Goal: Information Seeking & Learning: Learn about a topic

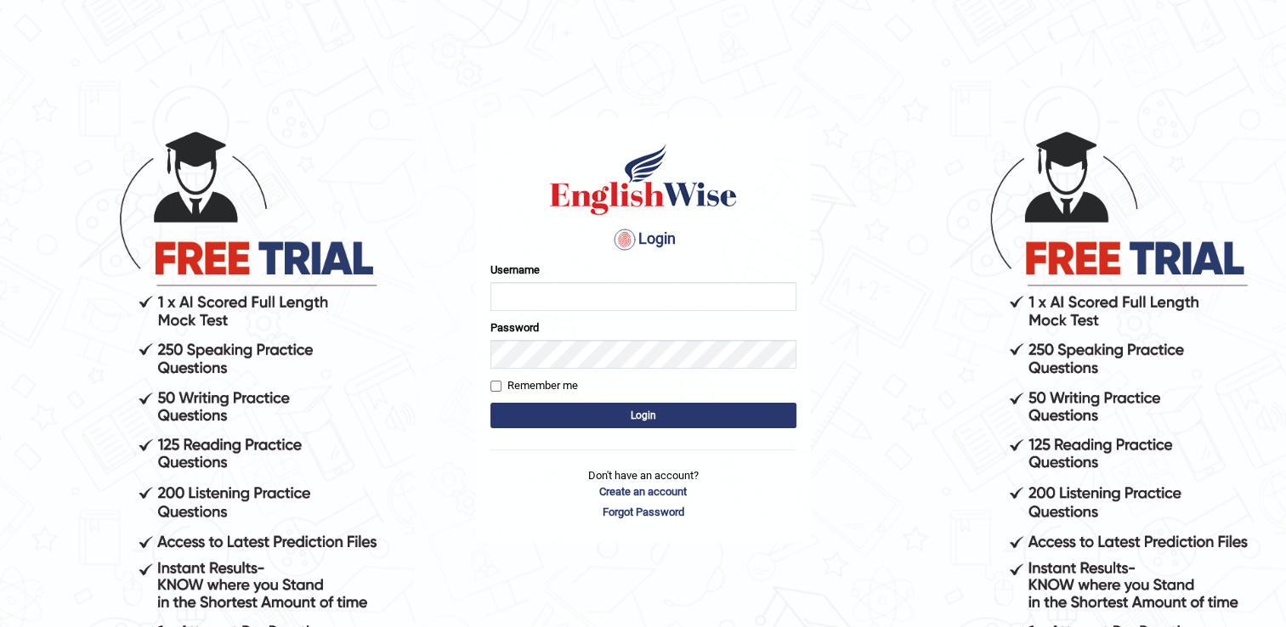
type input "jonahCL"
click at [704, 423] on button "Login" at bounding box center [643, 415] width 306 height 25
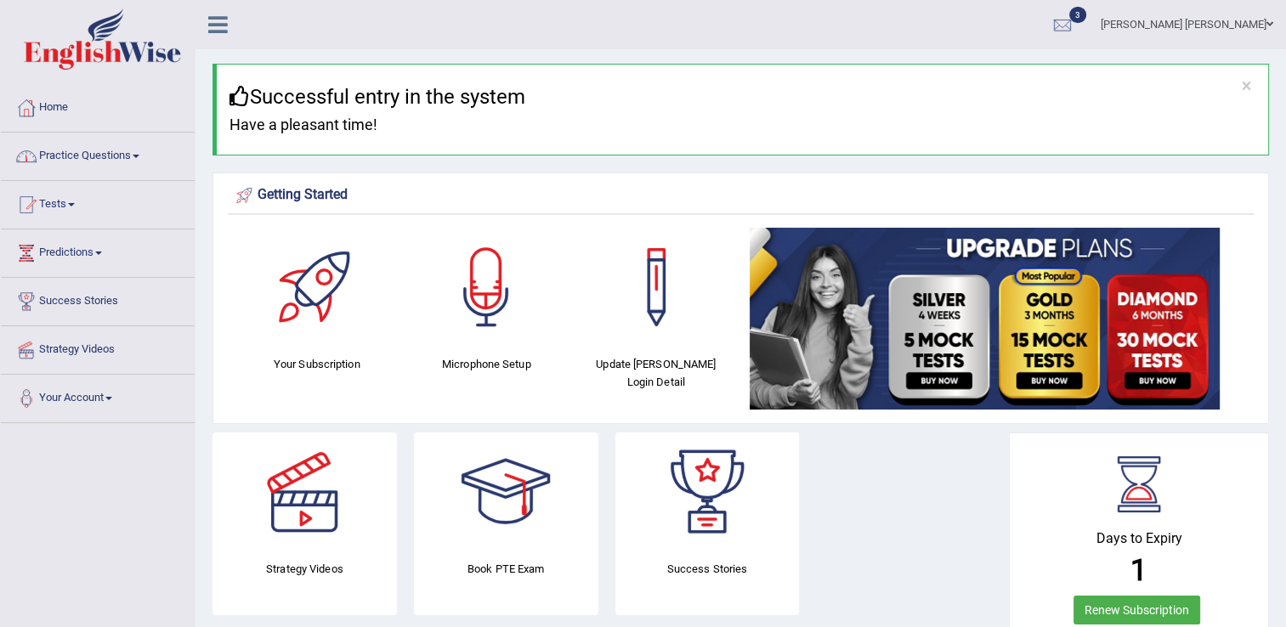
click at [136, 160] on link "Practice Questions" at bounding box center [98, 154] width 194 height 42
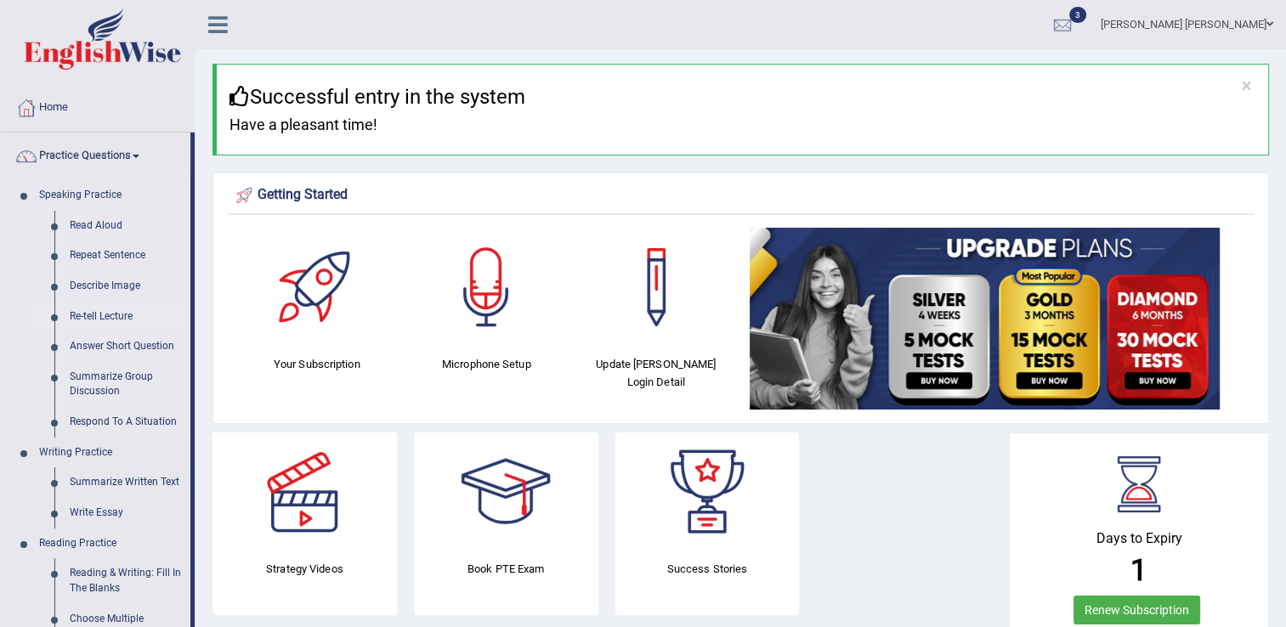
click at [92, 314] on link "Re-tell Lecture" at bounding box center [126, 317] width 128 height 31
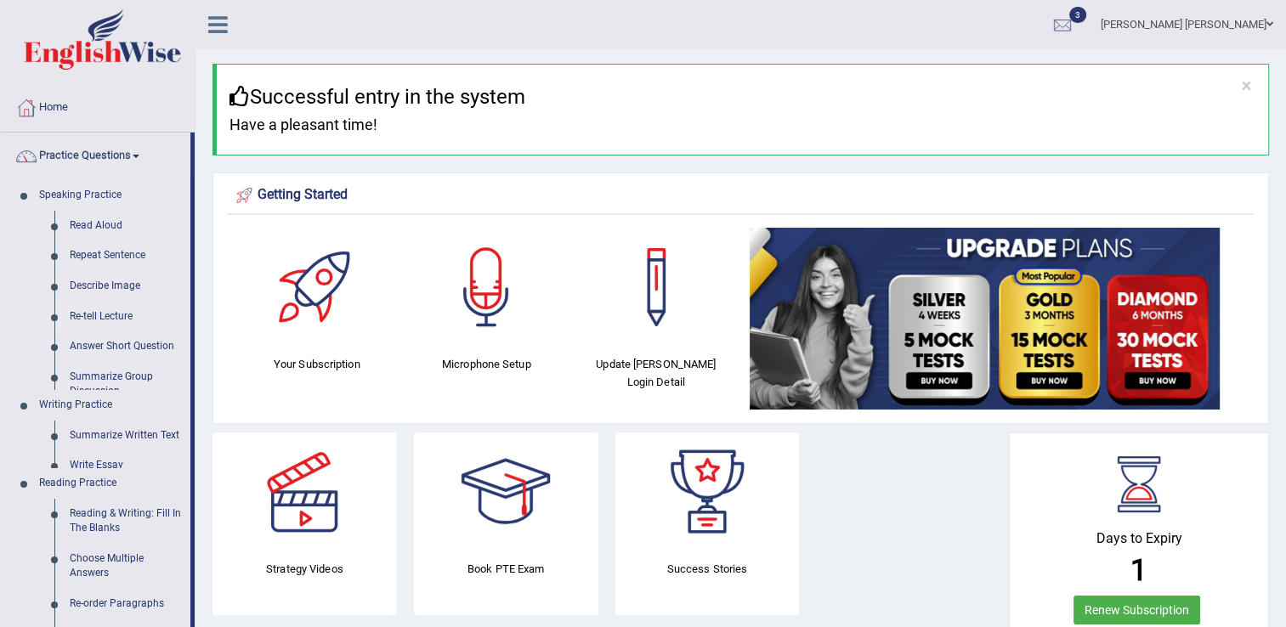
click at [92, 314] on link "Re-tell Lecture" at bounding box center [126, 317] width 128 height 31
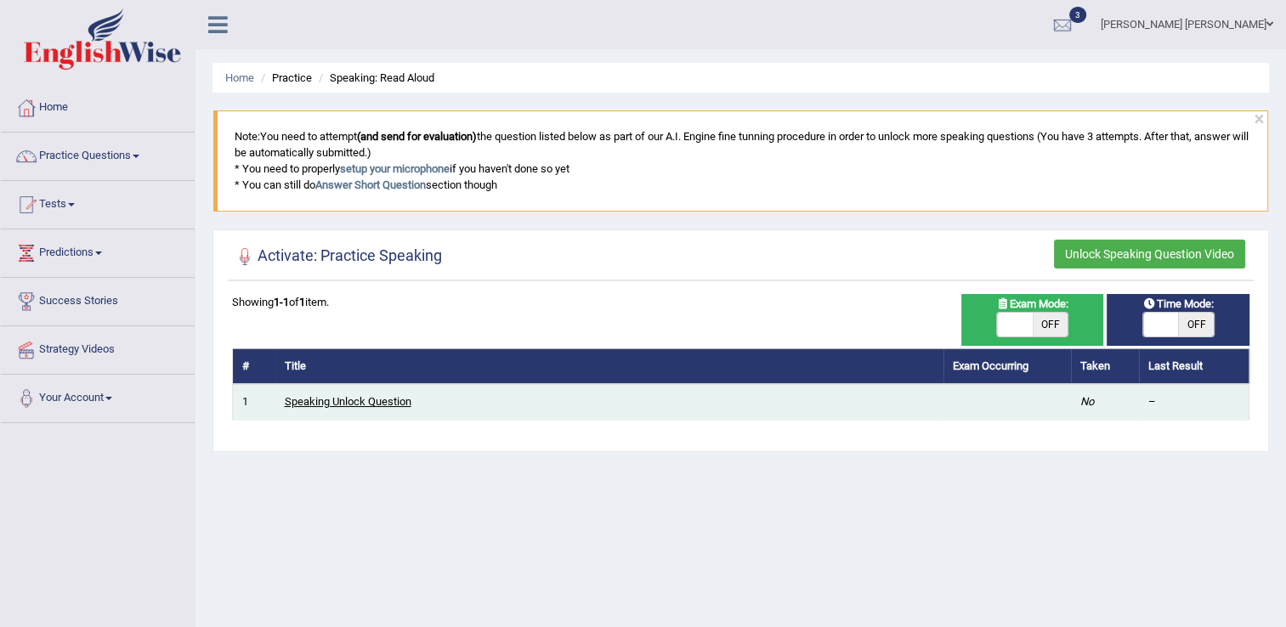
click at [370, 399] on link "Speaking Unlock Question" at bounding box center [348, 401] width 127 height 13
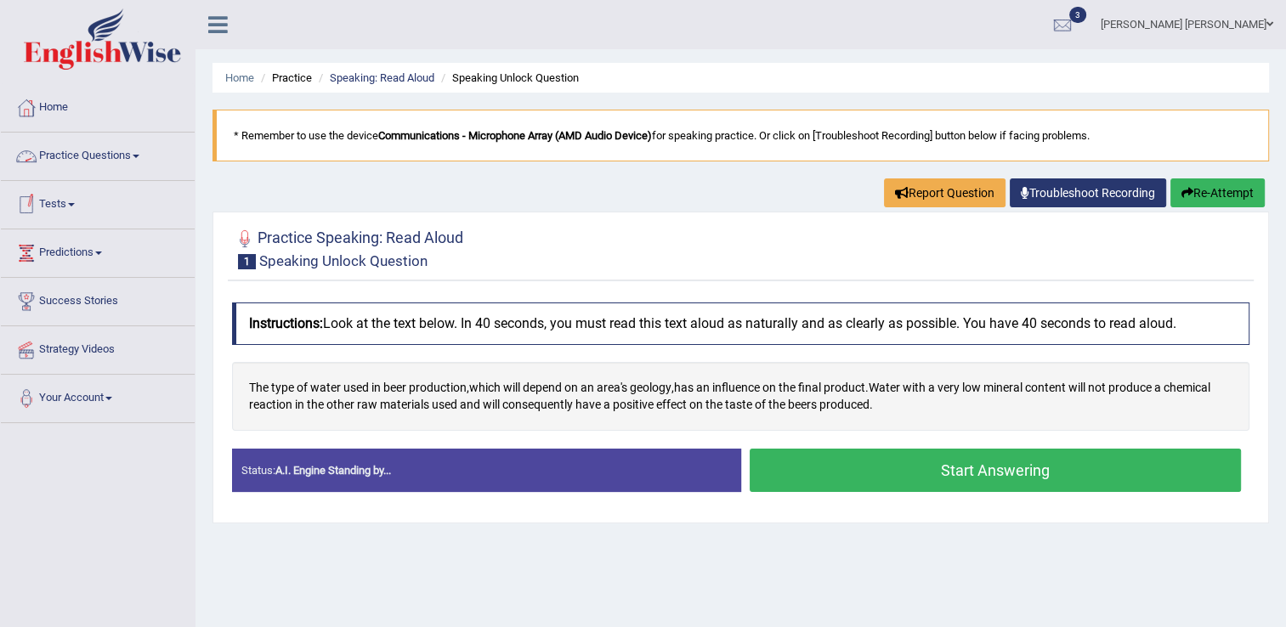
click at [139, 156] on span at bounding box center [136, 156] width 7 height 3
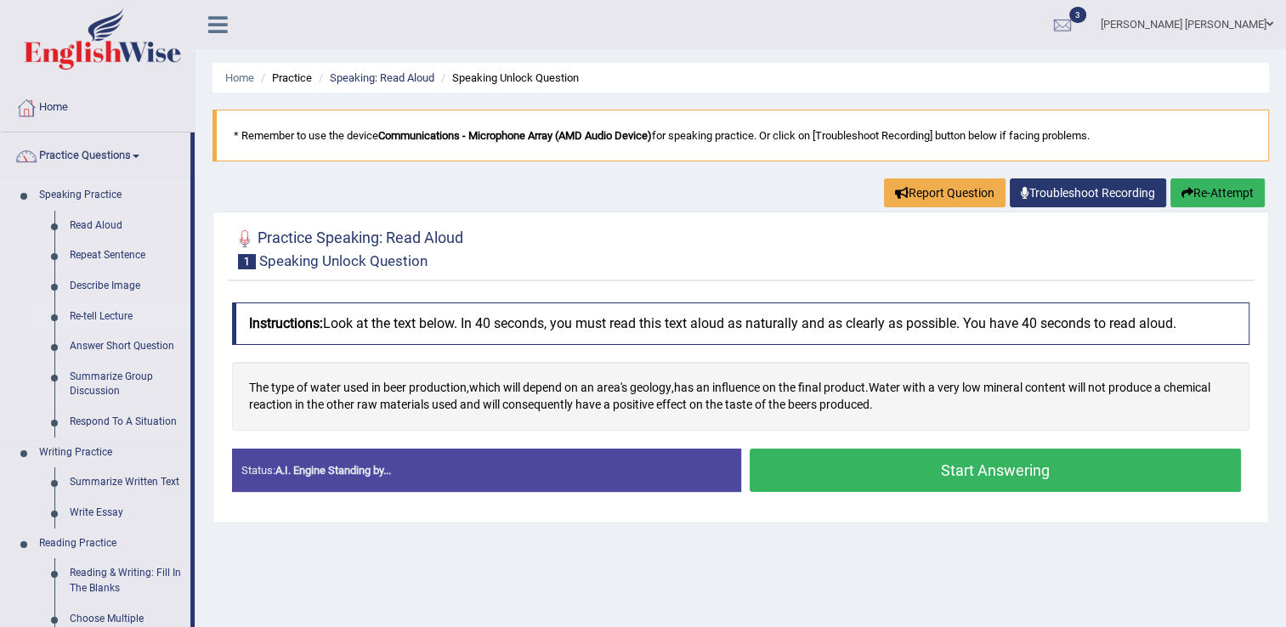
click at [102, 315] on link "Re-tell Lecture" at bounding box center [126, 317] width 128 height 31
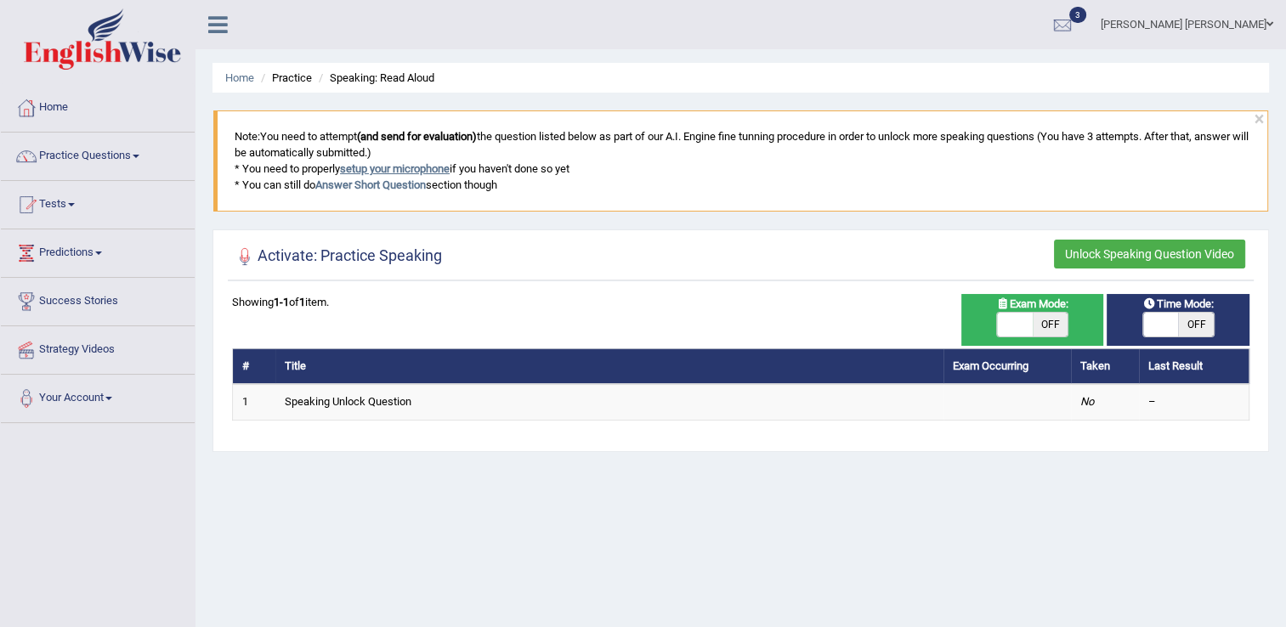
click at [399, 171] on link "setup your microphone" at bounding box center [395, 168] width 110 height 13
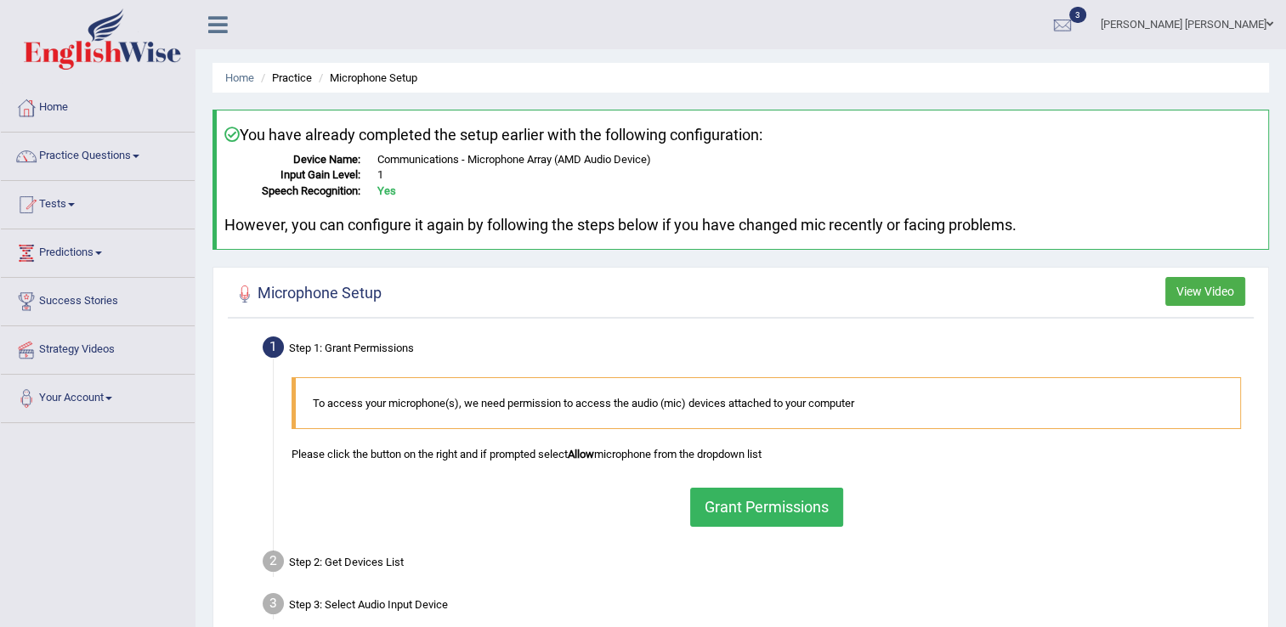
click at [744, 502] on button "Grant Permissions" at bounding box center [766, 507] width 153 height 39
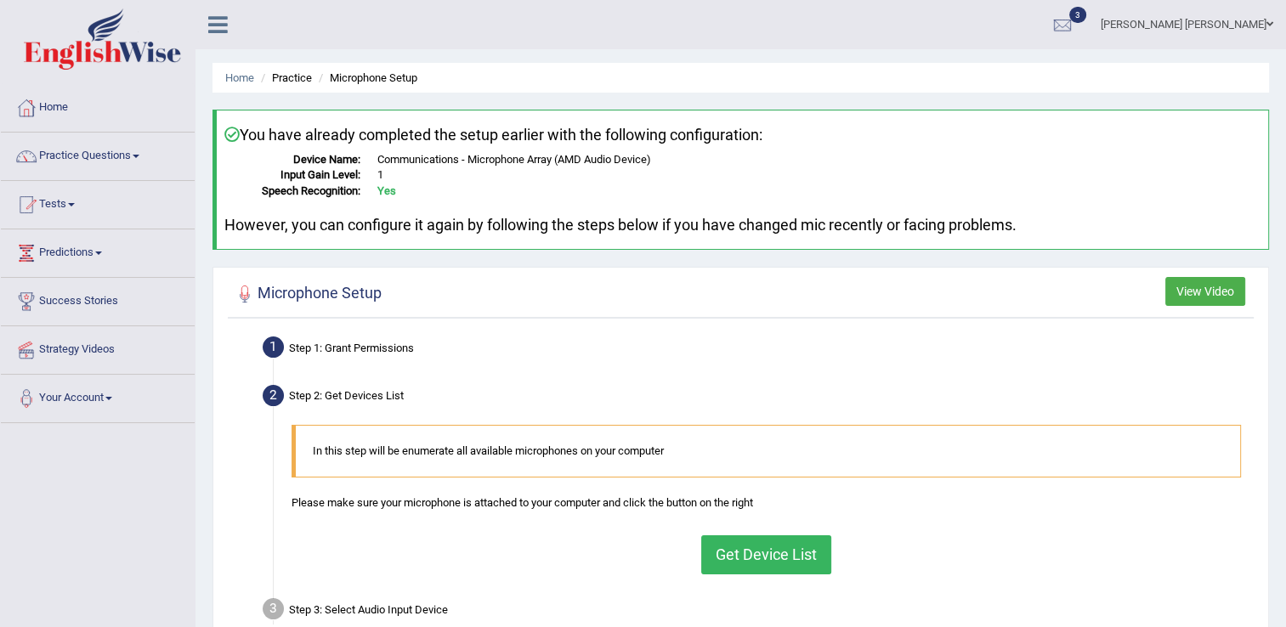
click at [754, 552] on button "Get Device List" at bounding box center [766, 554] width 130 height 39
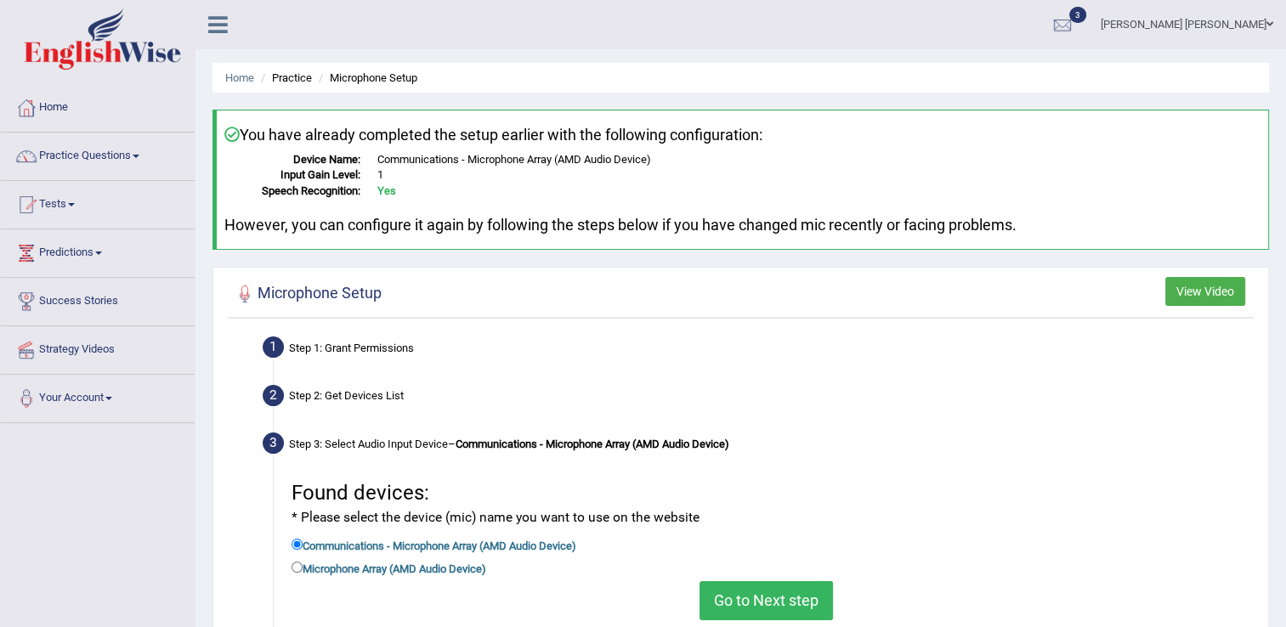
click at [768, 591] on button "Go to Next step" at bounding box center [766, 600] width 133 height 39
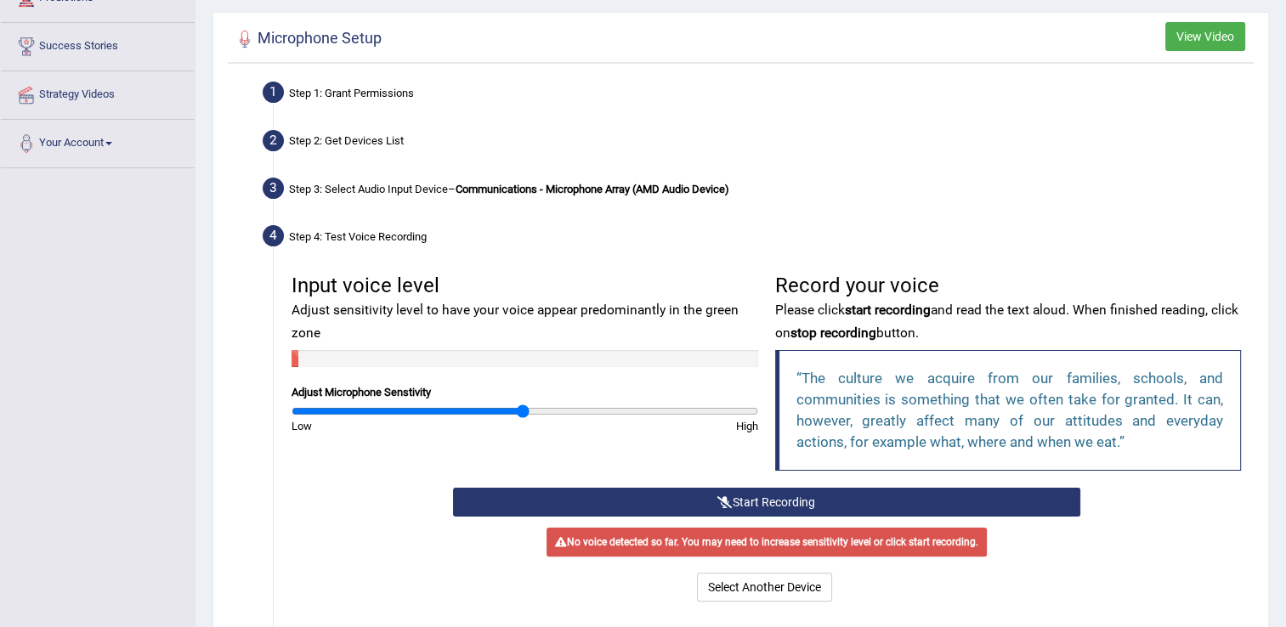
scroll to position [263, 0]
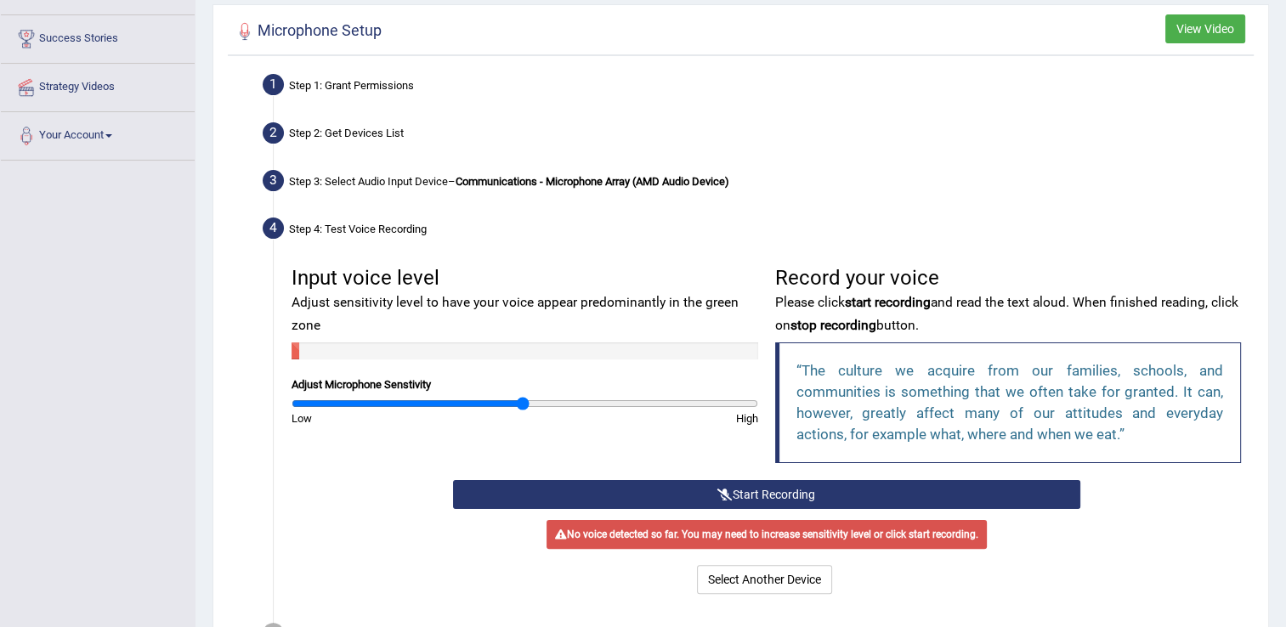
click at [847, 501] on button "Start Recording" at bounding box center [766, 494] width 627 height 29
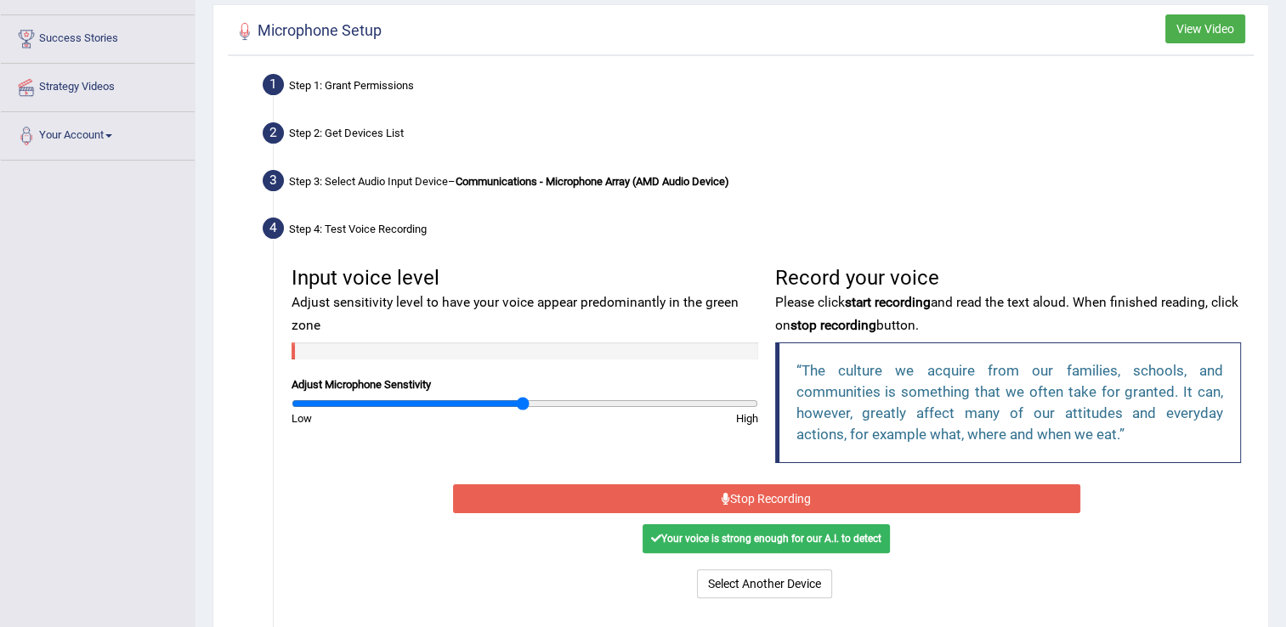
click at [881, 495] on button "Stop Recording" at bounding box center [766, 498] width 627 height 29
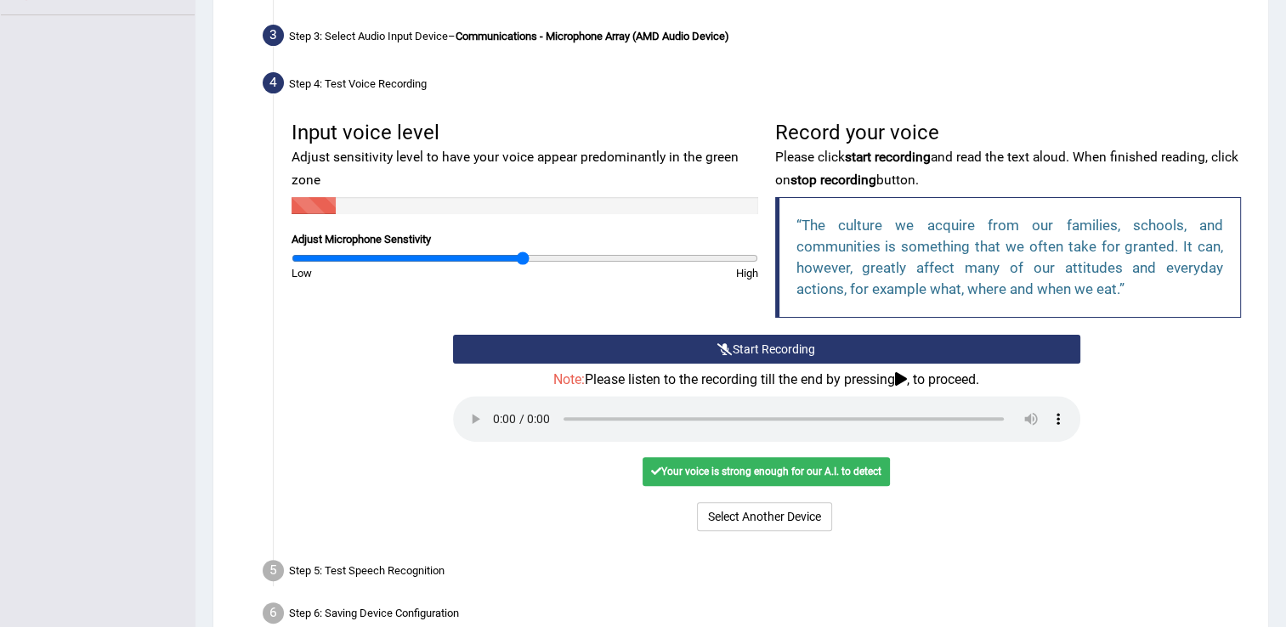
scroll to position [409, 0]
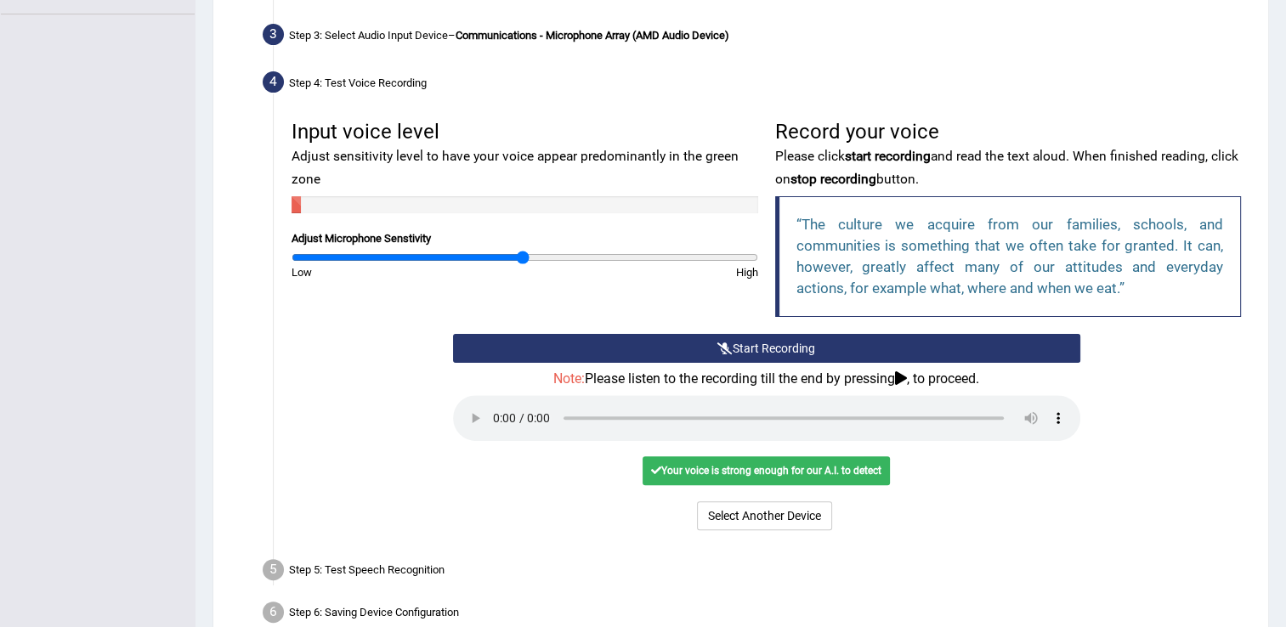
click at [831, 464] on div "Your voice is strong enough for our A.I. to detect" at bounding box center [766, 470] width 247 height 29
click at [808, 512] on button "Voice is ok. Go to Next step" at bounding box center [835, 515] width 165 height 29
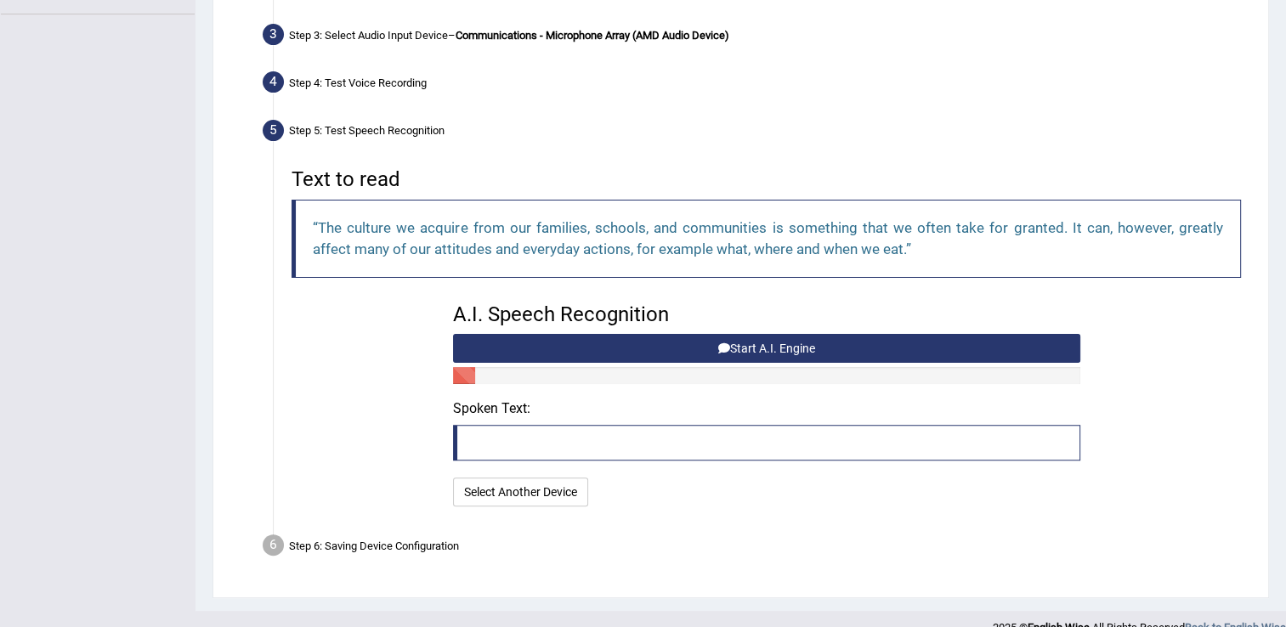
click at [748, 345] on button "Start A.I. Engine" at bounding box center [766, 348] width 627 height 29
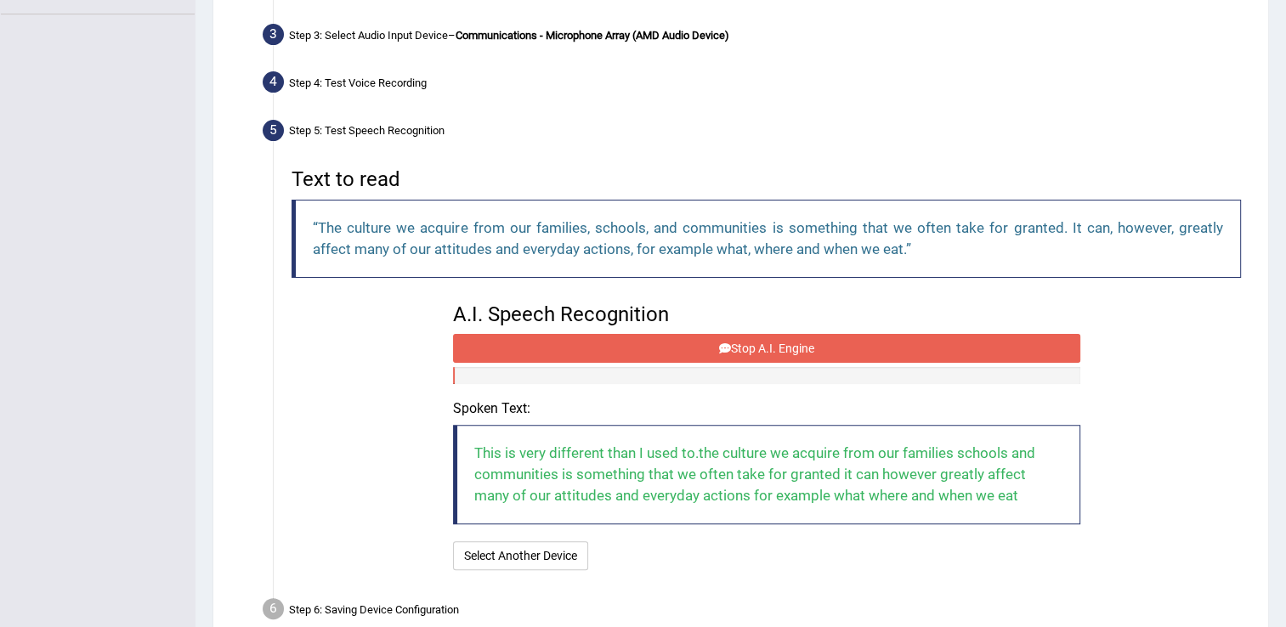
click at [756, 342] on button "Stop A.I. Engine" at bounding box center [766, 348] width 627 height 29
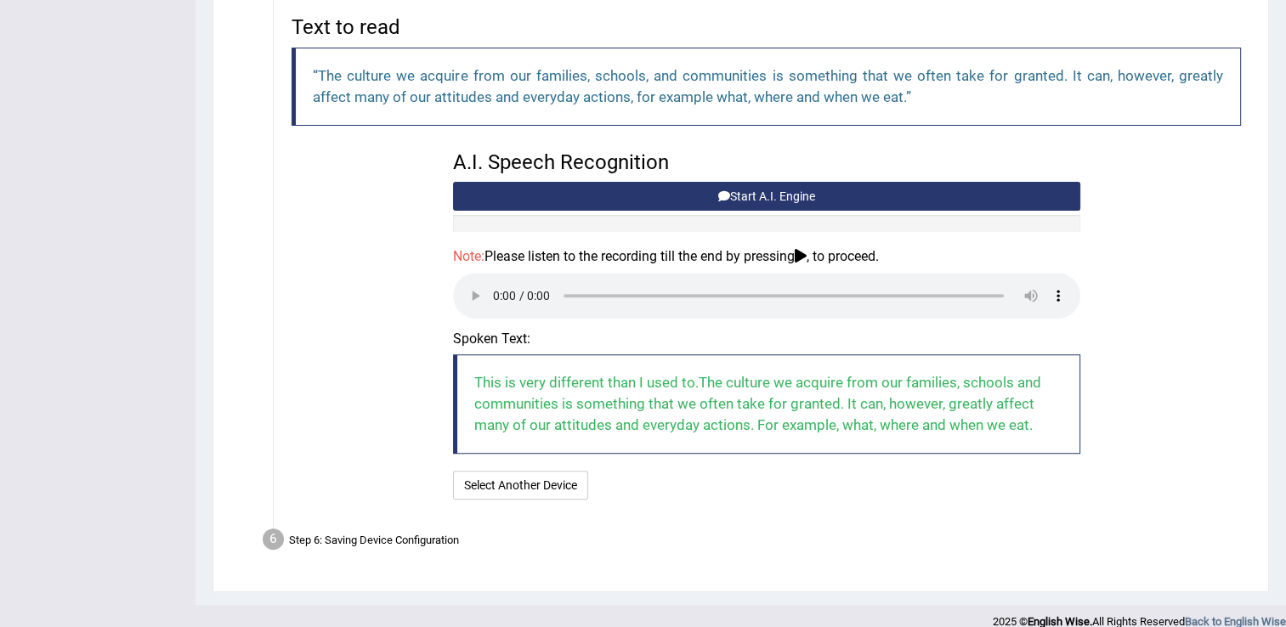
scroll to position [579, 0]
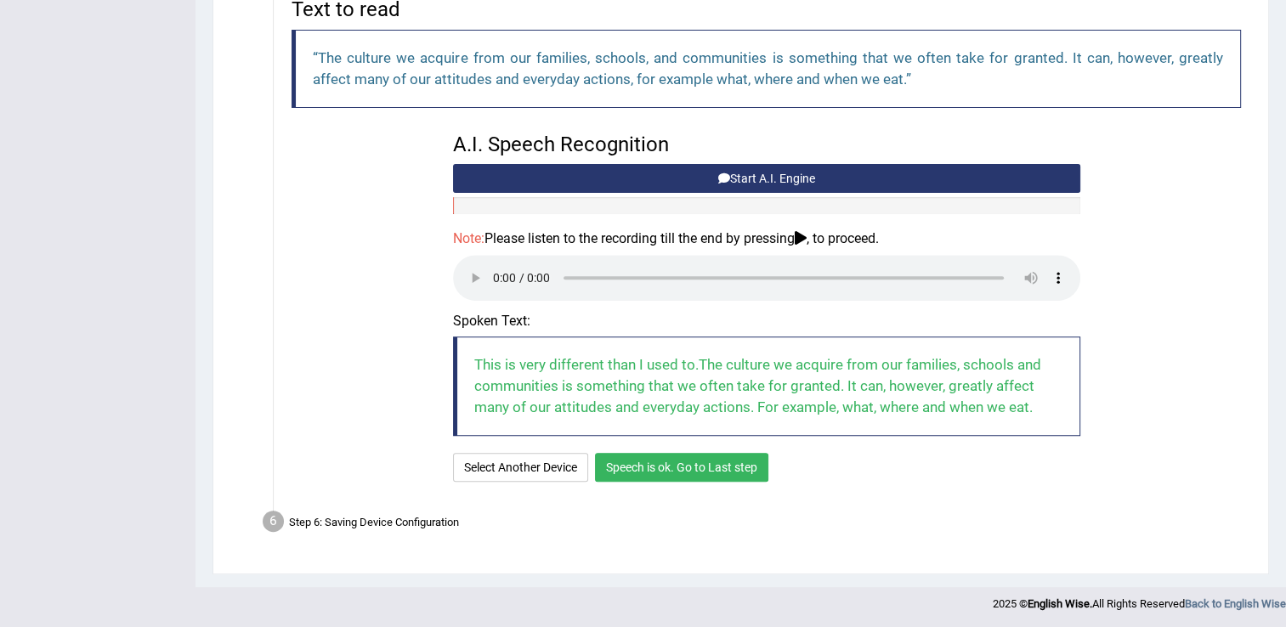
click at [729, 466] on button "Speech is ok. Go to Last step" at bounding box center [681, 467] width 173 height 29
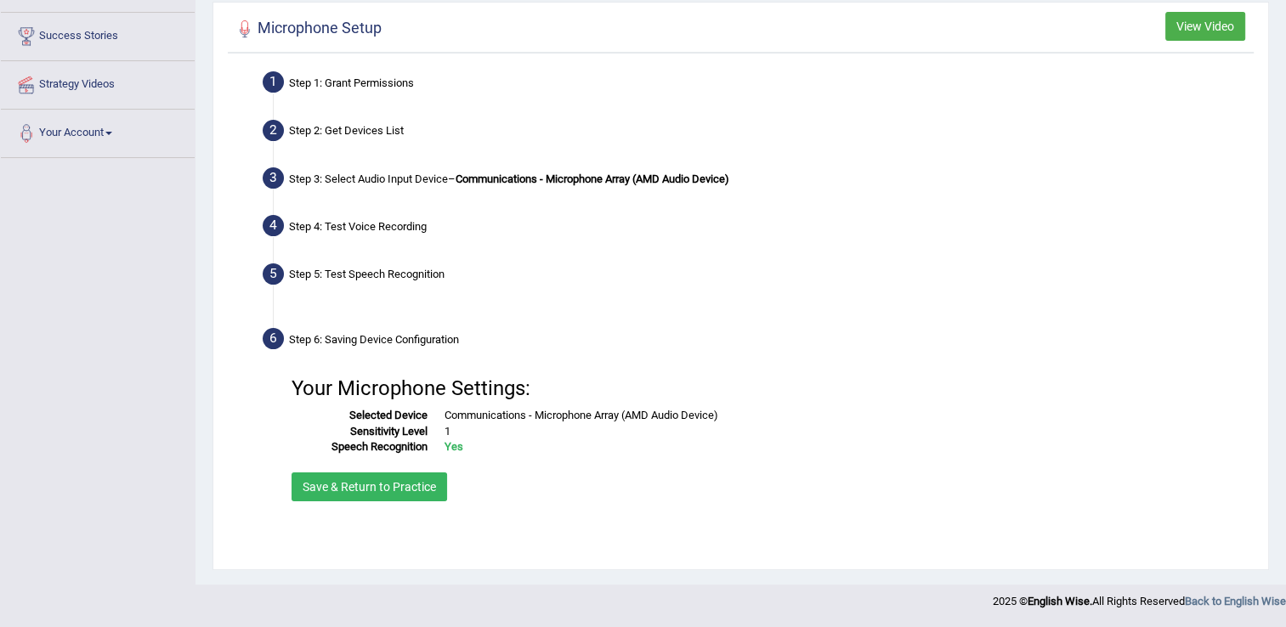
scroll to position [265, 0]
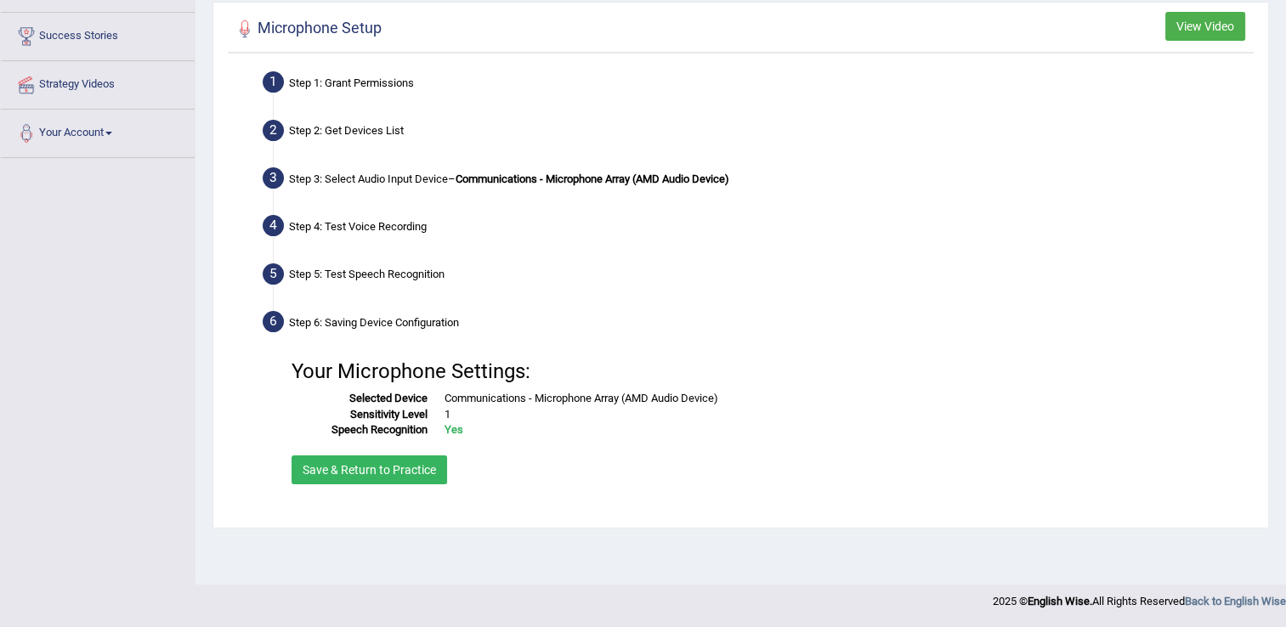
click at [376, 459] on button "Save & Return to Practice" at bounding box center [370, 470] width 156 height 29
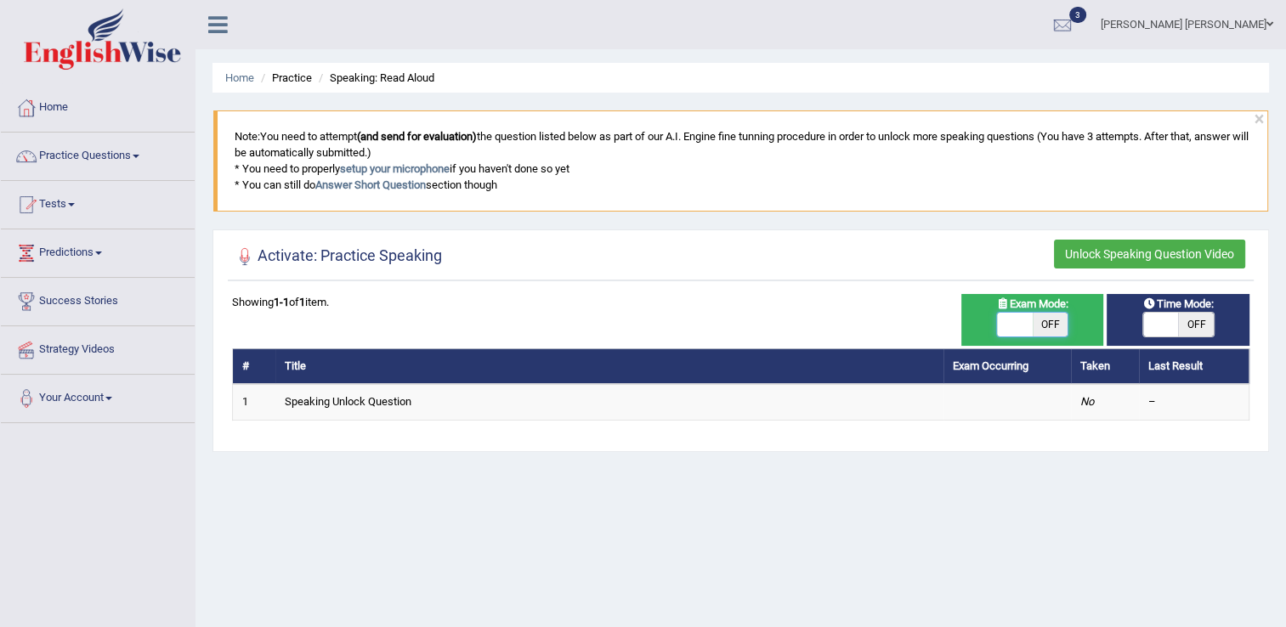
click at [1015, 324] on span at bounding box center [1015, 325] width 36 height 24
checkbox input "true"
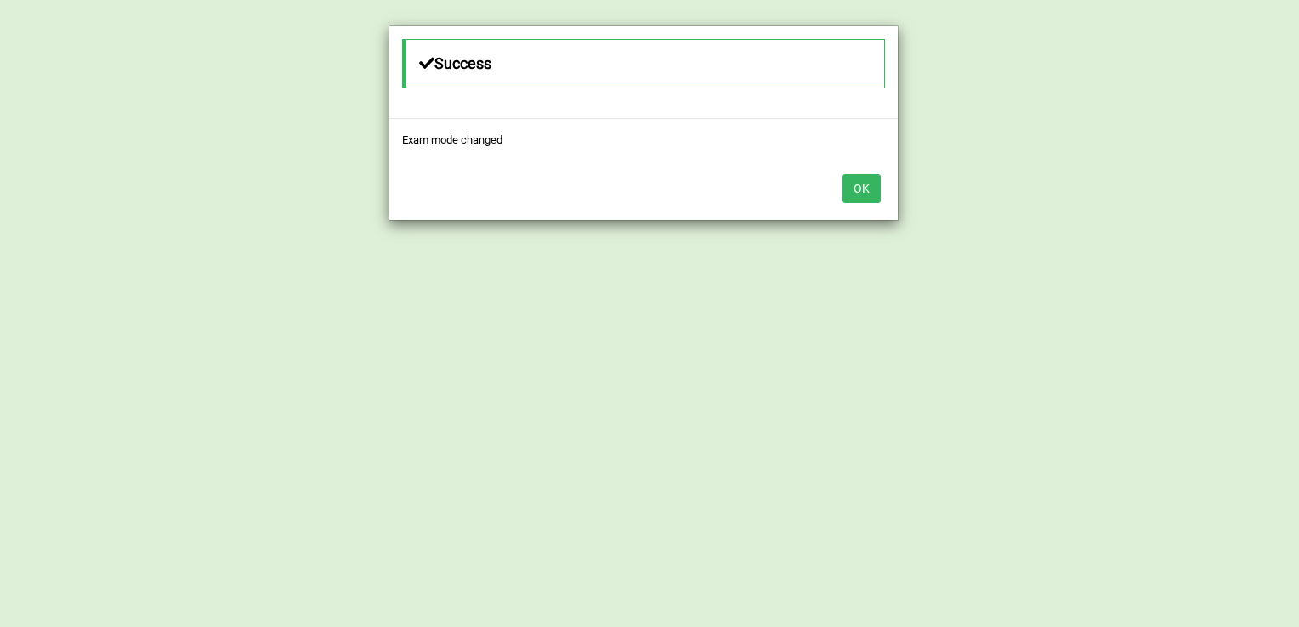
click at [861, 190] on button "OK" at bounding box center [861, 188] width 38 height 29
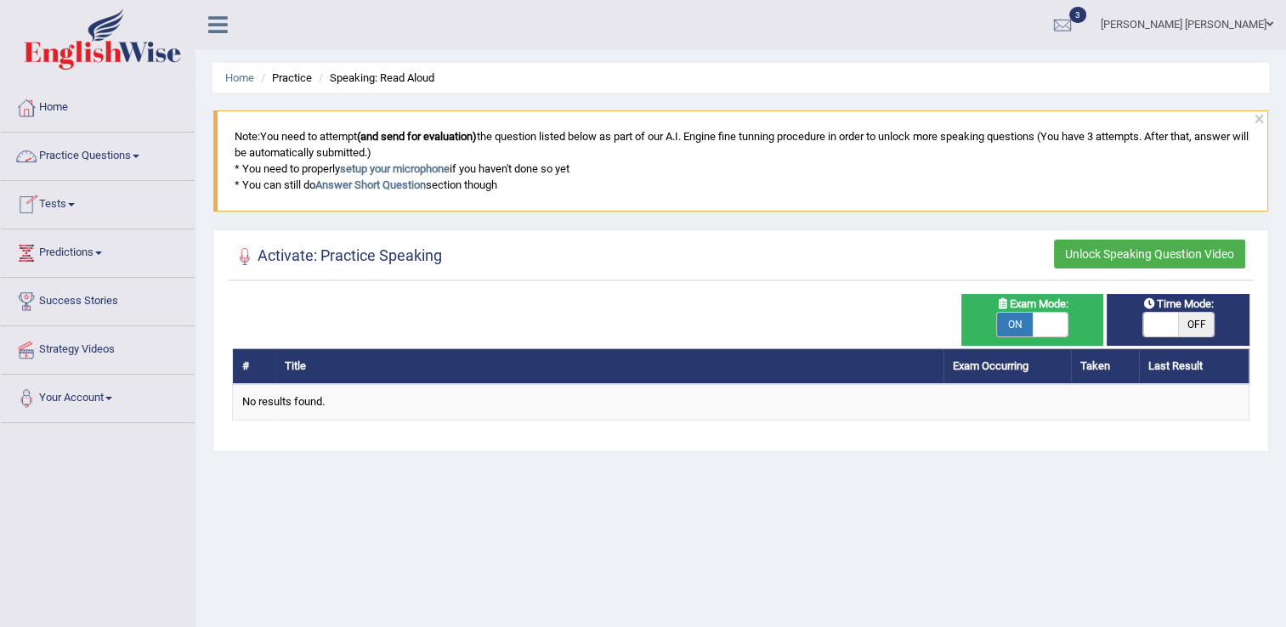
click at [139, 156] on span at bounding box center [136, 156] width 7 height 3
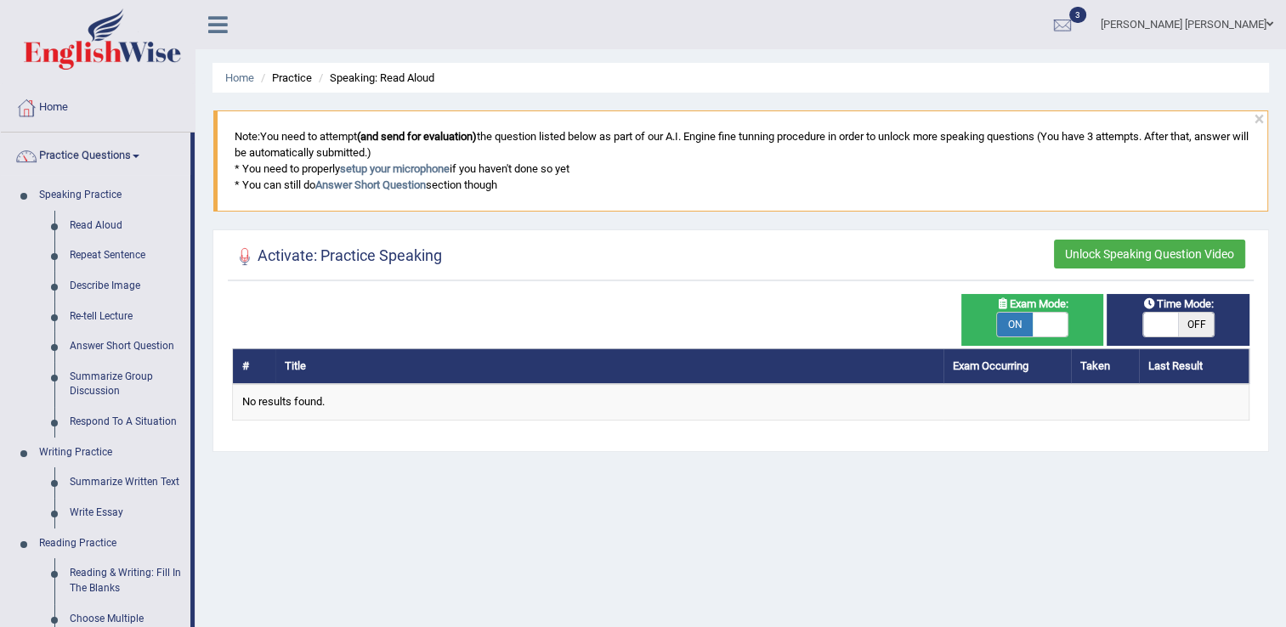
click at [139, 156] on span at bounding box center [136, 156] width 7 height 3
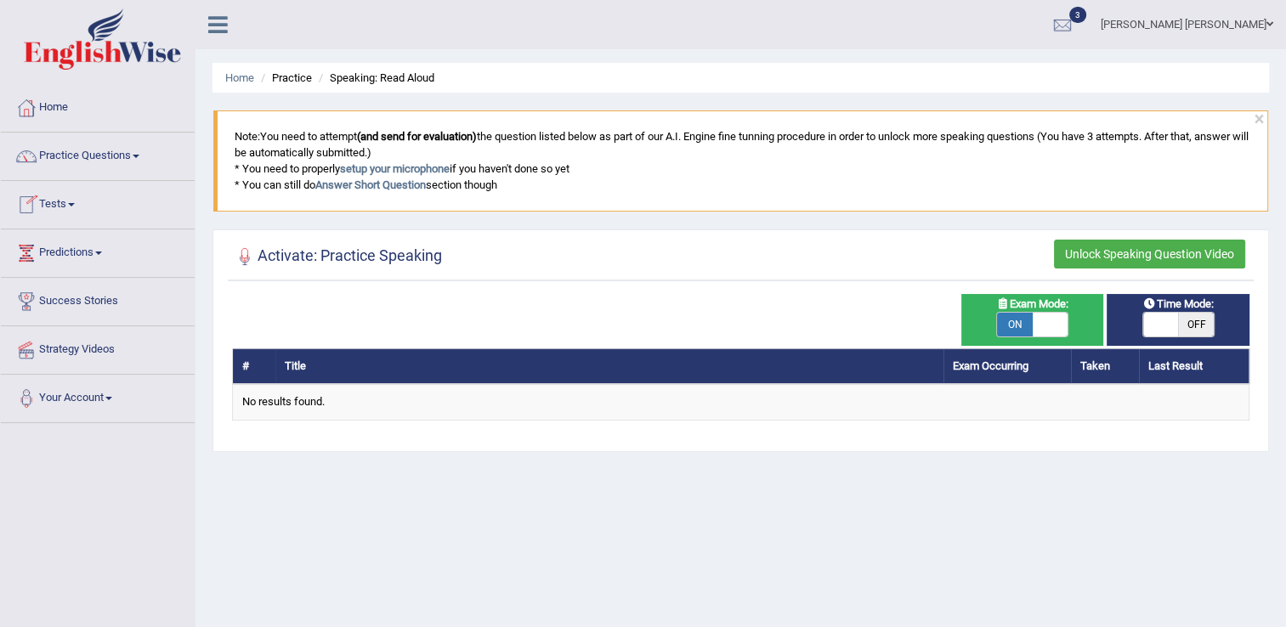
click at [71, 206] on link "Tests" at bounding box center [98, 202] width 194 height 42
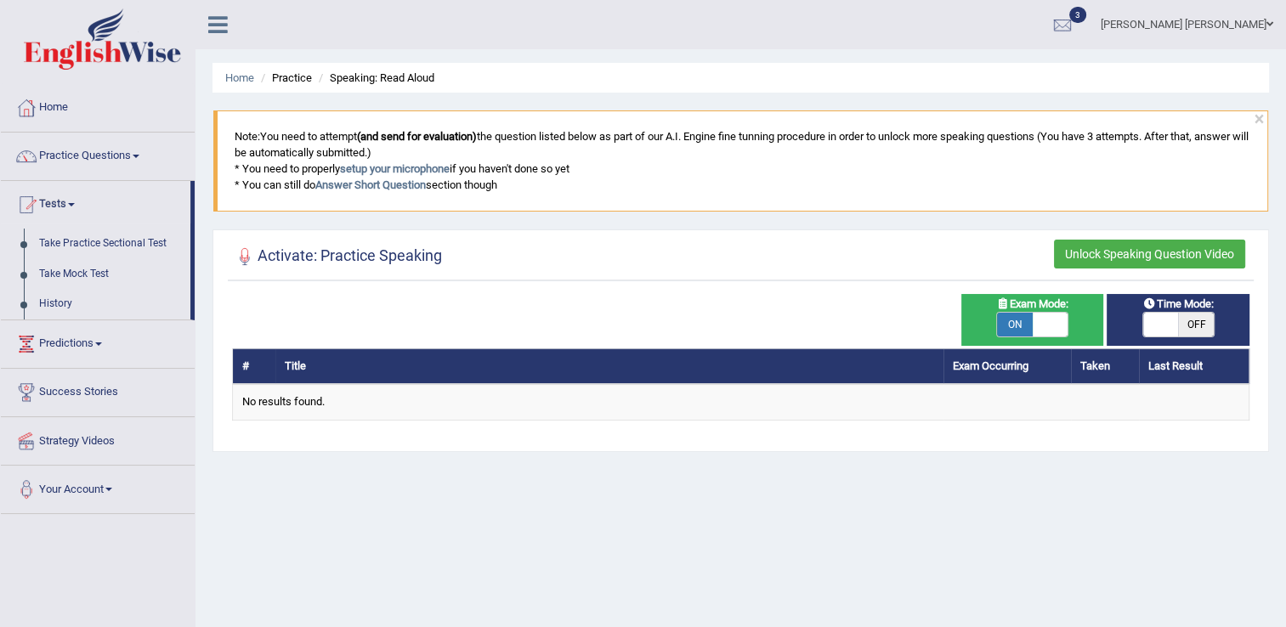
click at [1119, 255] on button "Unlock Speaking Question Video" at bounding box center [1149, 254] width 191 height 29
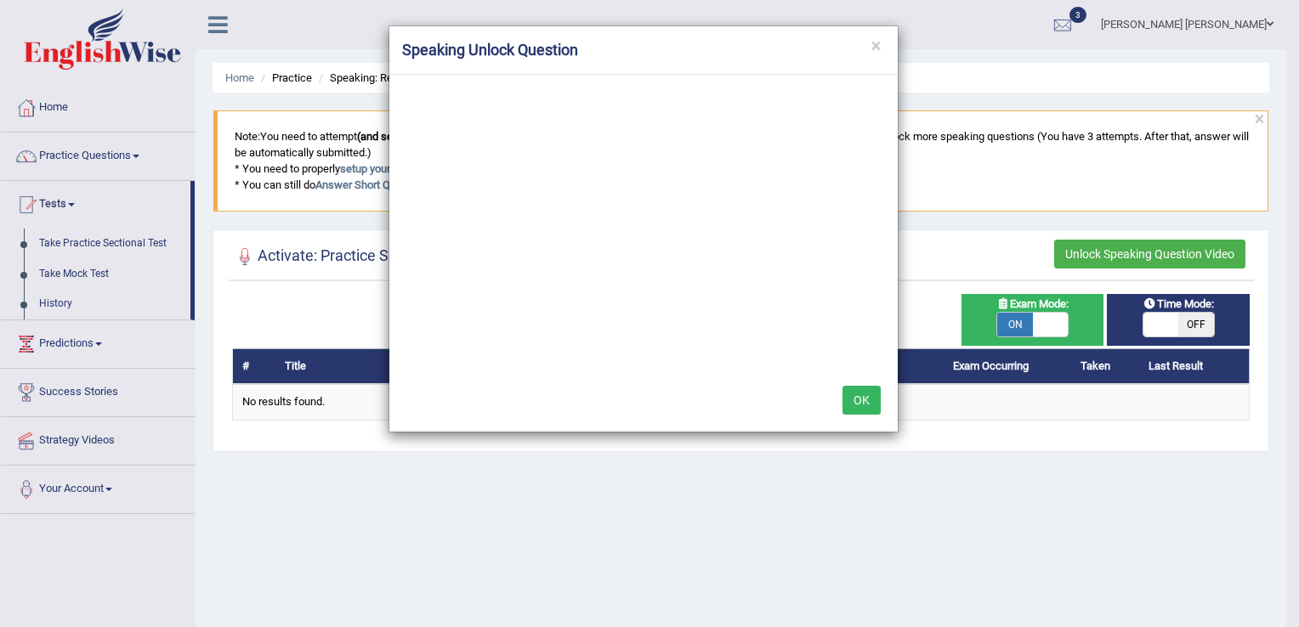
click at [857, 399] on button "OK" at bounding box center [861, 400] width 38 height 29
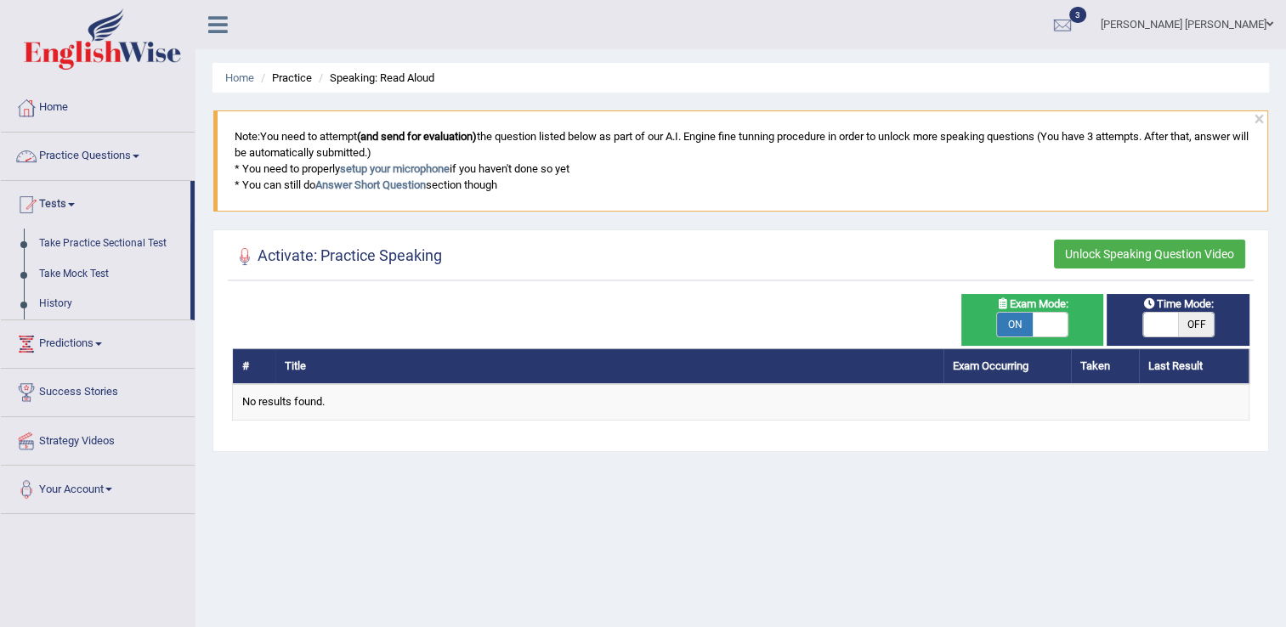
click at [143, 158] on link "Practice Questions" at bounding box center [98, 154] width 194 height 42
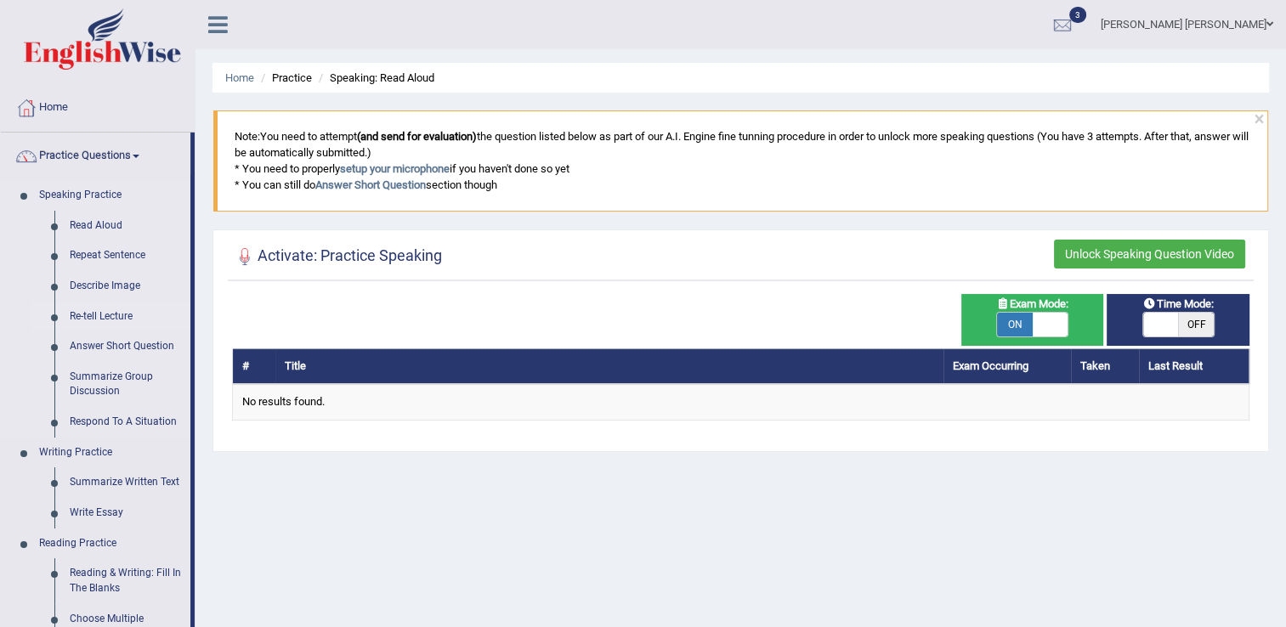
click at [107, 318] on link "Re-tell Lecture" at bounding box center [126, 317] width 128 height 31
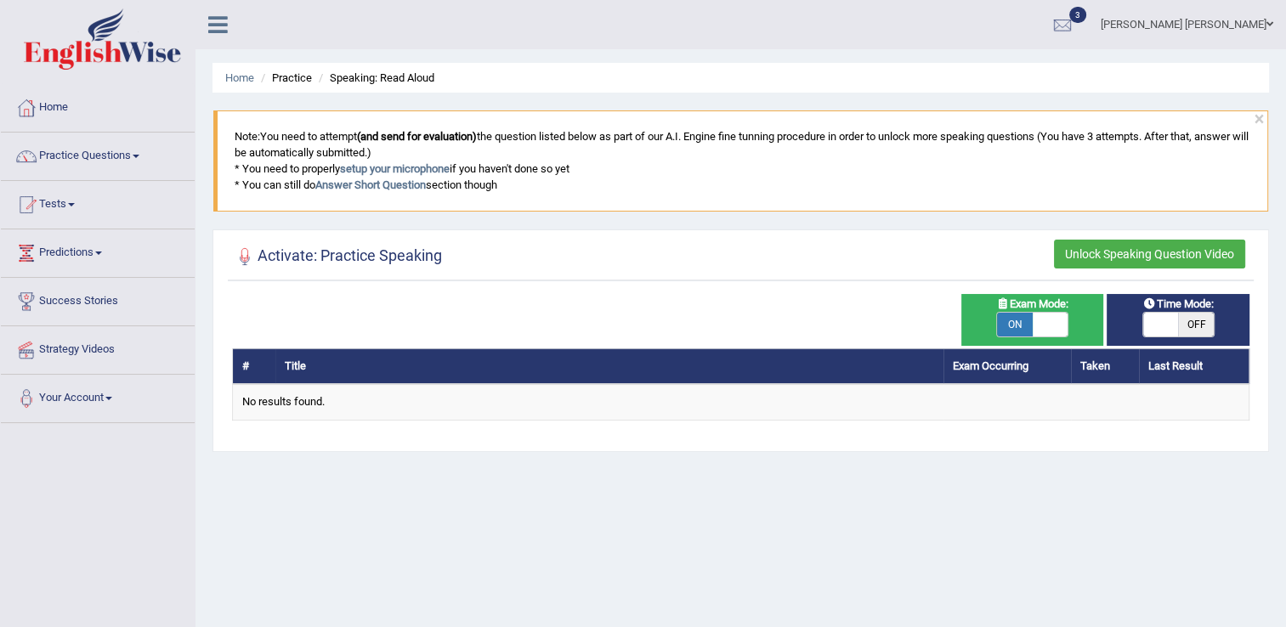
click at [1162, 253] on button "Unlock Speaking Question Video" at bounding box center [1149, 254] width 191 height 29
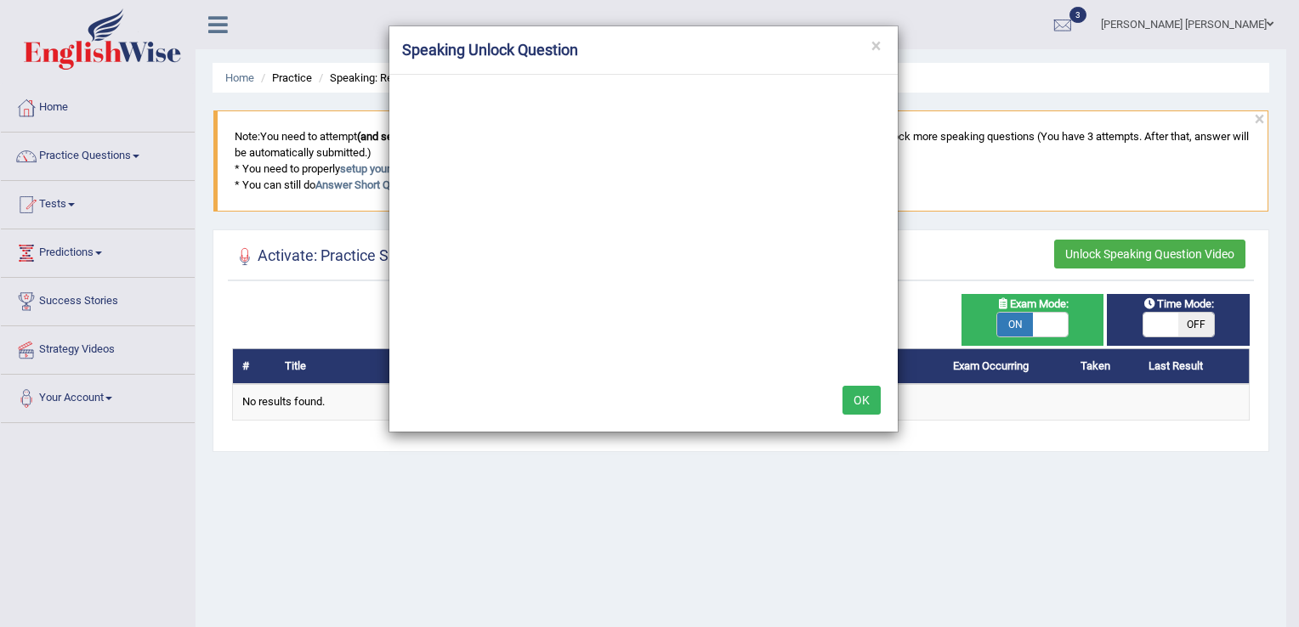
click at [854, 398] on button "OK" at bounding box center [861, 400] width 38 height 29
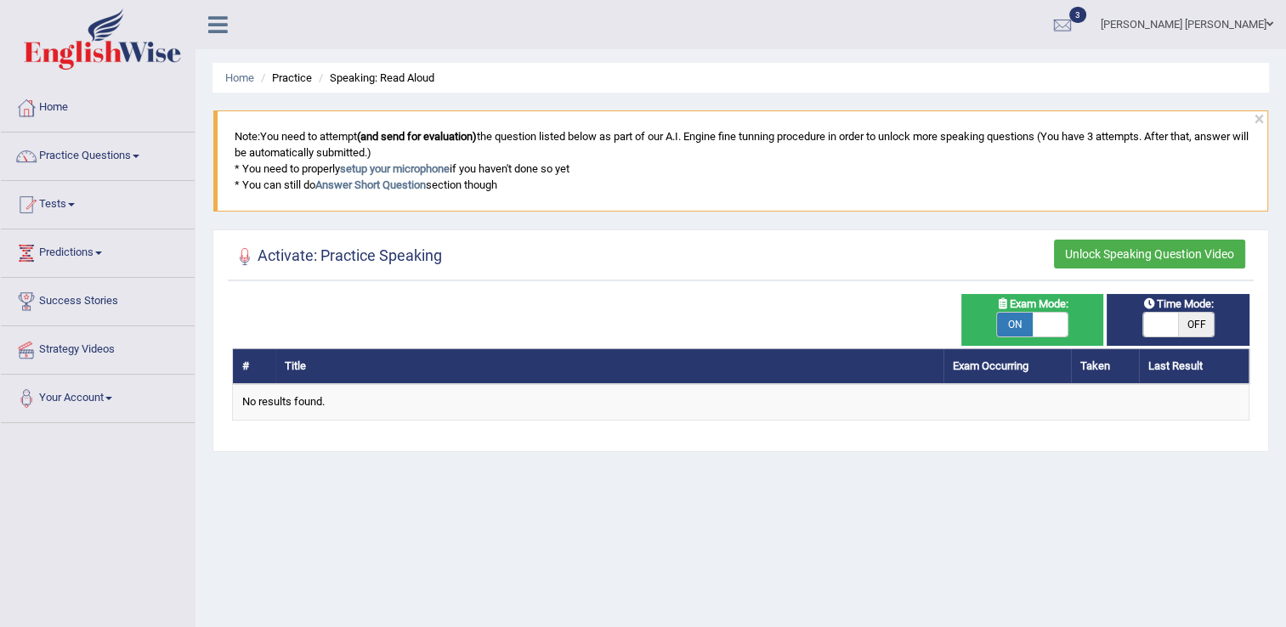
click at [1196, 260] on button "Unlock Speaking Question Video" at bounding box center [1149, 254] width 191 height 29
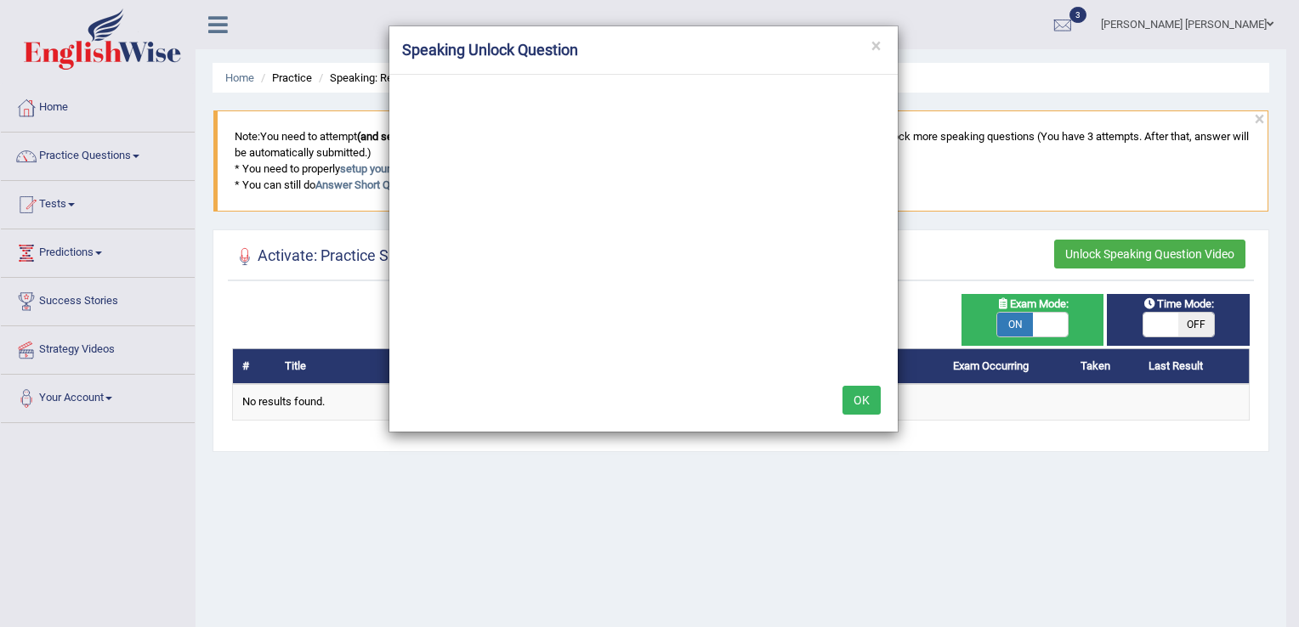
click at [854, 399] on button "OK" at bounding box center [861, 400] width 38 height 29
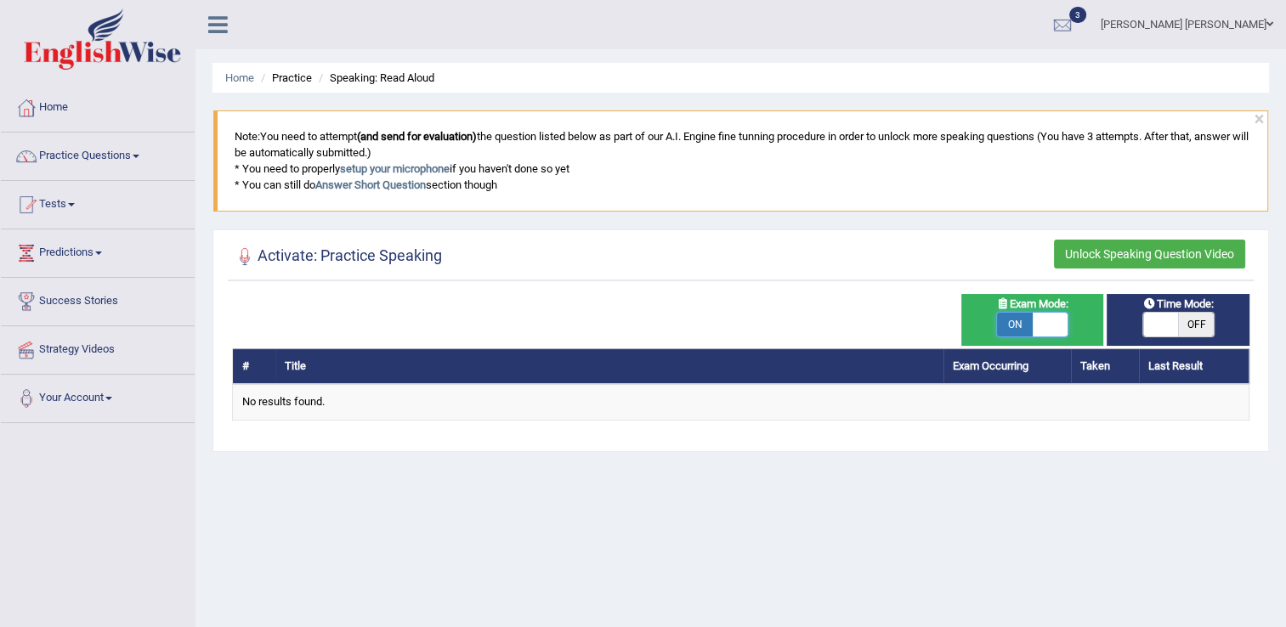
click at [1037, 320] on span at bounding box center [1051, 325] width 36 height 24
checkbox input "false"
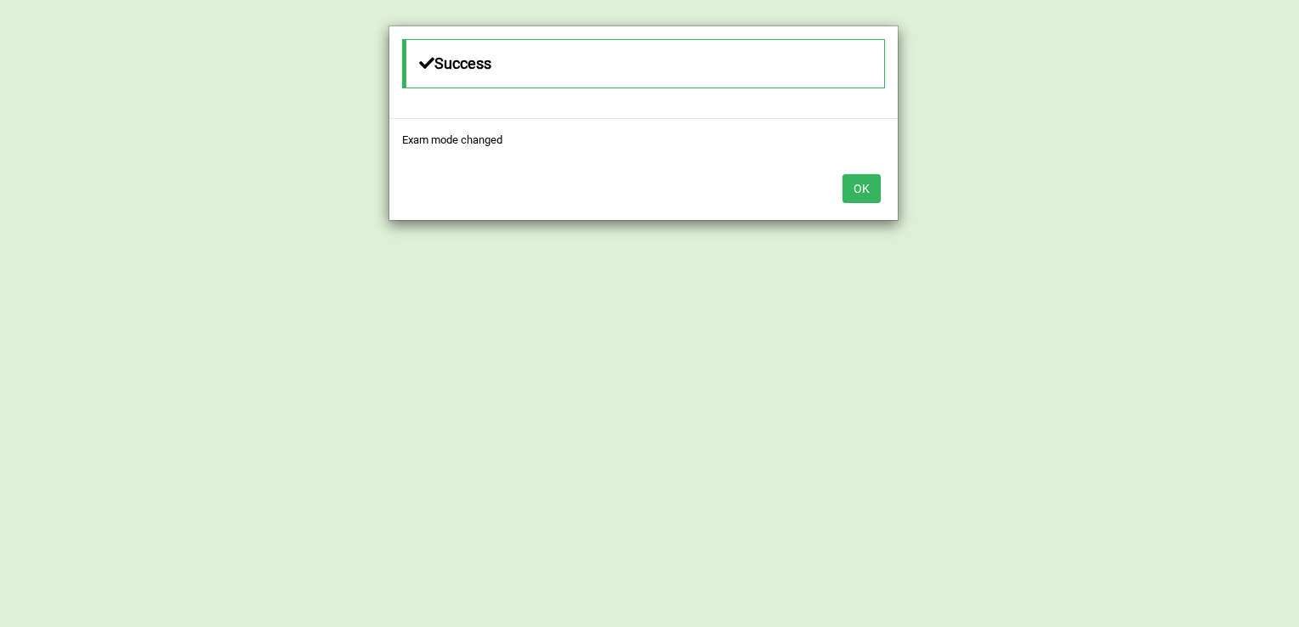
click at [858, 187] on button "OK" at bounding box center [861, 188] width 38 height 29
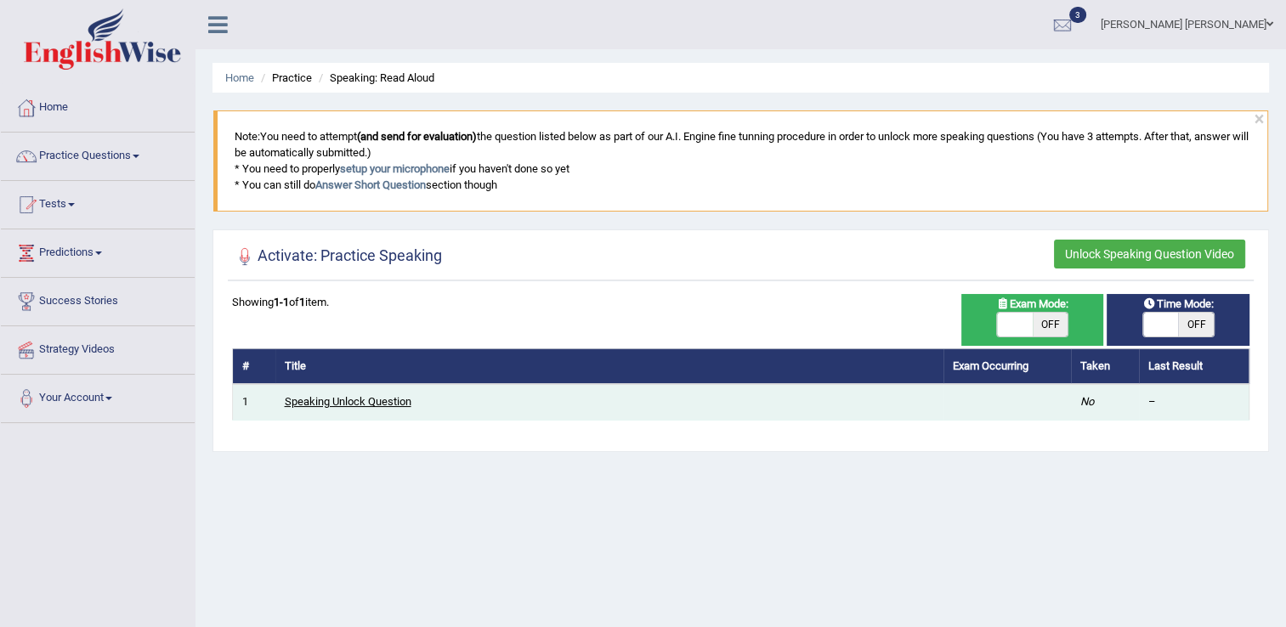
click at [343, 402] on link "Speaking Unlock Question" at bounding box center [348, 401] width 127 height 13
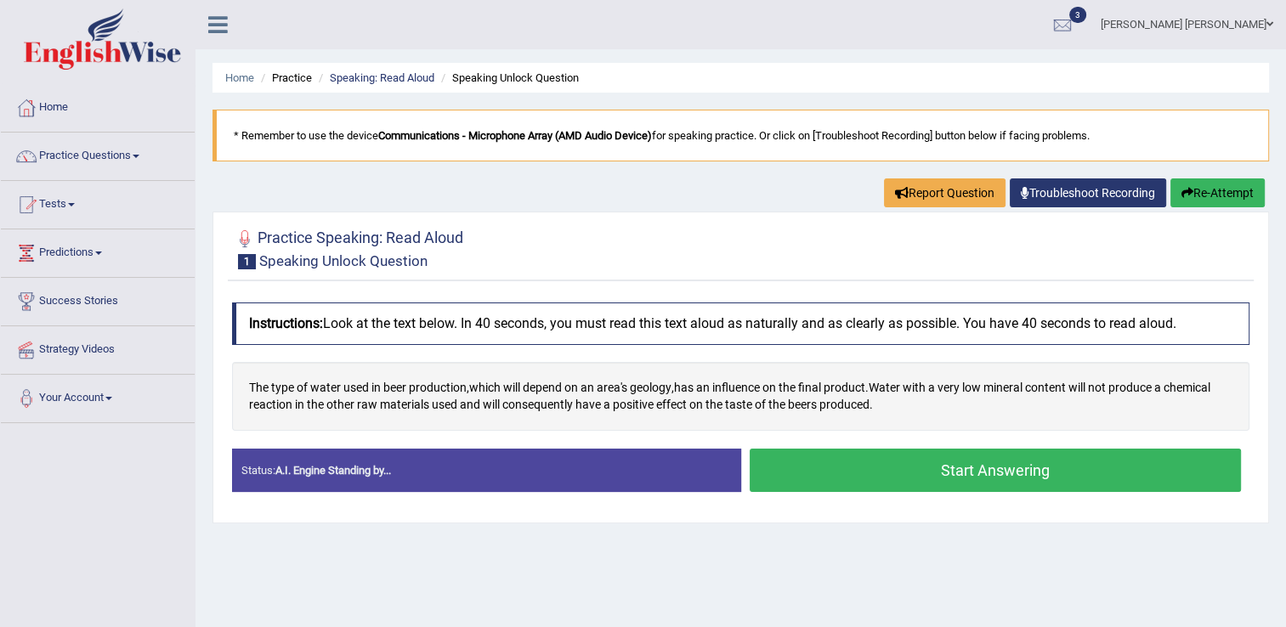
click at [830, 481] on button "Start Answering" at bounding box center [996, 470] width 492 height 43
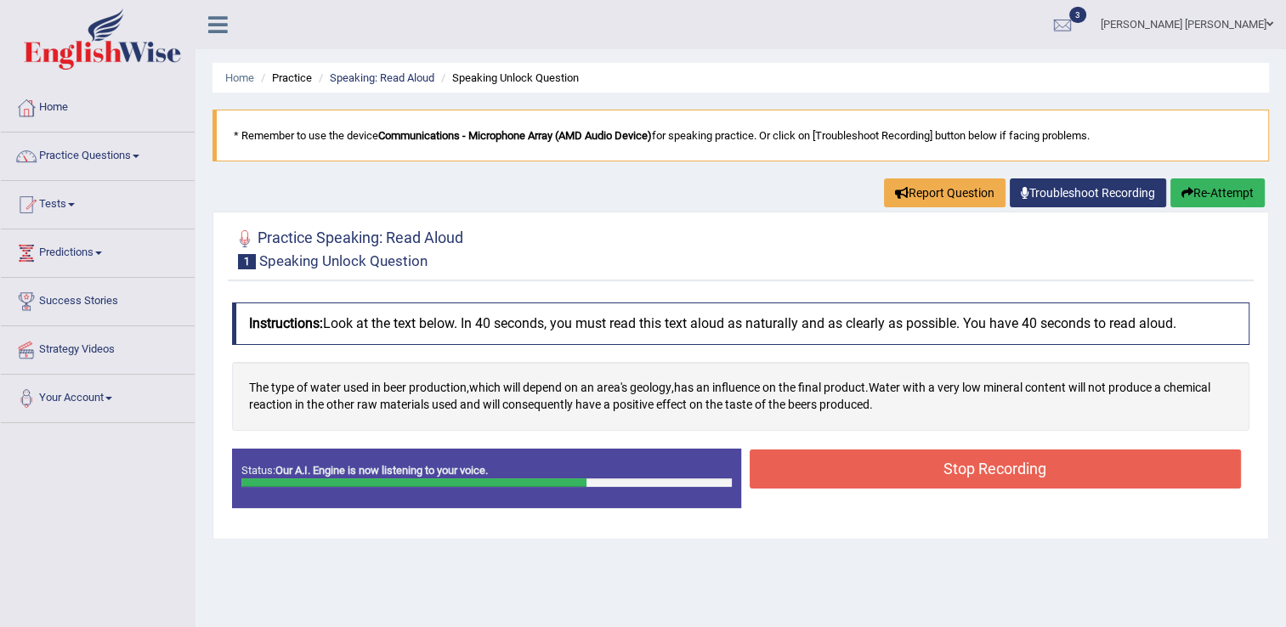
click at [811, 467] on button "Stop Recording" at bounding box center [996, 469] width 492 height 39
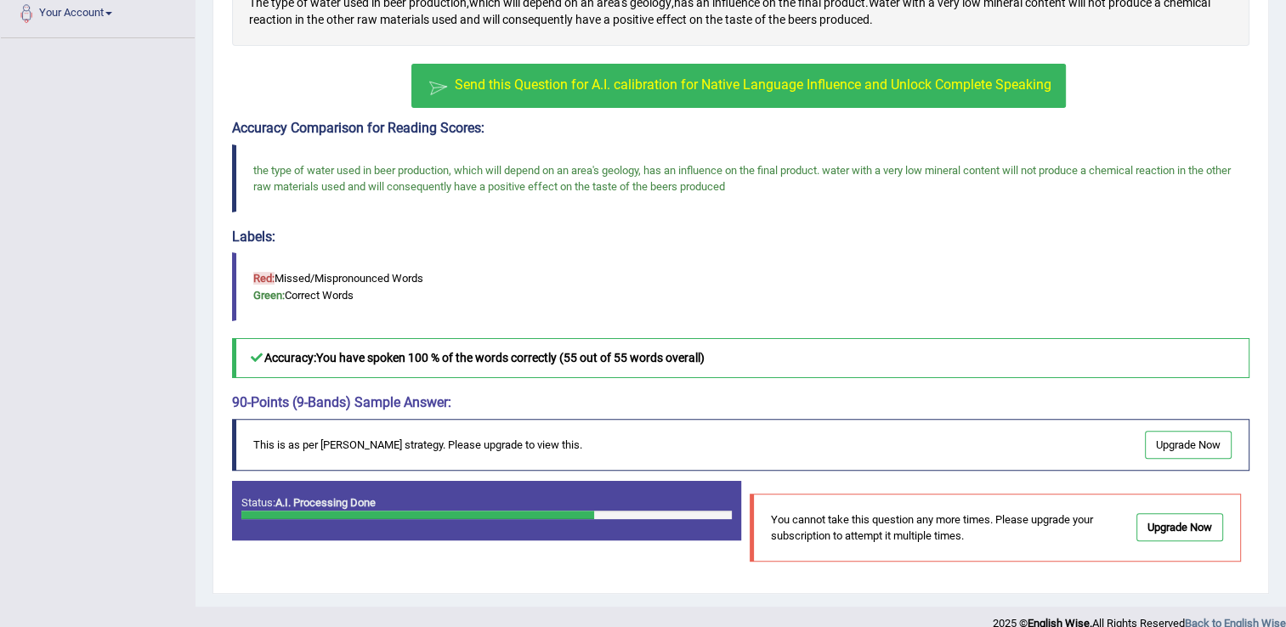
scroll to position [402, 0]
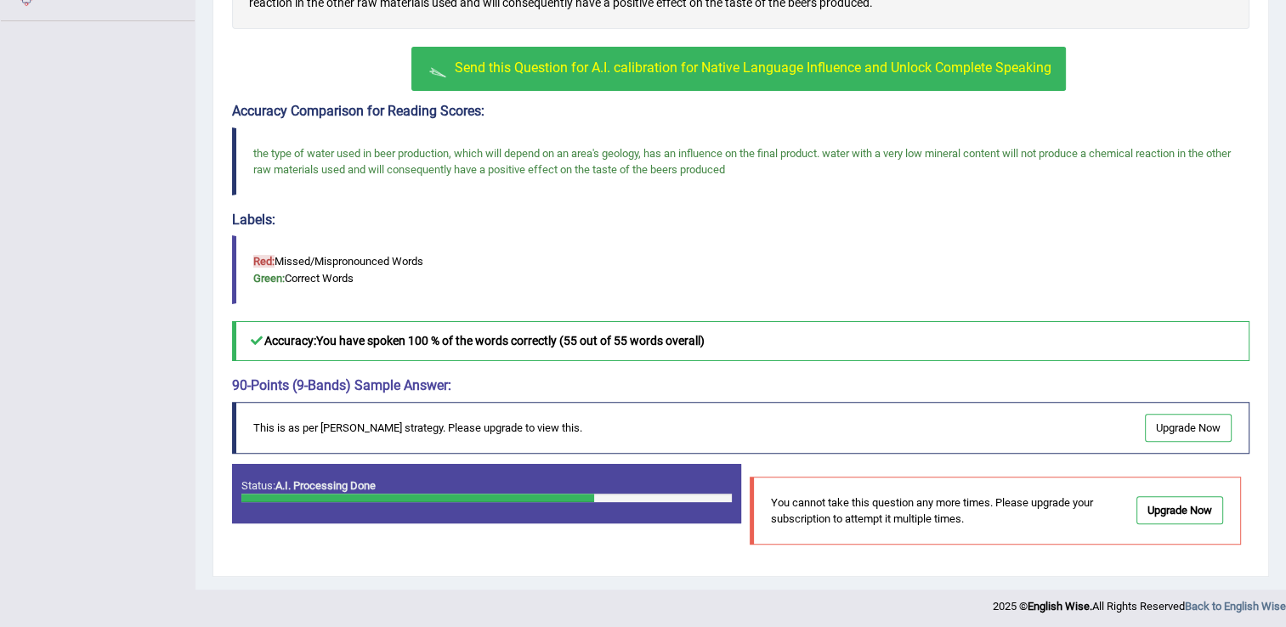
click at [1163, 432] on link "Upgrade Now" at bounding box center [1188, 428] width 87 height 28
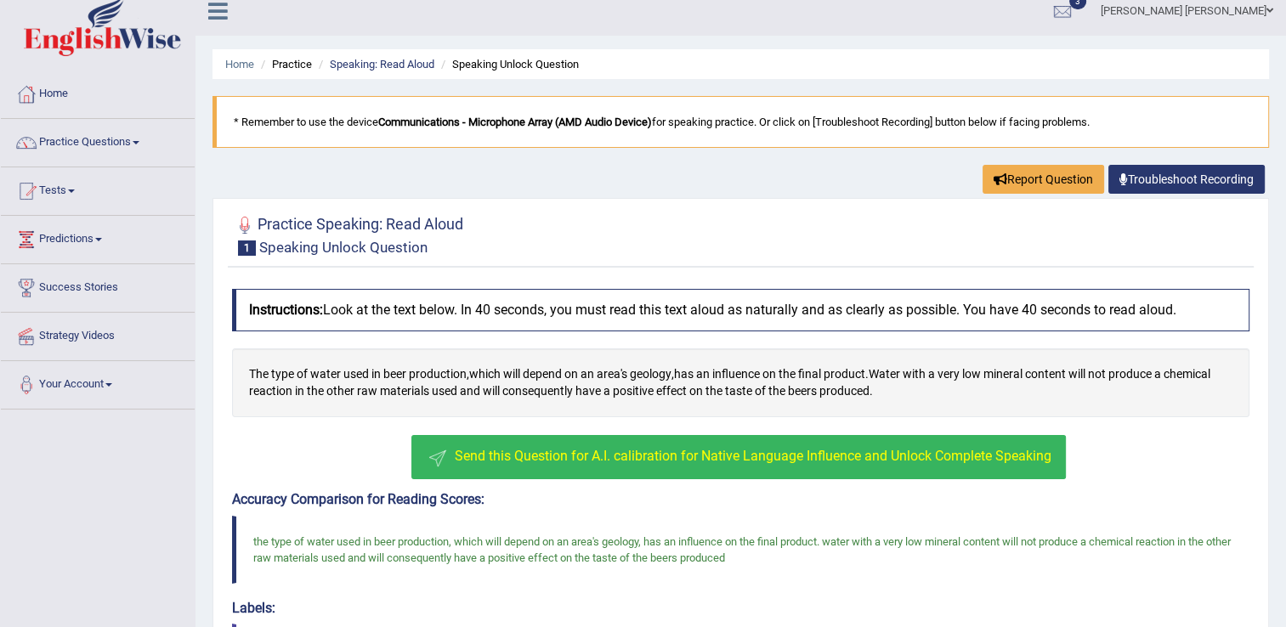
scroll to position [0, 0]
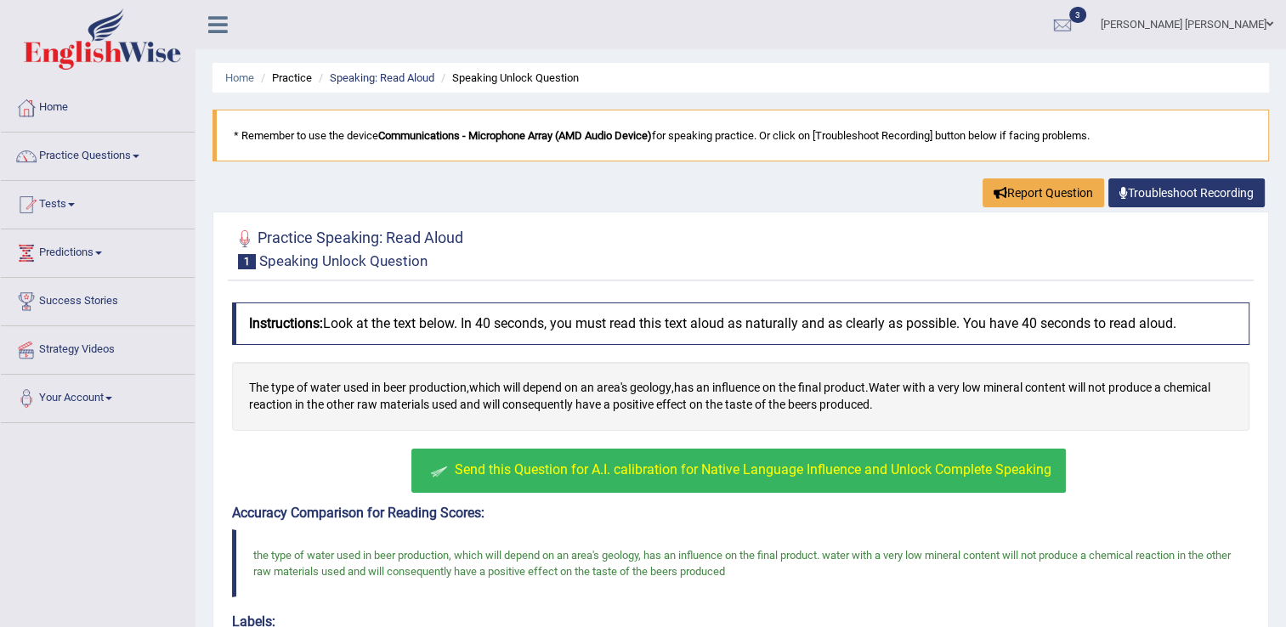
click at [74, 201] on link "Tests" at bounding box center [98, 202] width 194 height 42
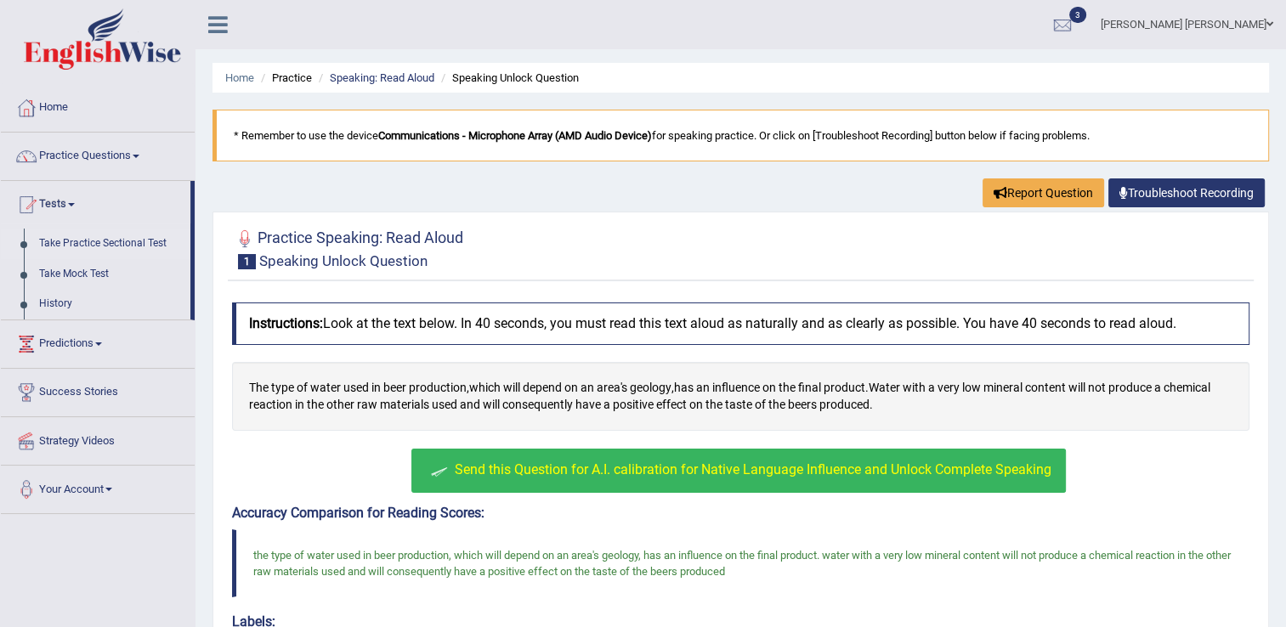
click at [94, 244] on link "Take Practice Sectional Test" at bounding box center [110, 244] width 159 height 31
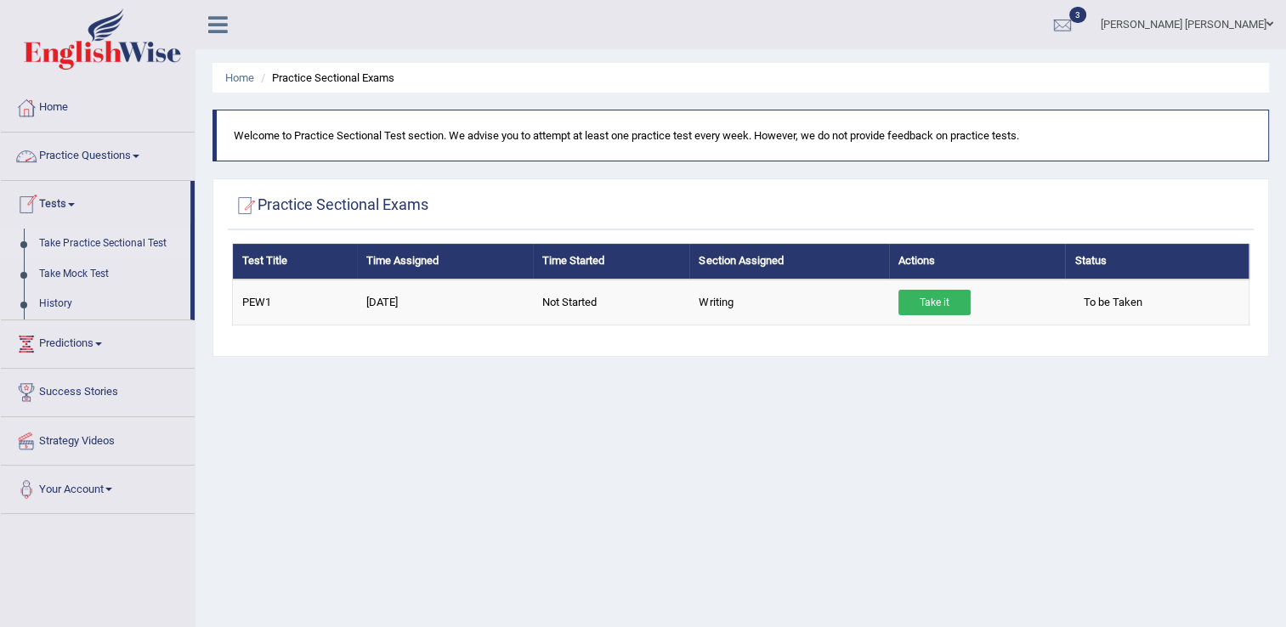
click at [144, 153] on link "Practice Questions" at bounding box center [98, 154] width 194 height 42
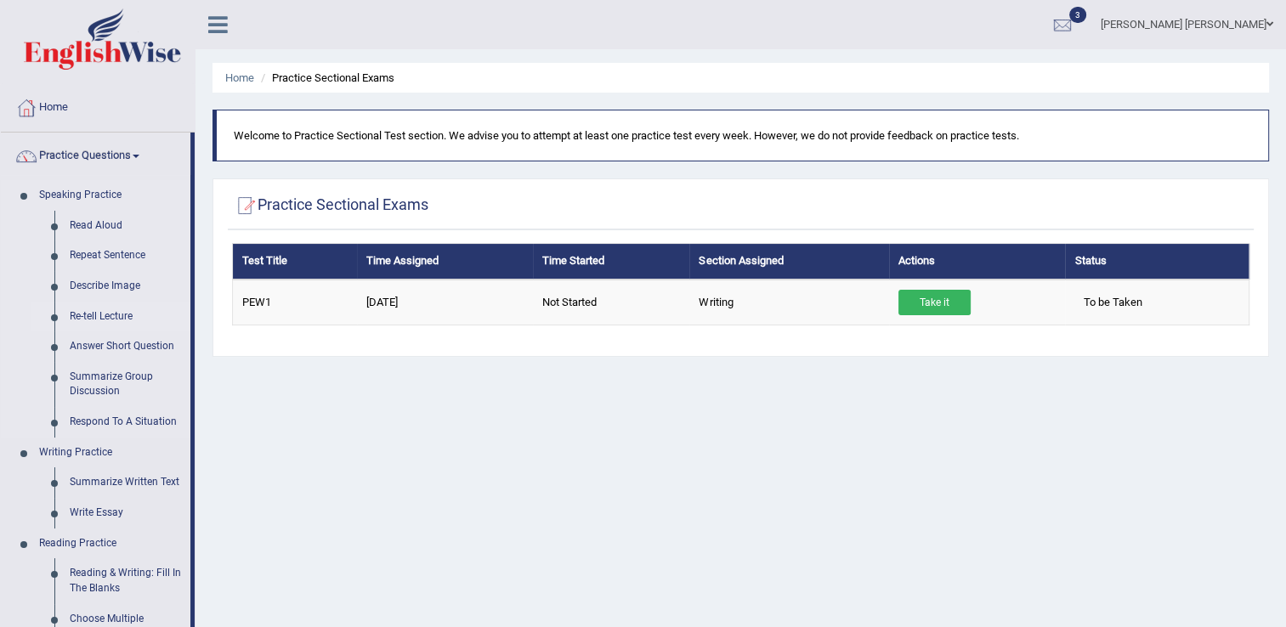
click at [107, 314] on link "Re-tell Lecture" at bounding box center [126, 317] width 128 height 31
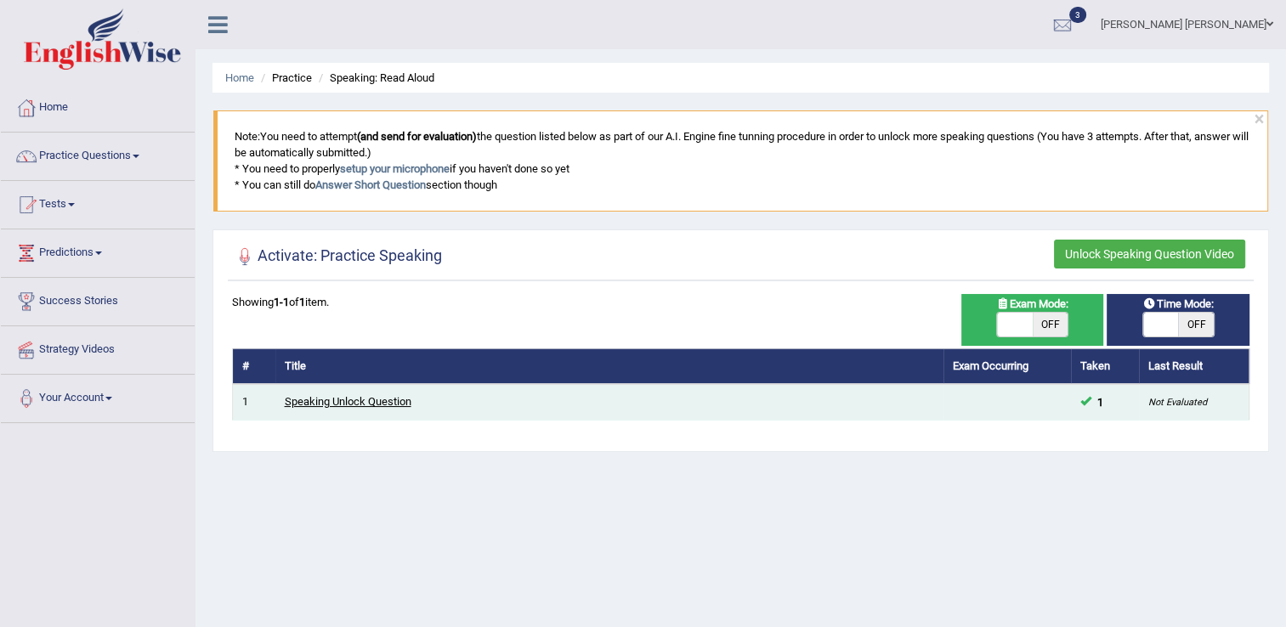
click at [371, 397] on link "Speaking Unlock Question" at bounding box center [348, 401] width 127 height 13
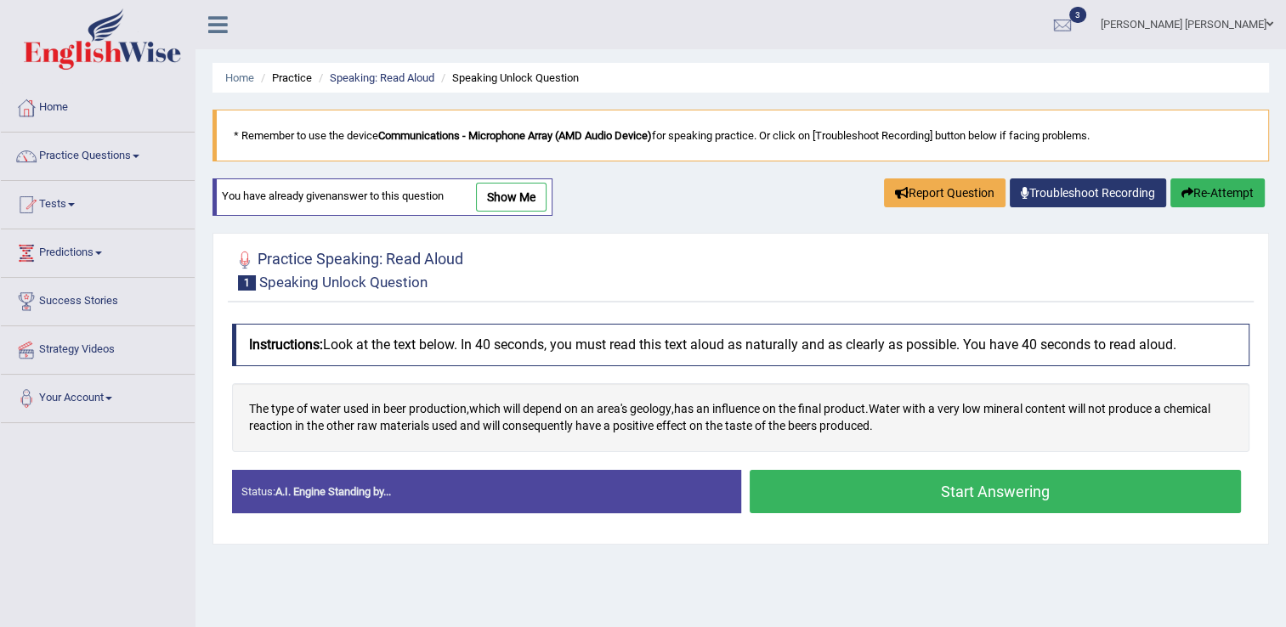
click at [102, 252] on span at bounding box center [98, 253] width 7 height 3
click at [236, 73] on link "Home" at bounding box center [239, 77] width 29 height 13
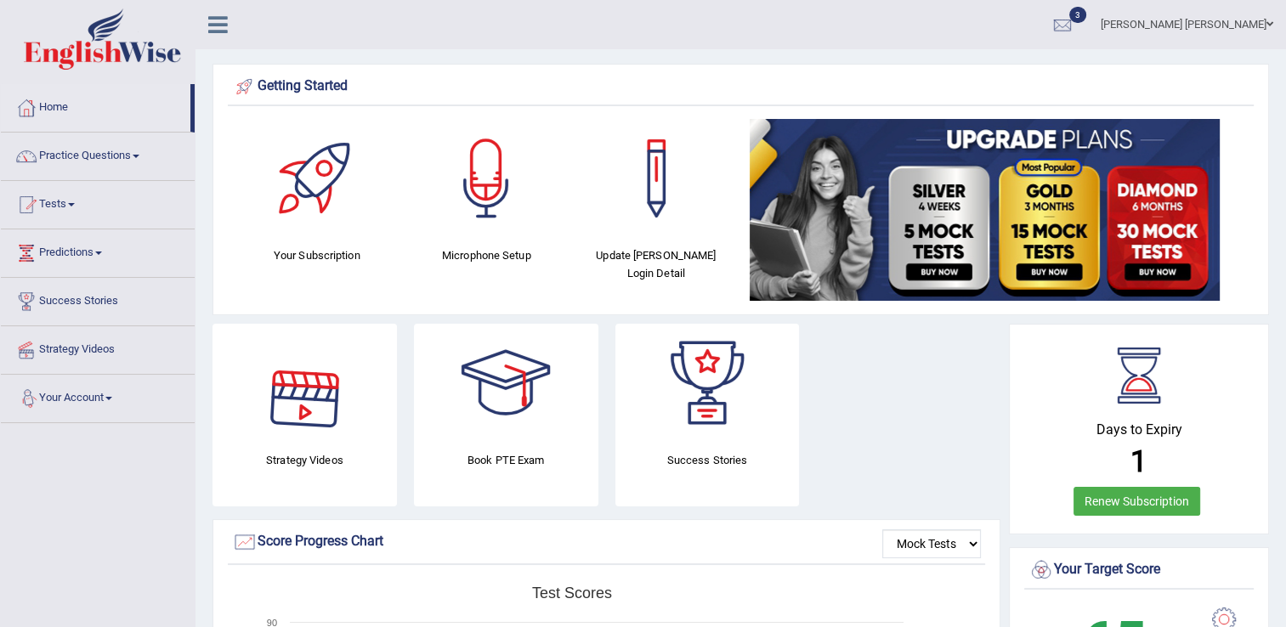
click at [110, 397] on link "Your Account" at bounding box center [98, 396] width 194 height 42
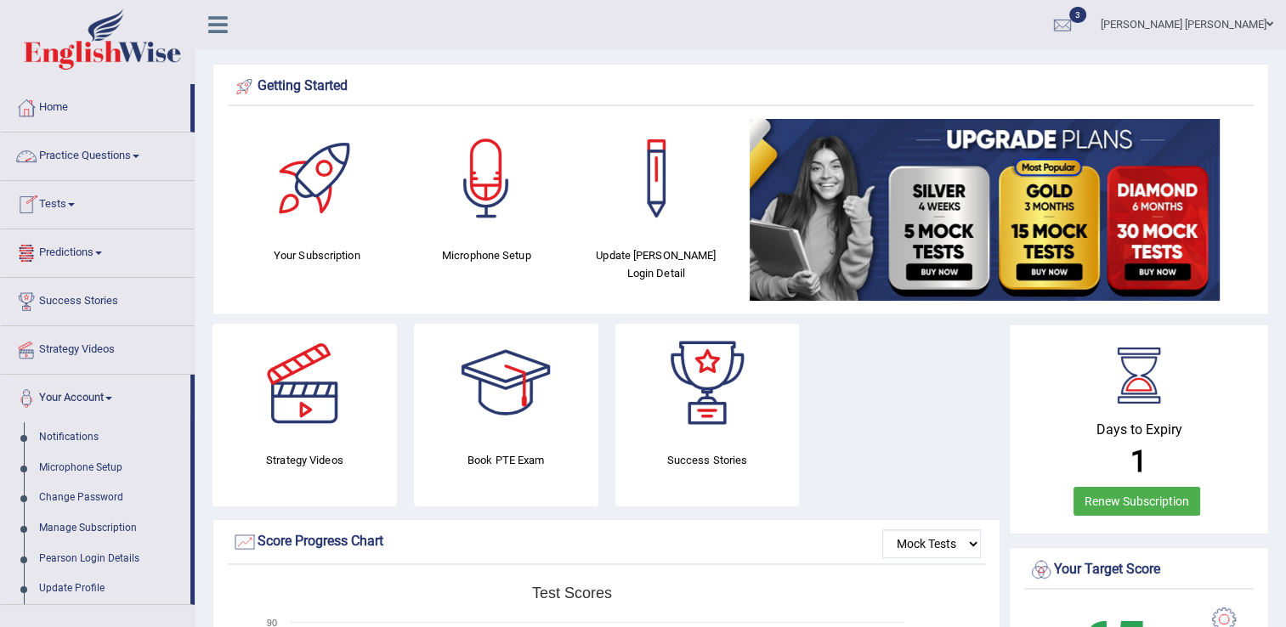
click at [135, 155] on link "Practice Questions" at bounding box center [98, 154] width 194 height 42
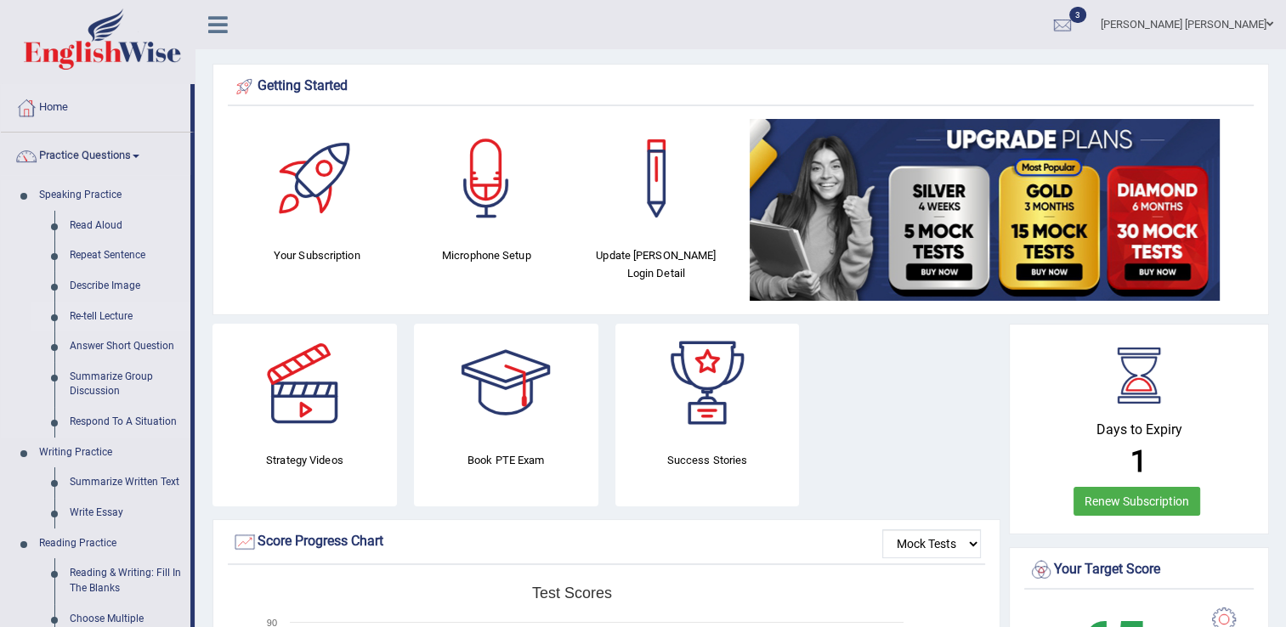
click at [99, 314] on link "Re-tell Lecture" at bounding box center [126, 317] width 128 height 31
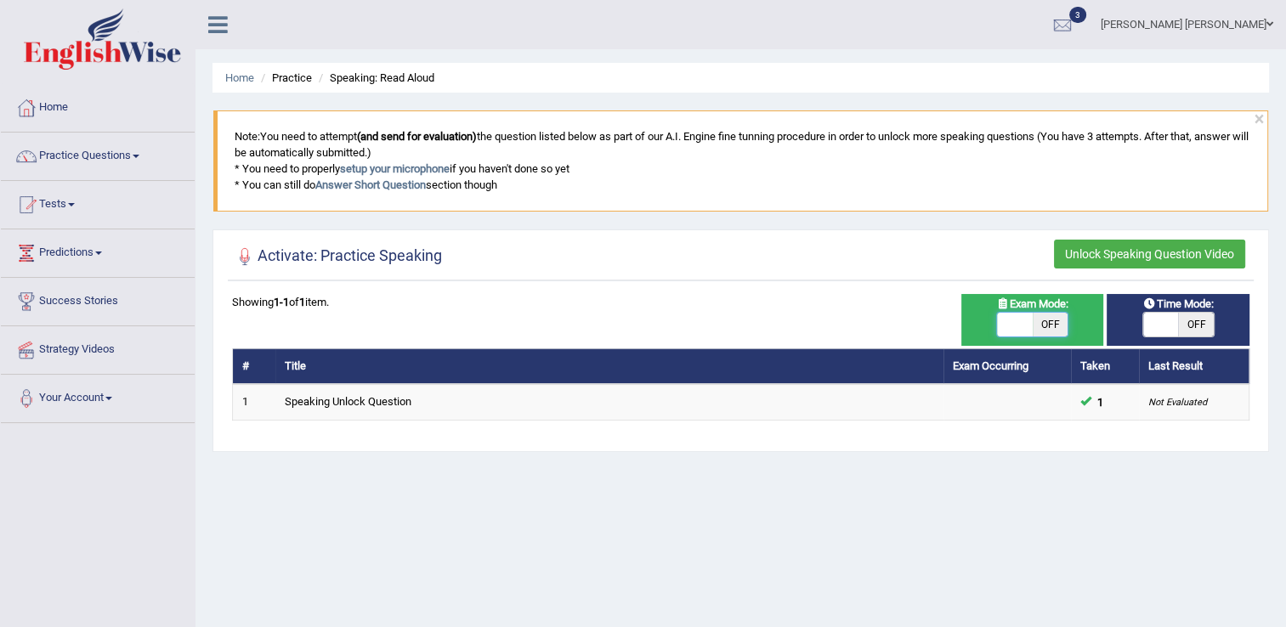
click at [1022, 320] on span at bounding box center [1015, 325] width 36 height 24
checkbox input "true"
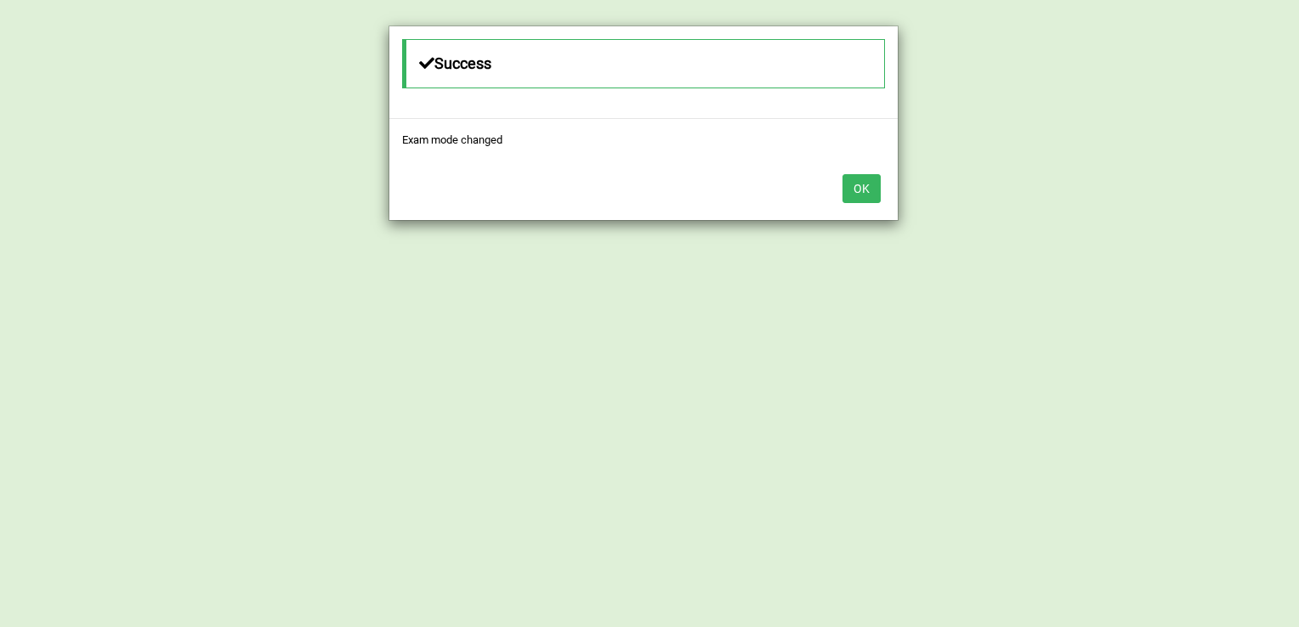
click at [863, 193] on button "OK" at bounding box center [861, 188] width 38 height 29
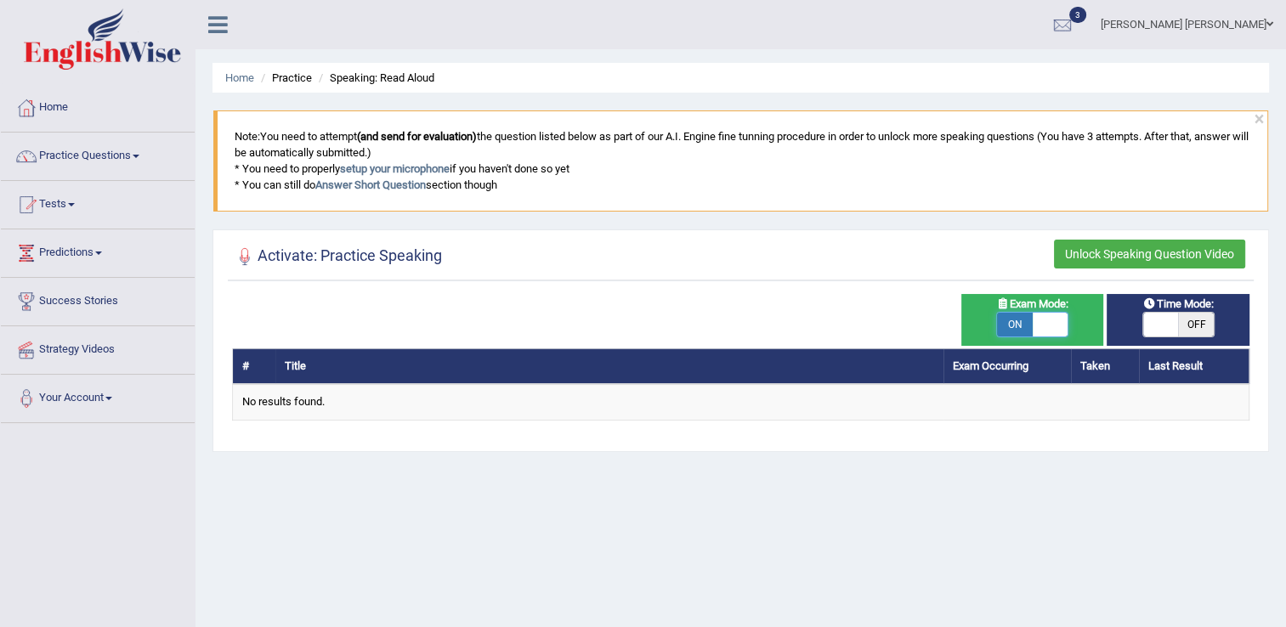
click at [1051, 326] on span at bounding box center [1051, 325] width 36 height 24
checkbox input "false"
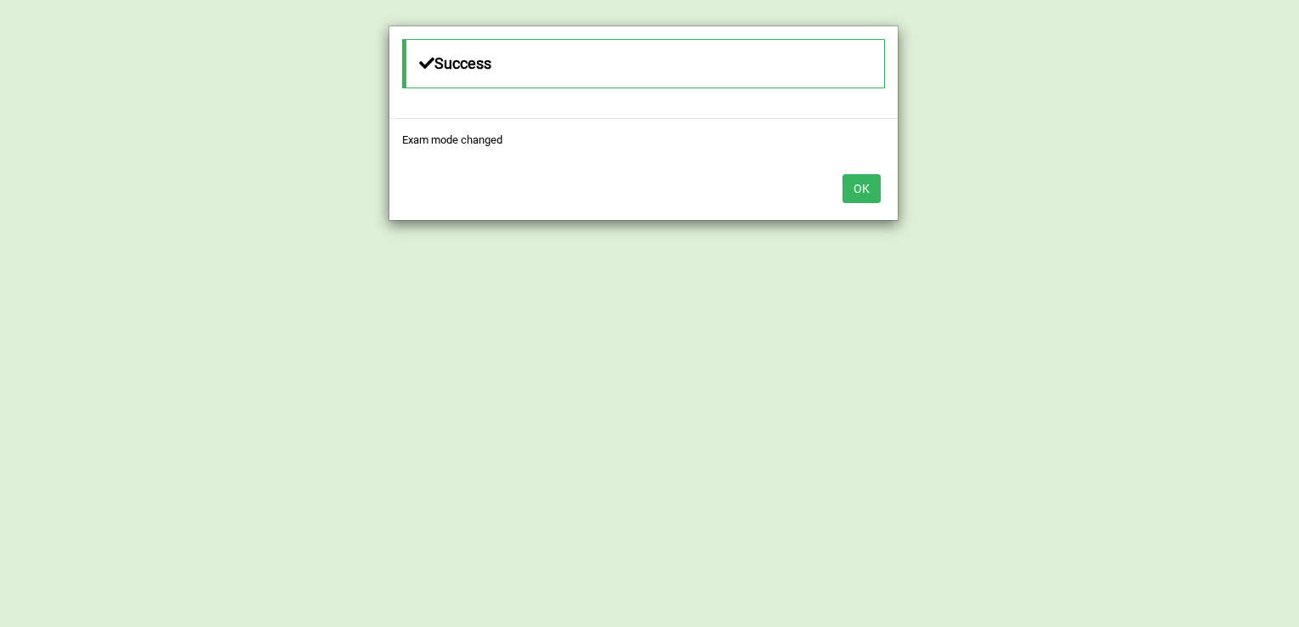
click at [865, 184] on button "OK" at bounding box center [861, 188] width 38 height 29
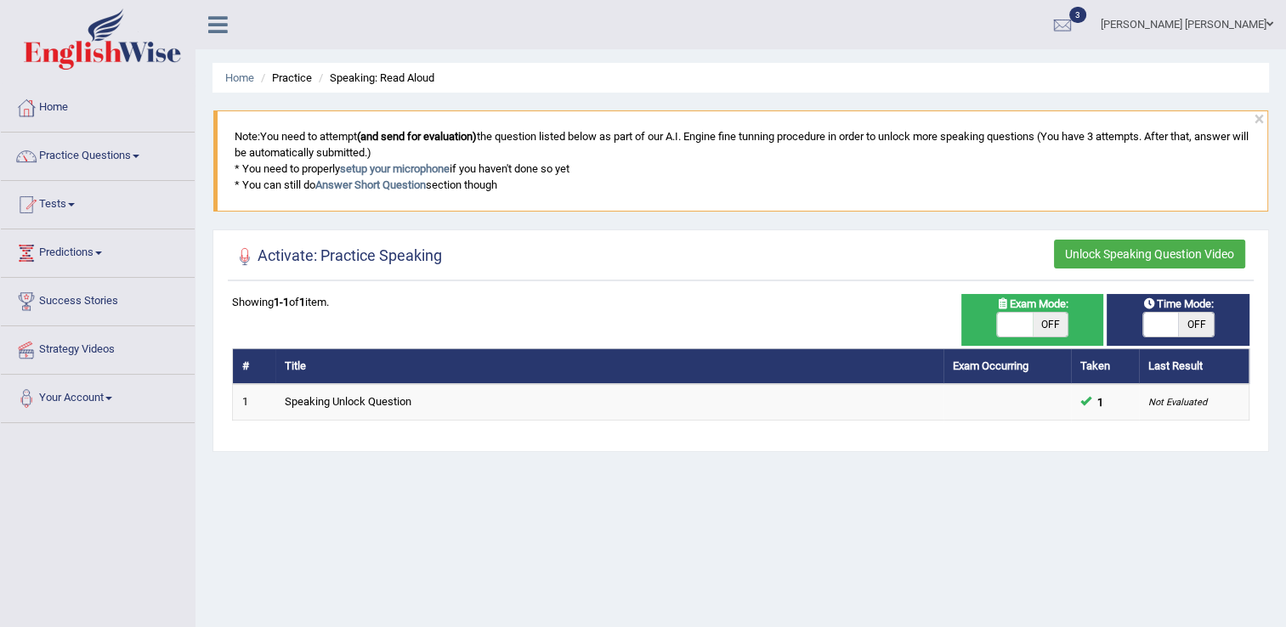
click at [1091, 259] on button "Unlock Speaking Question Video" at bounding box center [1149, 254] width 191 height 29
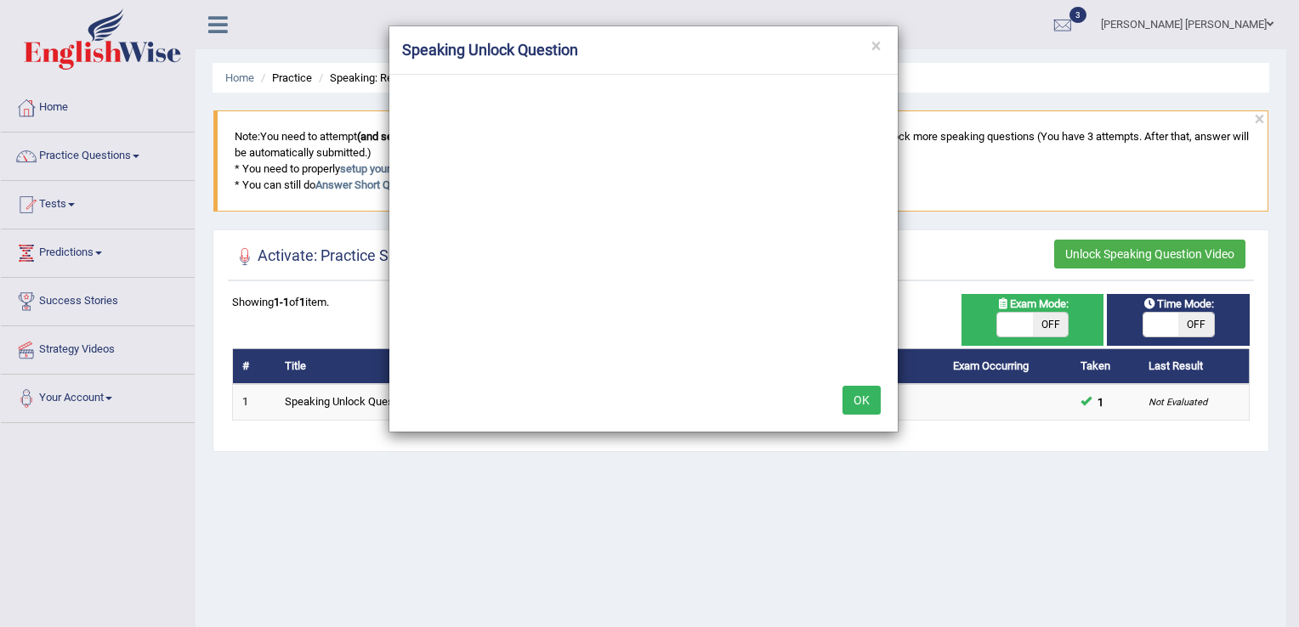
click at [848, 389] on button "OK" at bounding box center [861, 400] width 38 height 29
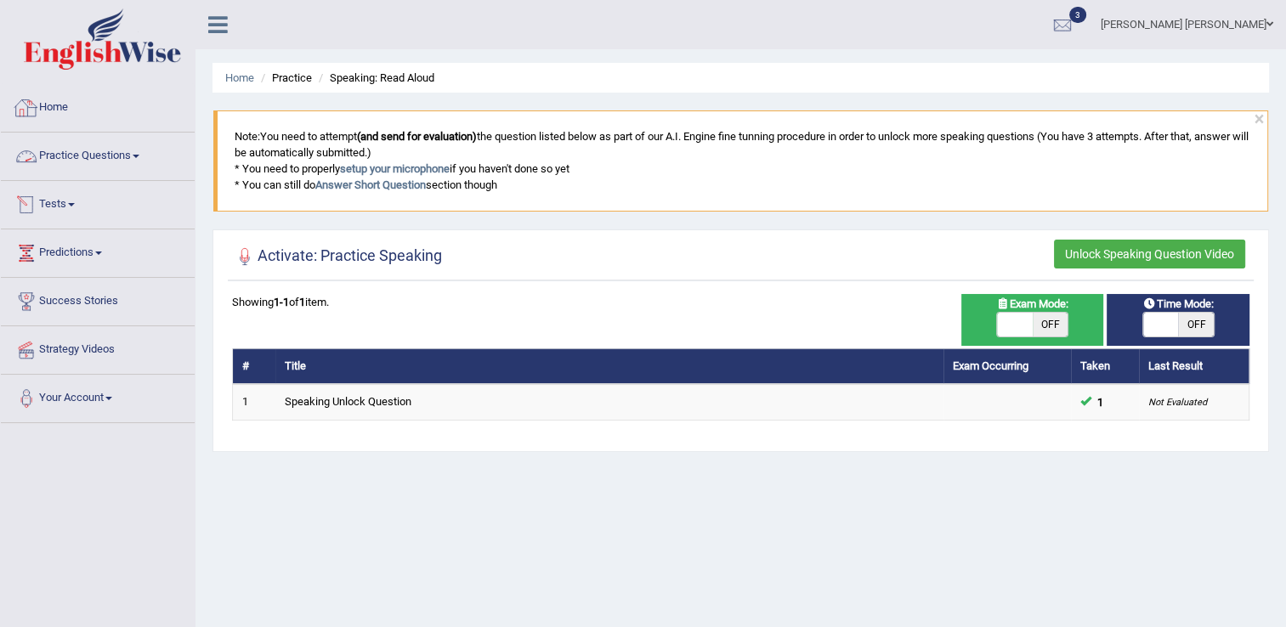
click at [61, 101] on link "Home" at bounding box center [98, 105] width 194 height 42
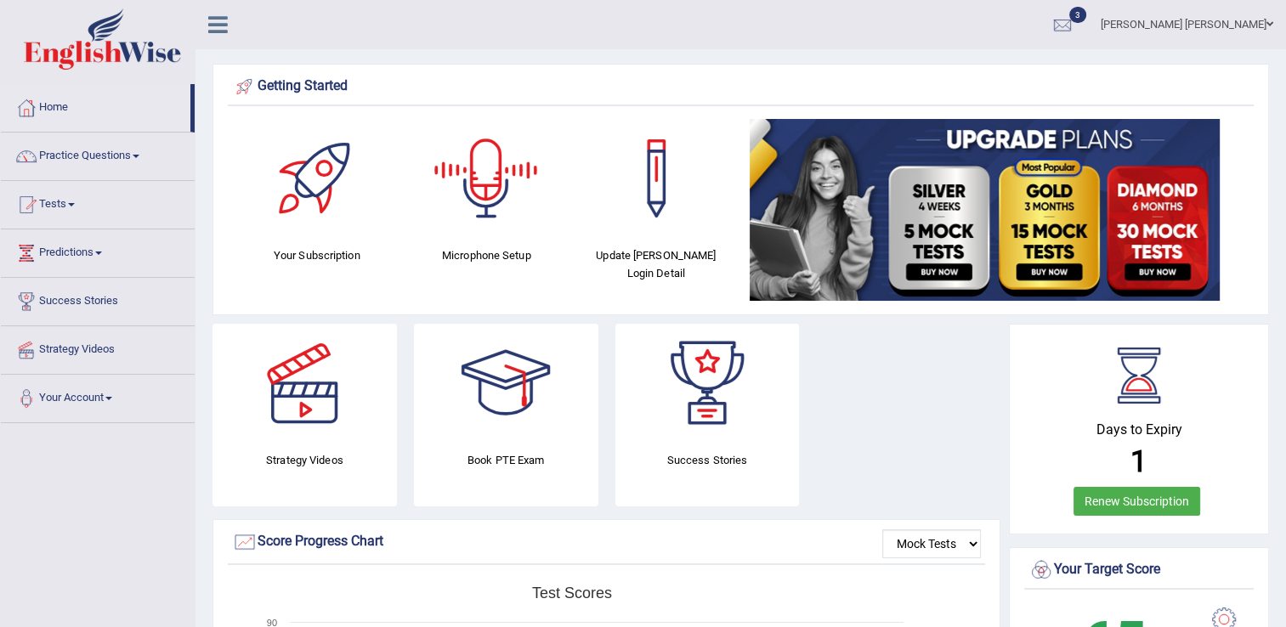
click at [489, 179] on div at bounding box center [486, 178] width 119 height 119
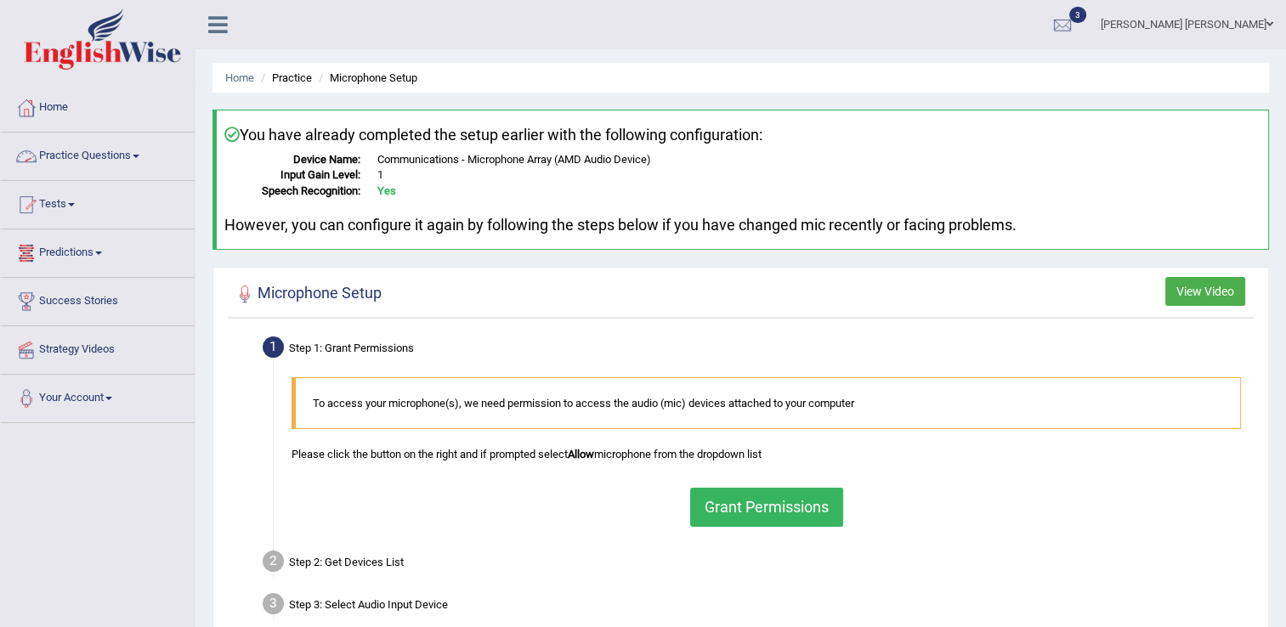
click at [136, 159] on link "Practice Questions" at bounding box center [98, 154] width 194 height 42
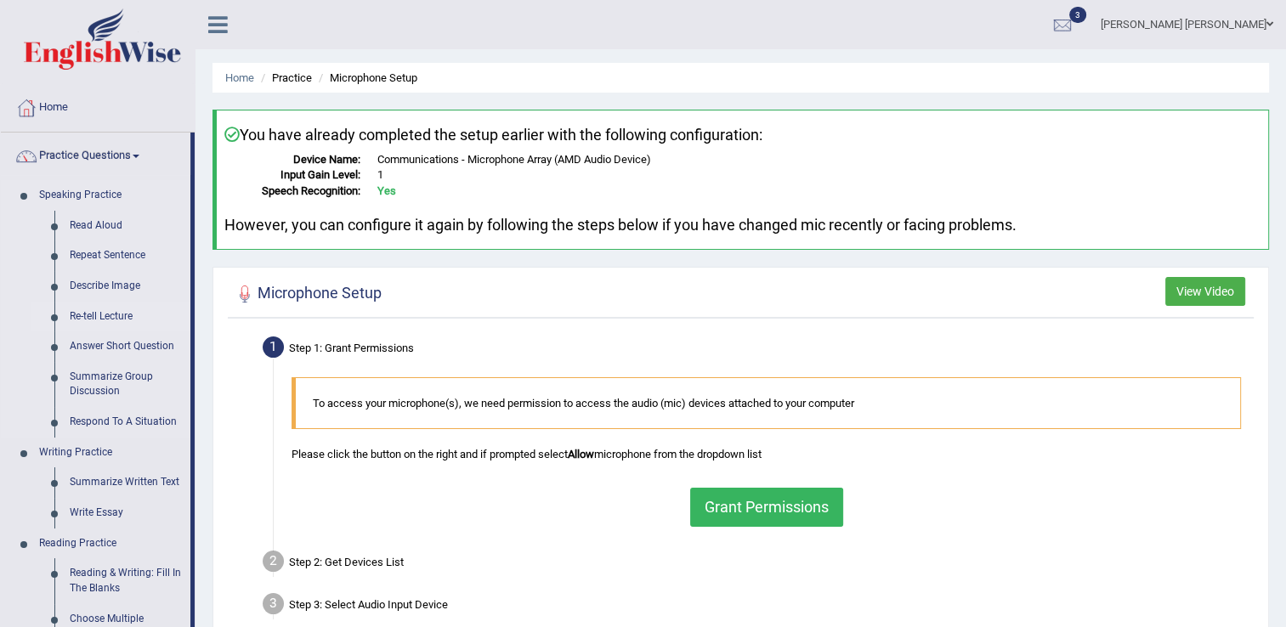
click at [88, 311] on link "Re-tell Lecture" at bounding box center [126, 317] width 128 height 31
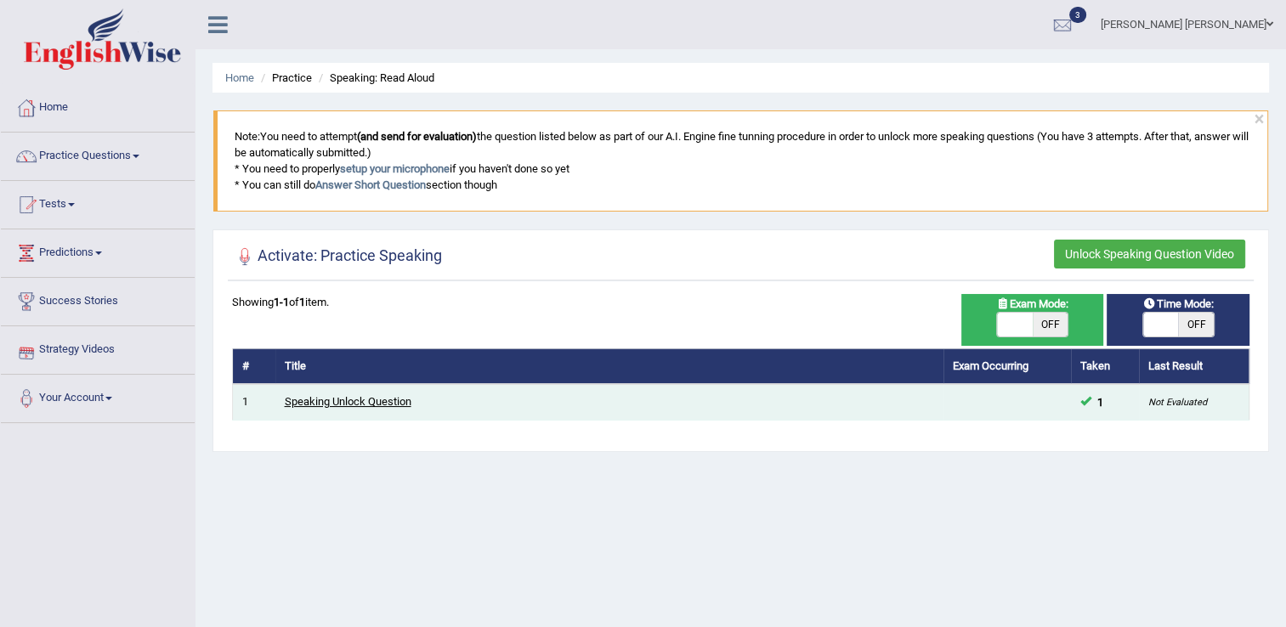
click at [323, 396] on link "Speaking Unlock Question" at bounding box center [348, 401] width 127 height 13
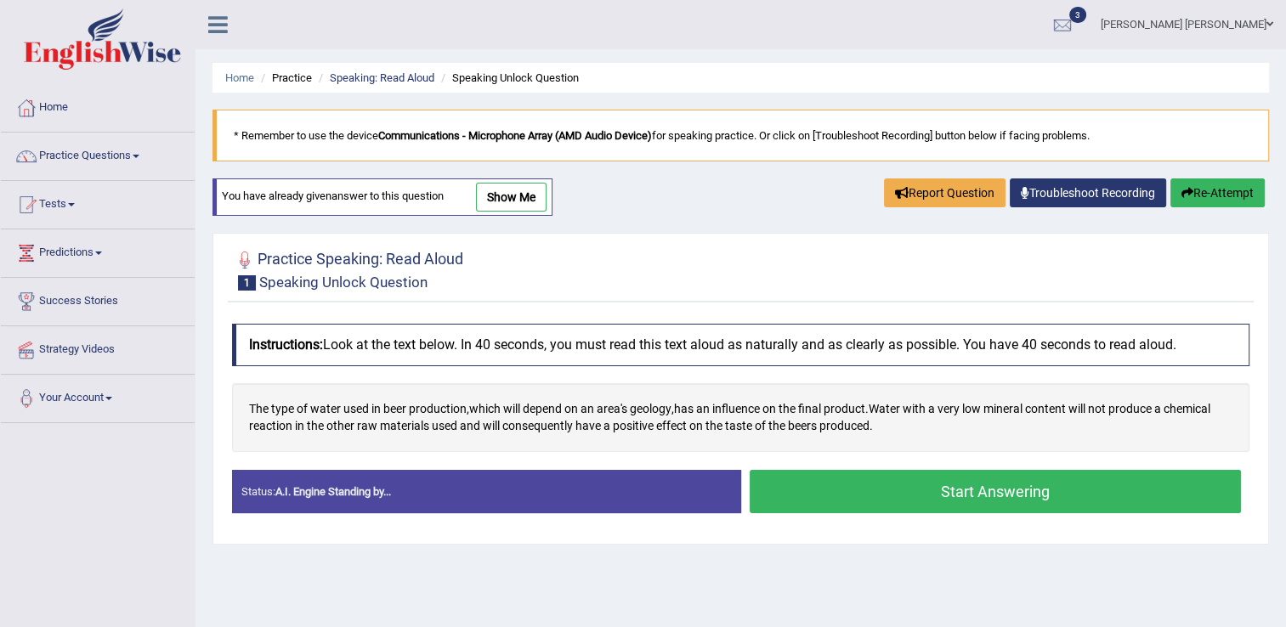
click at [864, 496] on button "Start Answering" at bounding box center [996, 491] width 492 height 43
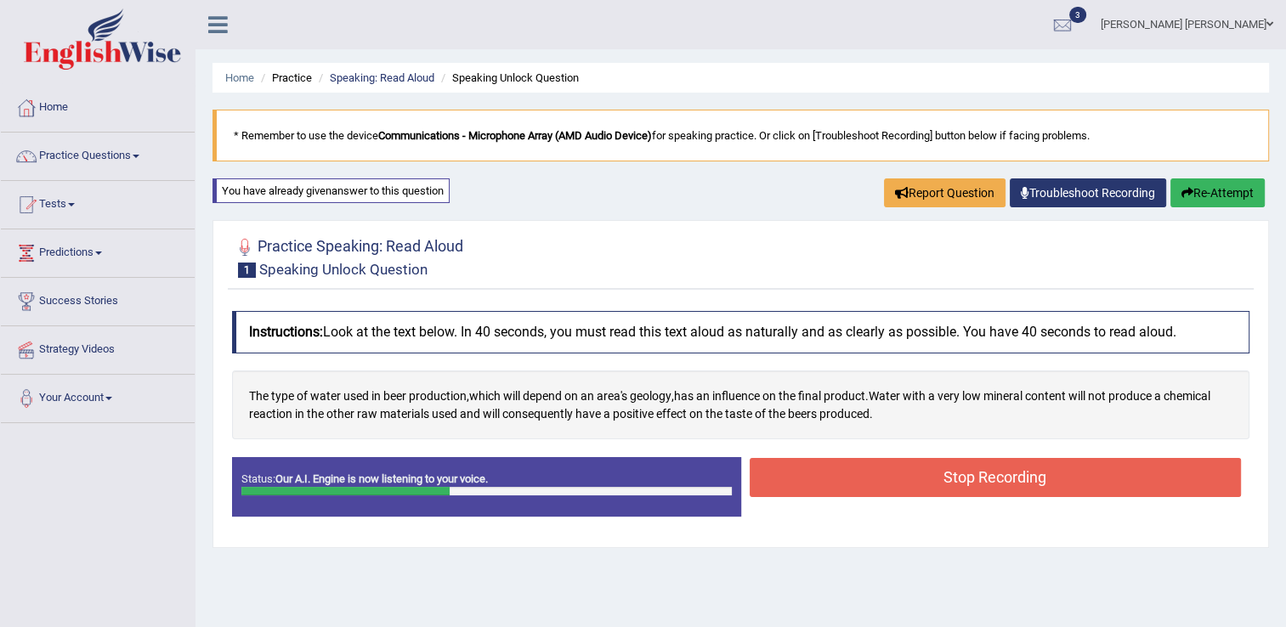
click at [878, 469] on button "Stop Recording" at bounding box center [996, 477] width 492 height 39
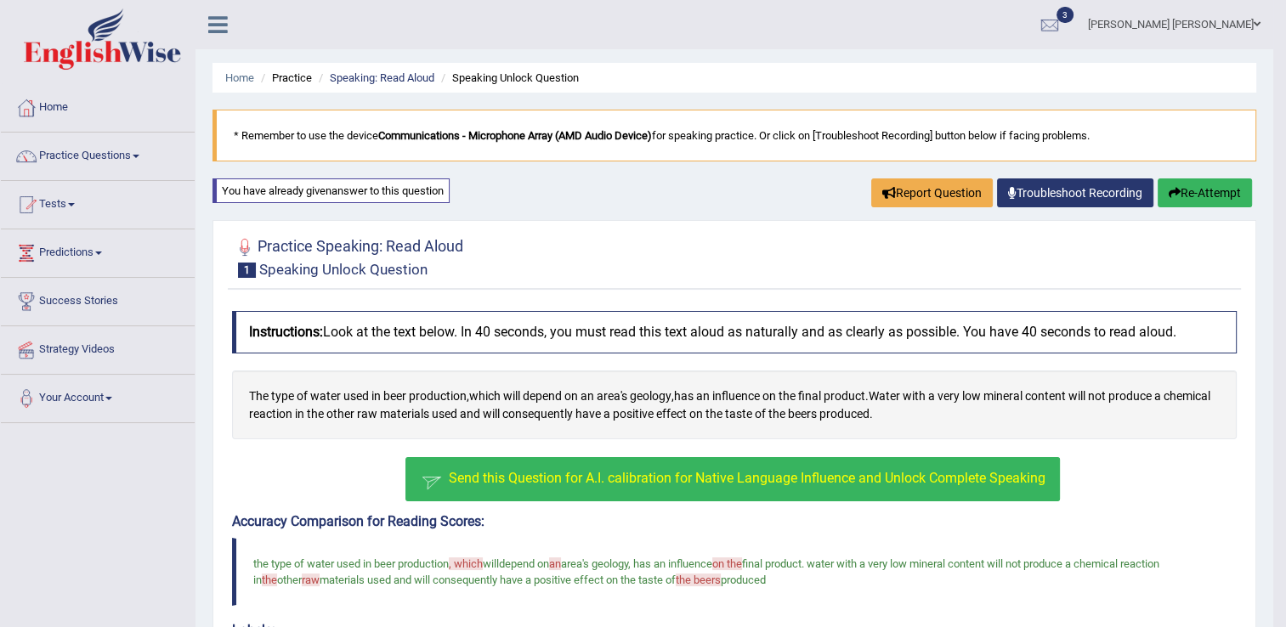
click at [832, 470] on span "Send this Question for A.I. calibration for Native Language Influence and Unloc…" at bounding box center [747, 478] width 597 height 16
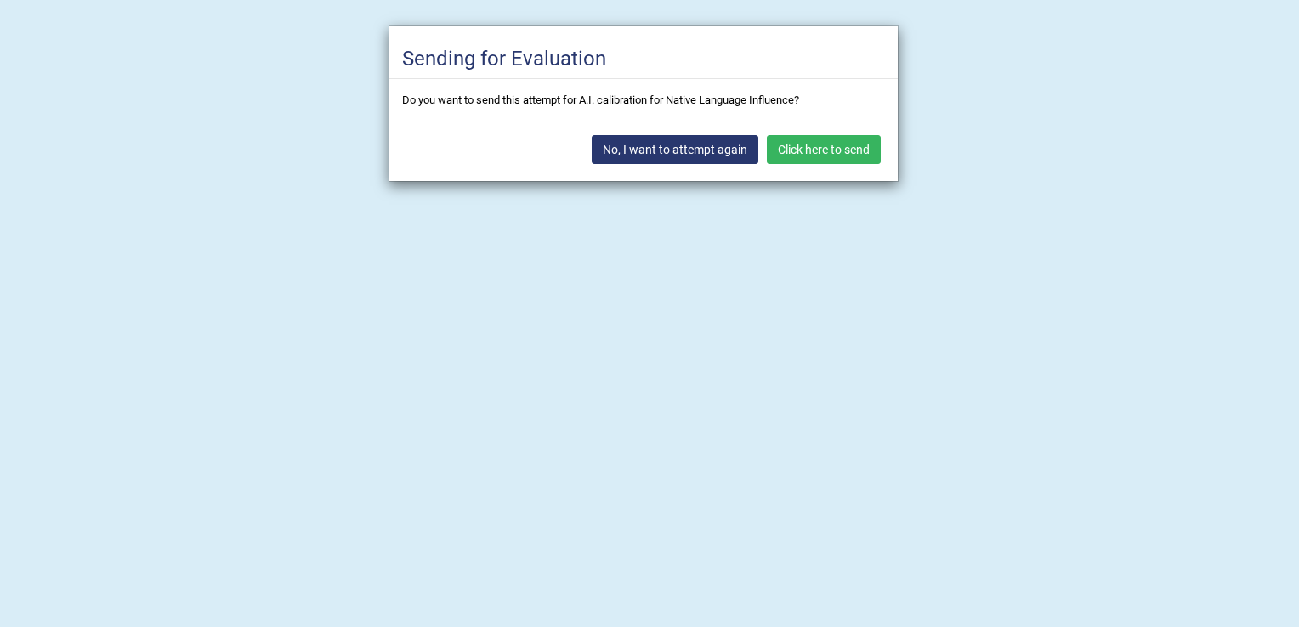
click at [822, 153] on button "Click here to send" at bounding box center [824, 149] width 114 height 29
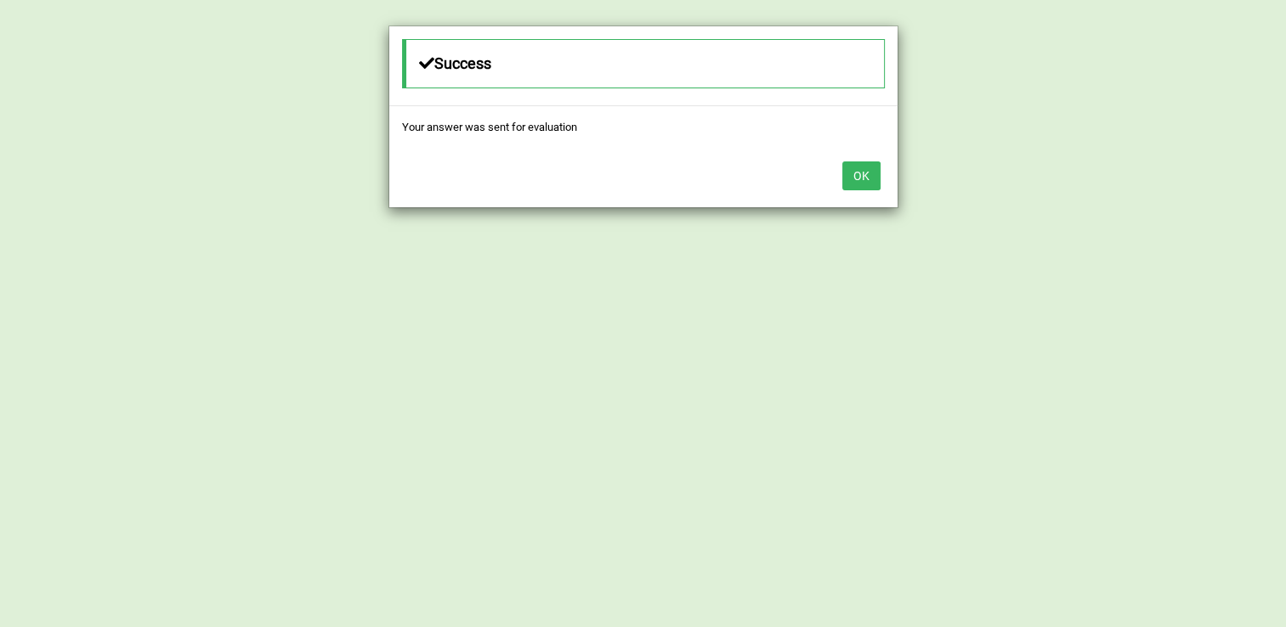
click at [864, 179] on button "OK" at bounding box center [861, 175] width 38 height 29
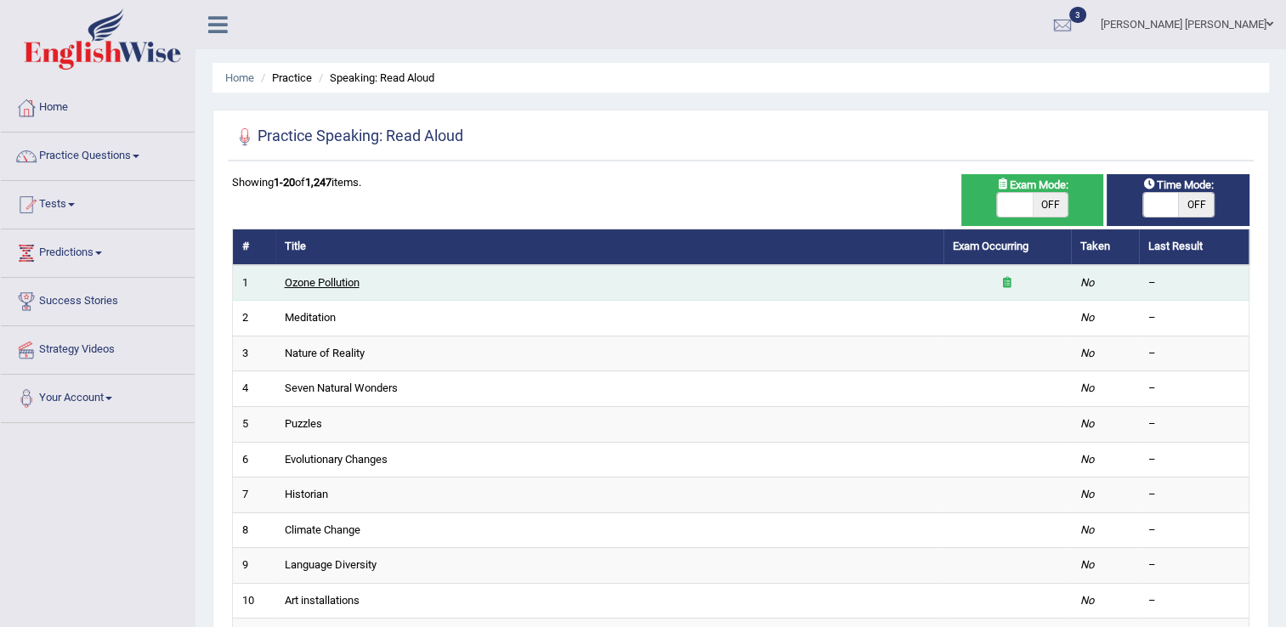
click at [332, 280] on link "Ozone Pollution" at bounding box center [322, 282] width 75 height 13
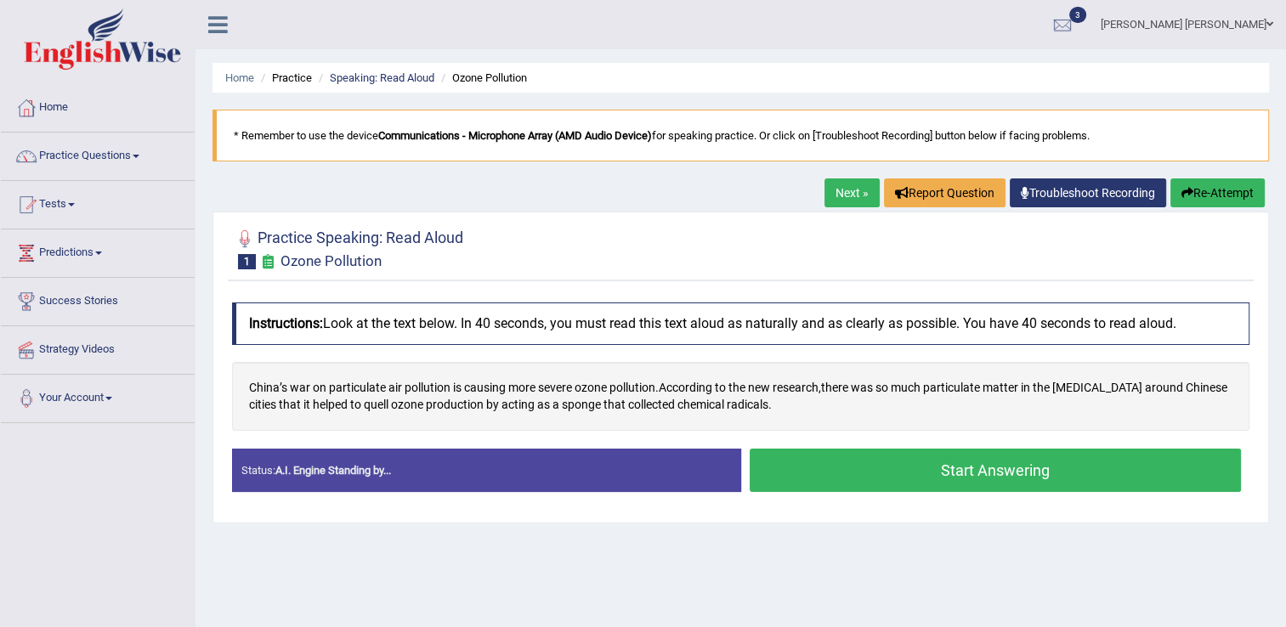
click at [839, 465] on button "Start Answering" at bounding box center [996, 470] width 492 height 43
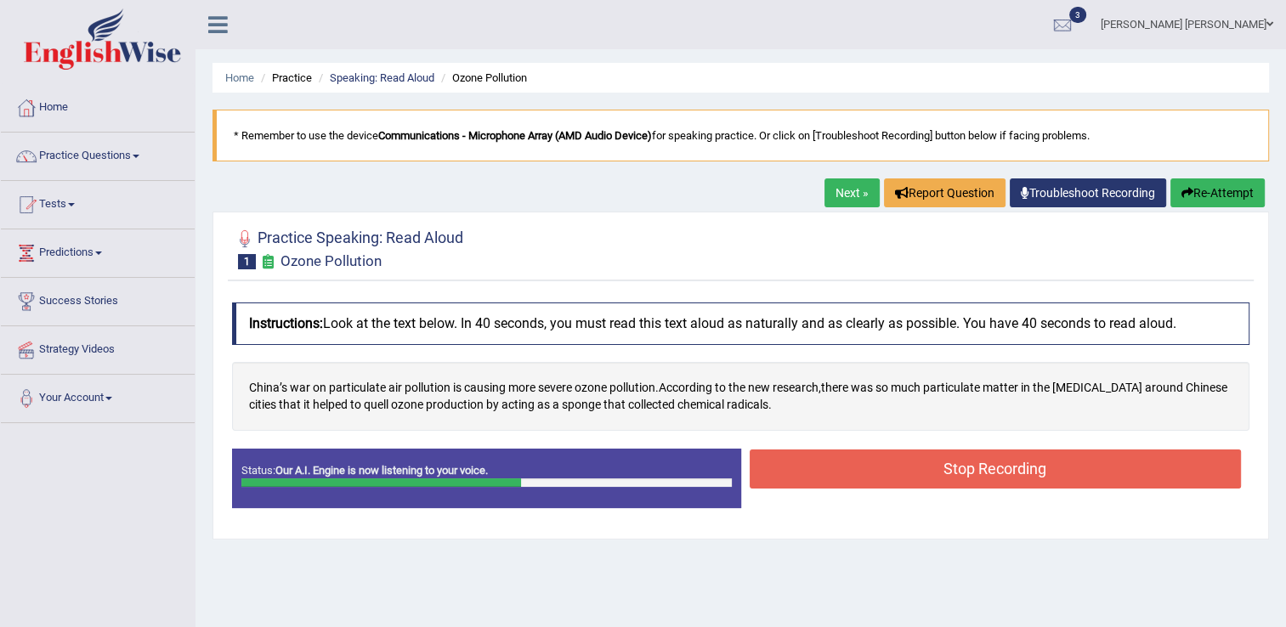
click at [839, 465] on button "Stop Recording" at bounding box center [996, 469] width 492 height 39
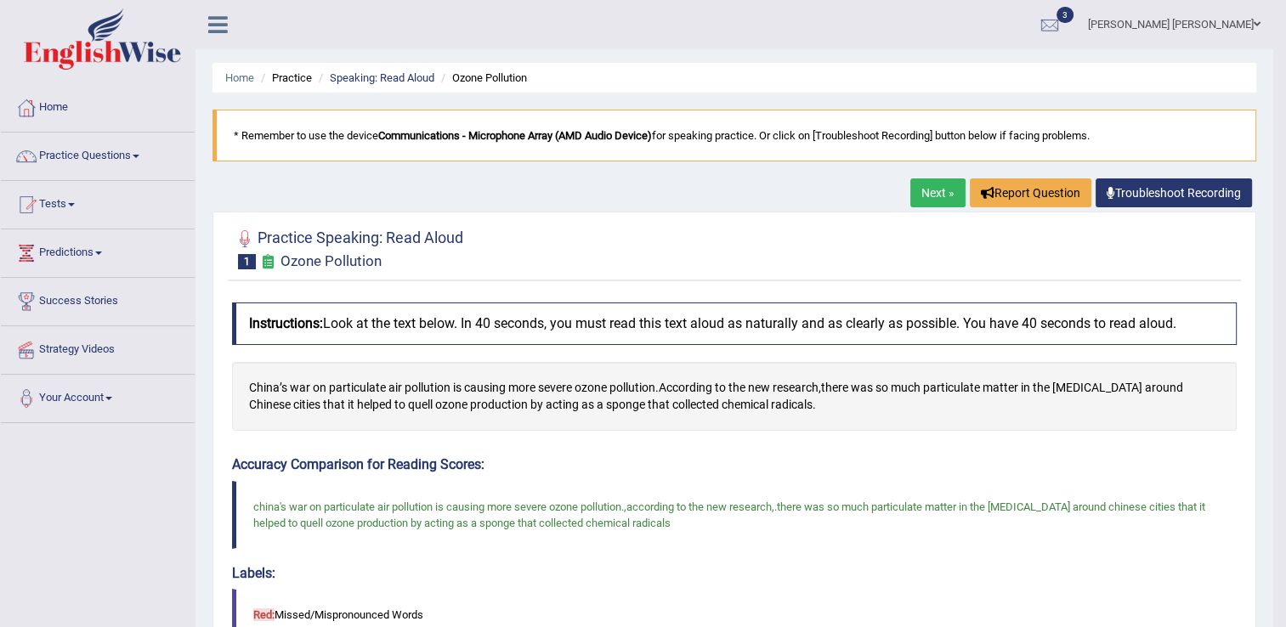
click at [931, 198] on link "Next »" at bounding box center [937, 192] width 55 height 29
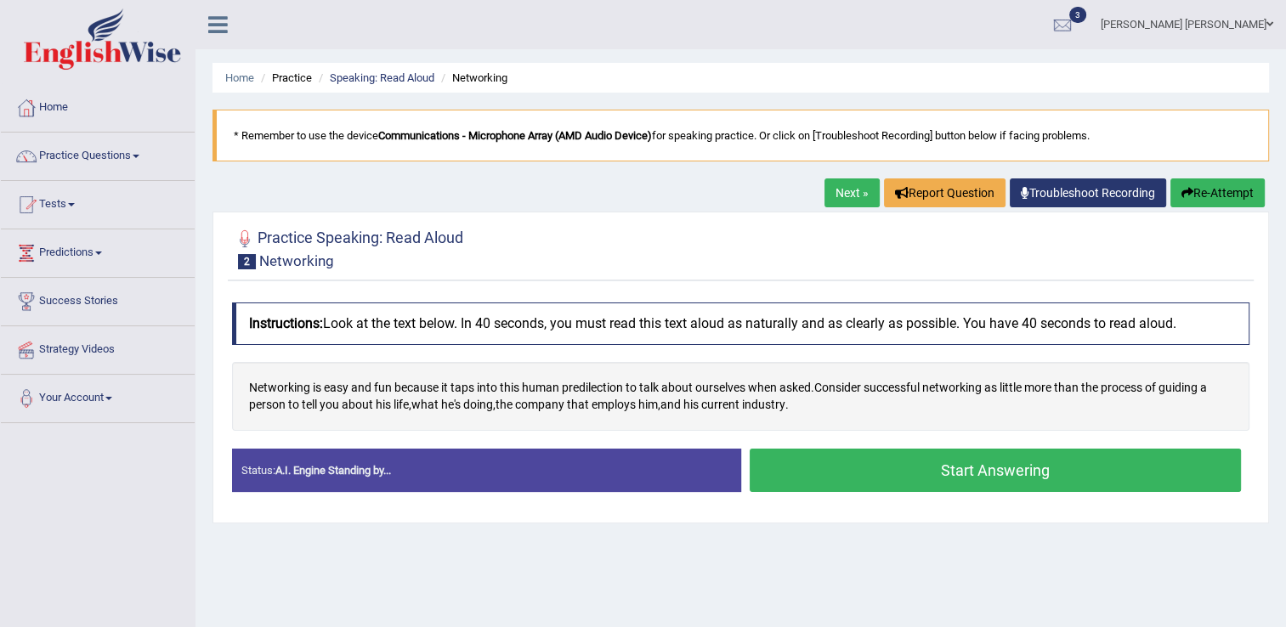
click at [897, 465] on button "Start Answering" at bounding box center [996, 470] width 492 height 43
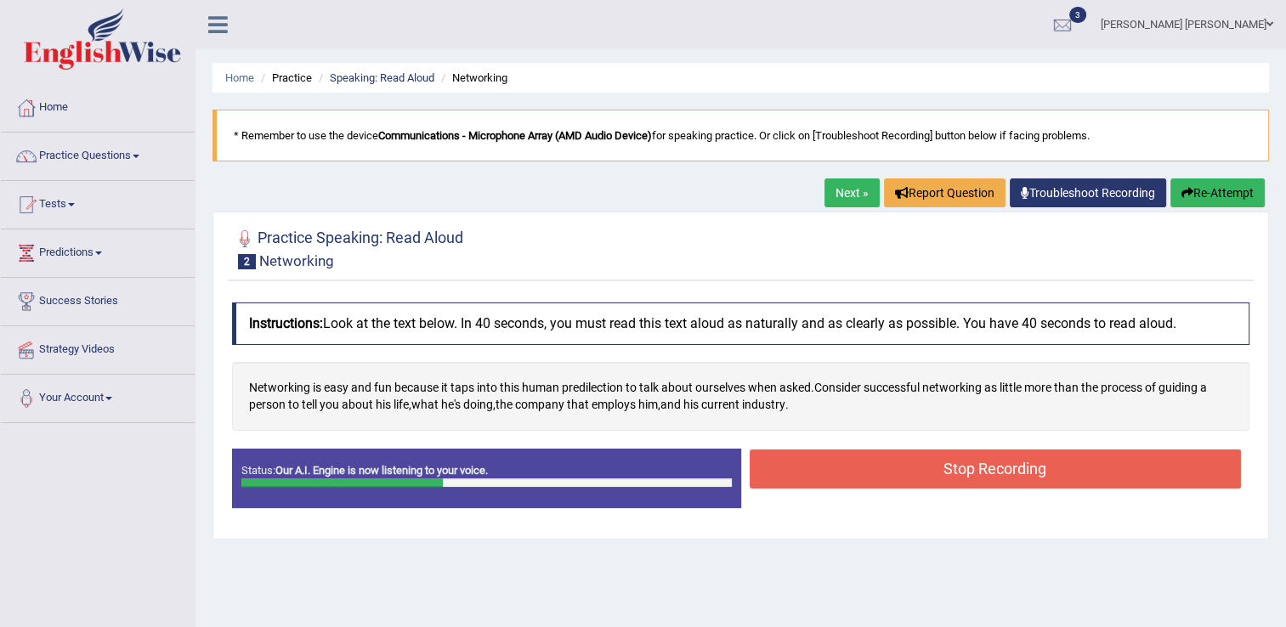
click at [897, 465] on button "Stop Recording" at bounding box center [996, 469] width 492 height 39
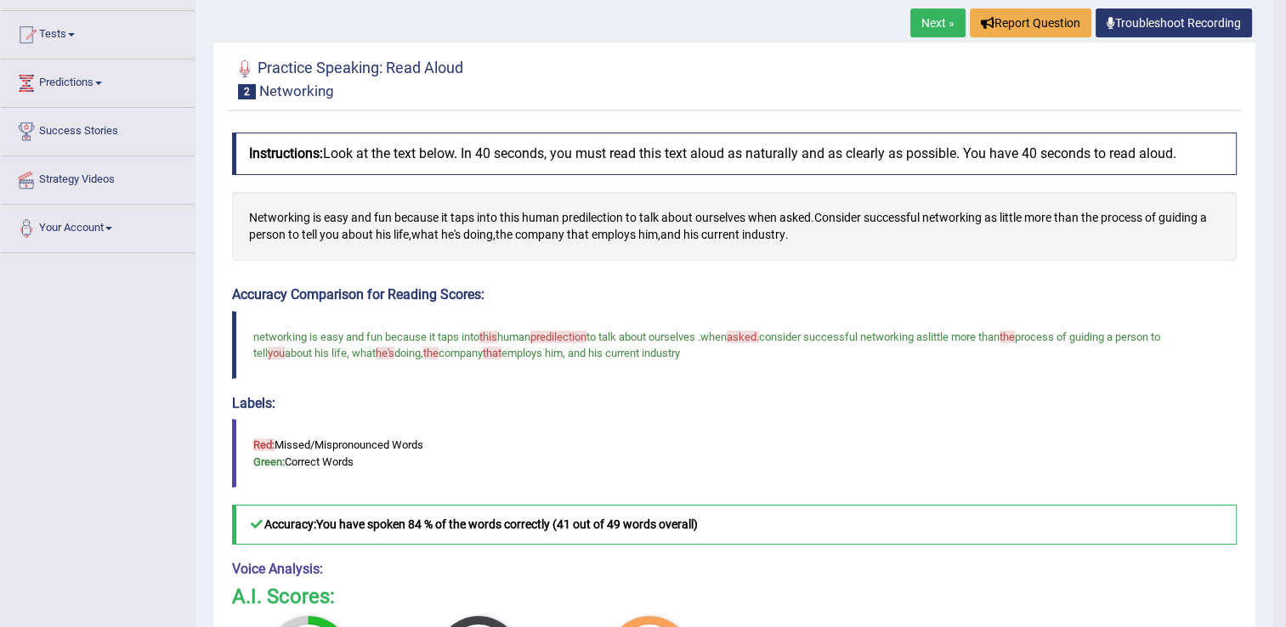
scroll to position [136, 0]
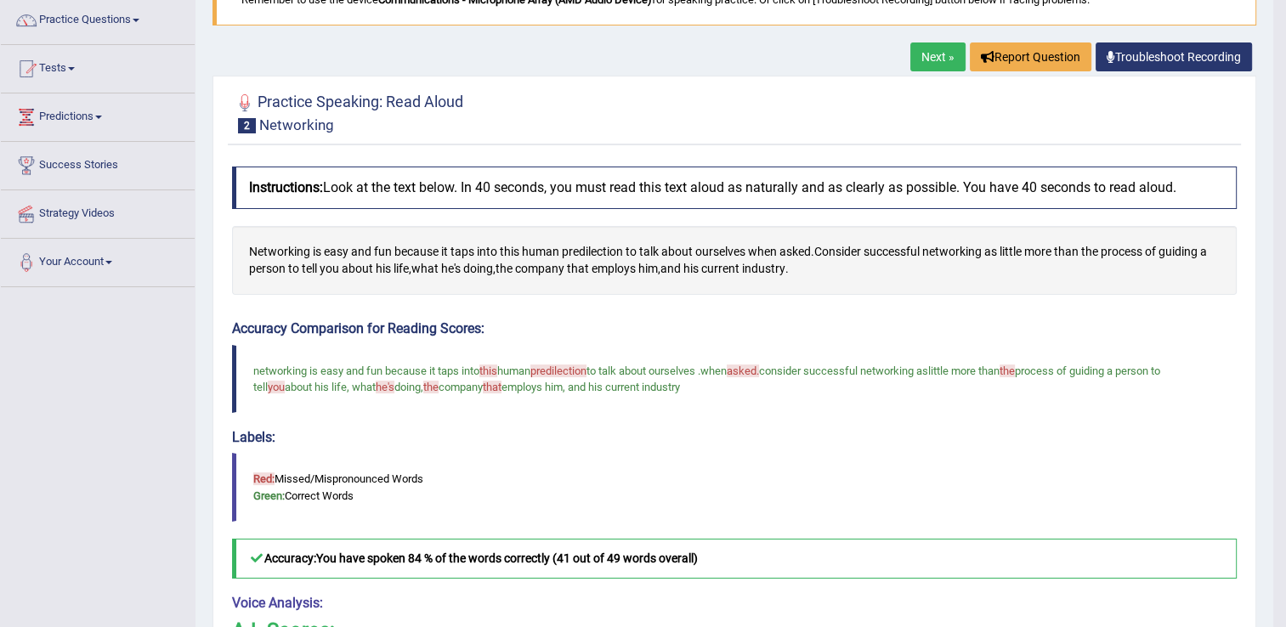
click at [915, 55] on link "Next »" at bounding box center [937, 56] width 55 height 29
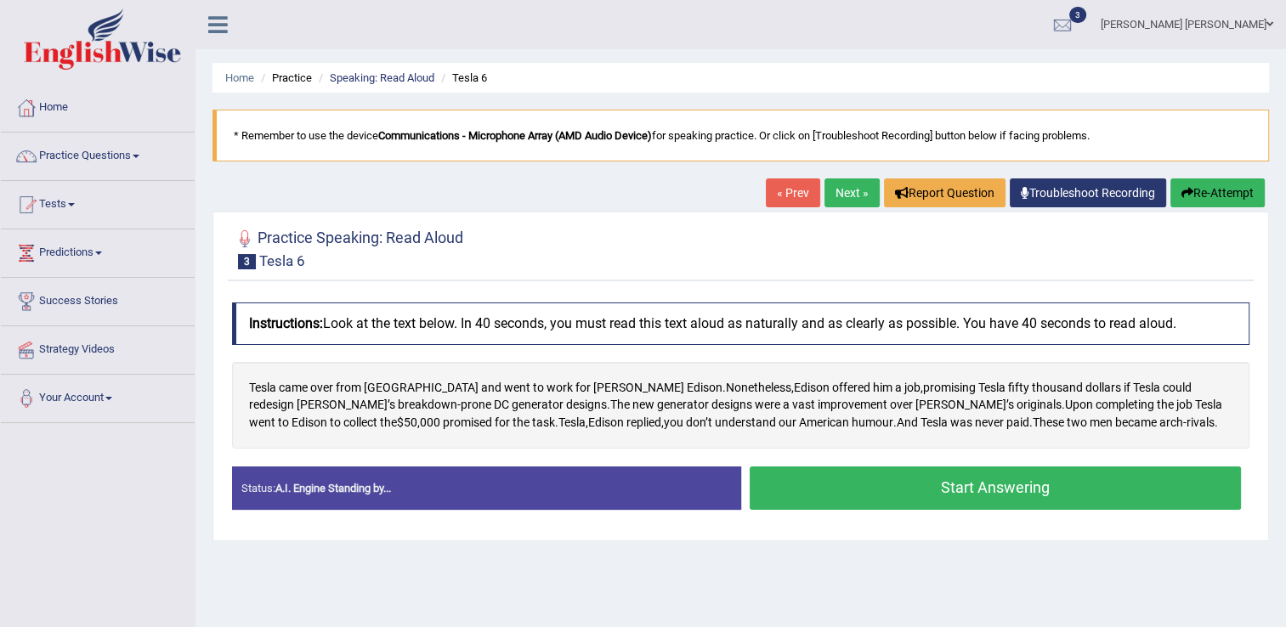
click at [1029, 479] on button "Start Answering" at bounding box center [996, 488] width 492 height 43
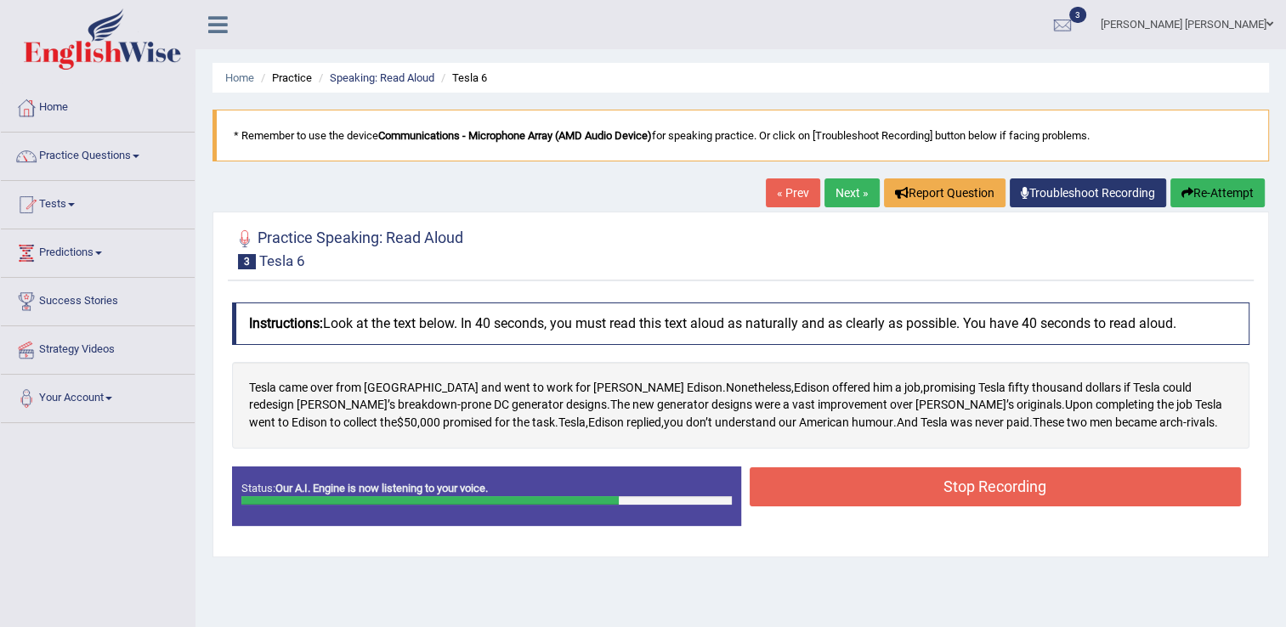
click at [1029, 479] on button "Stop Recording" at bounding box center [996, 486] width 492 height 39
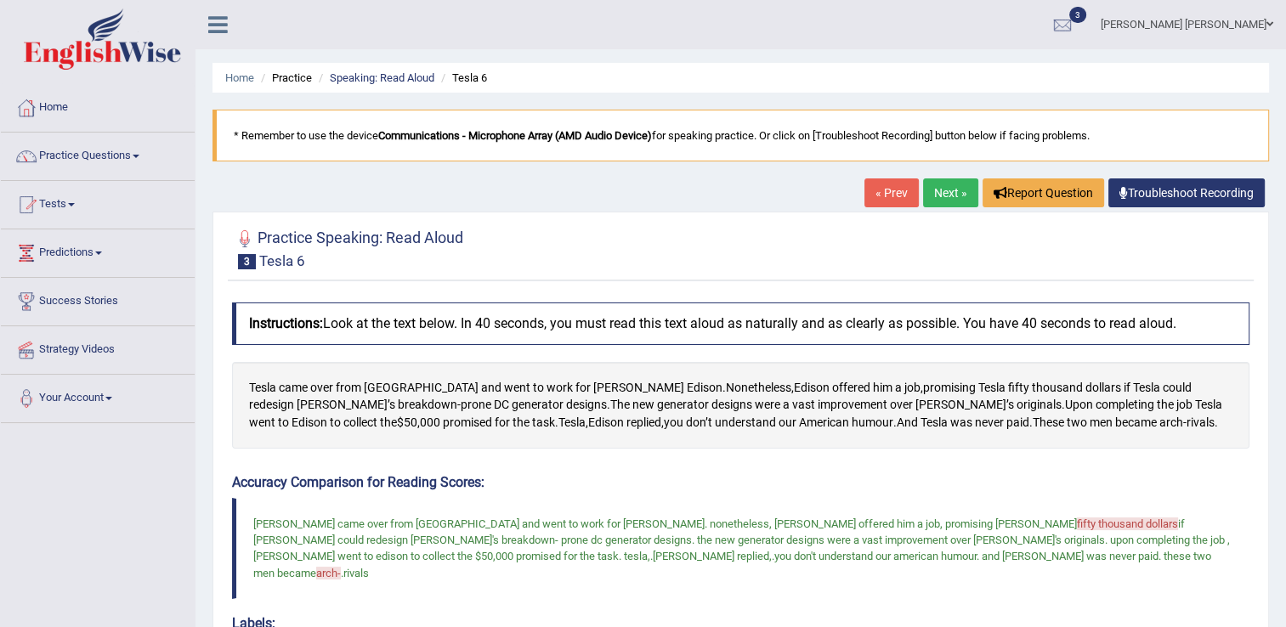
click at [948, 191] on link "Next »" at bounding box center [950, 192] width 55 height 29
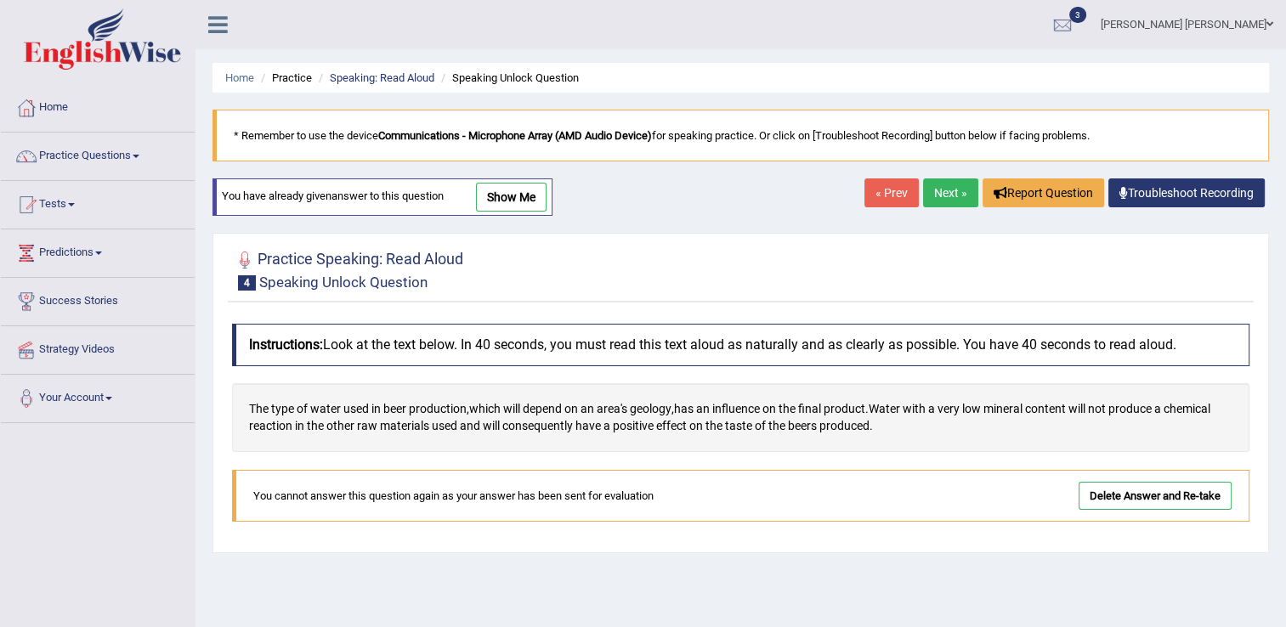
click at [1146, 495] on link "Delete Answer and Re-take" at bounding box center [1155, 496] width 153 height 28
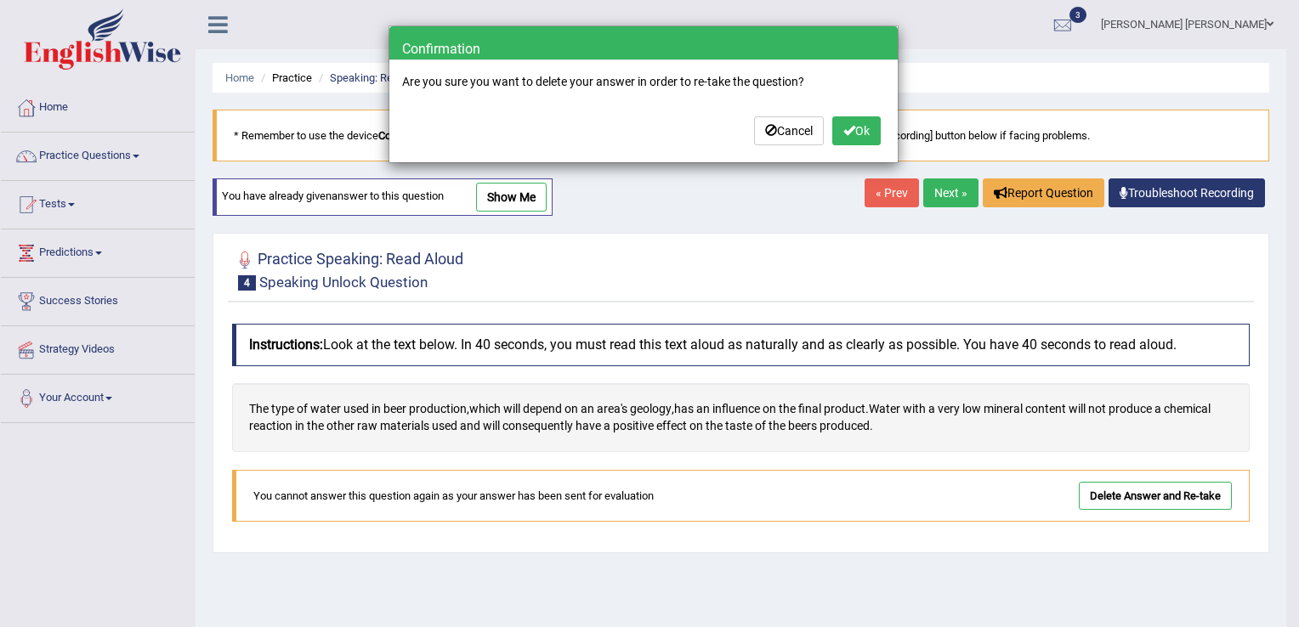
click at [866, 131] on button "Ok" at bounding box center [856, 130] width 48 height 29
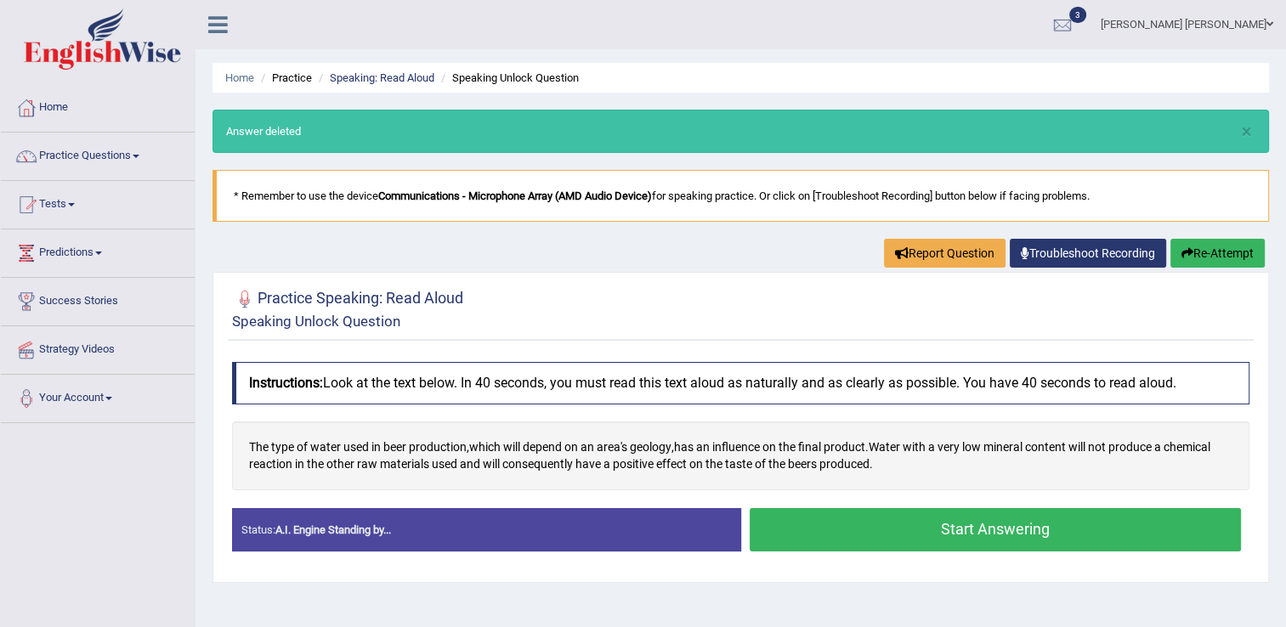
click at [851, 527] on button "Start Answering" at bounding box center [996, 529] width 492 height 43
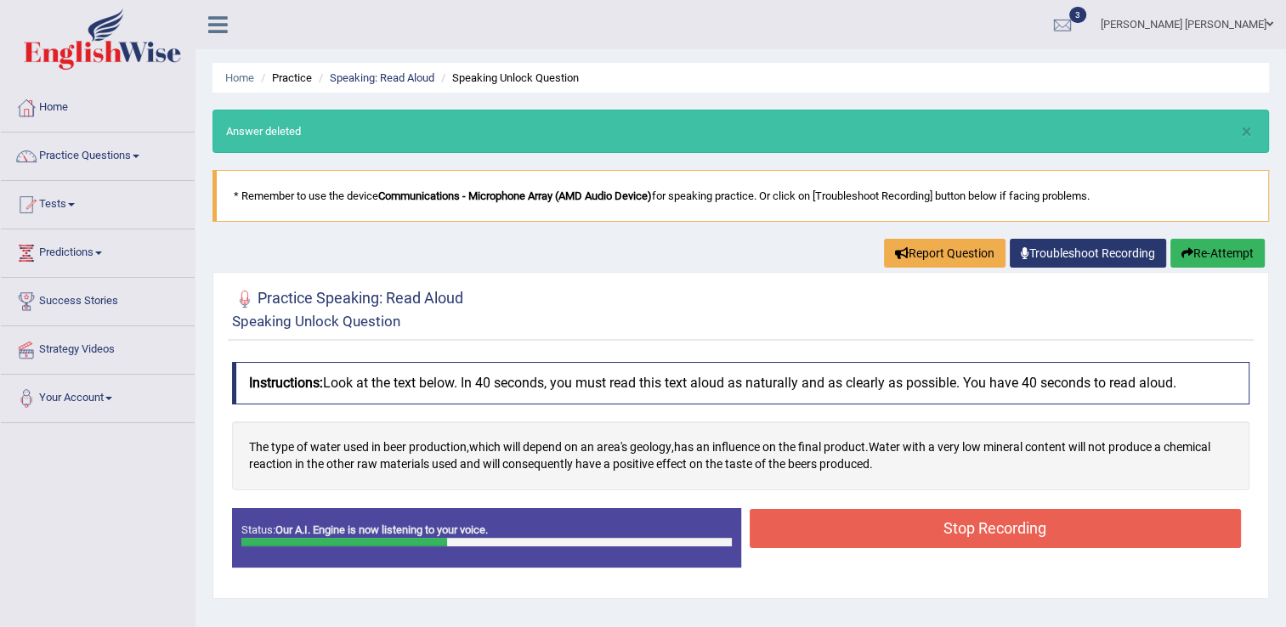
click at [851, 527] on button "Stop Recording" at bounding box center [996, 528] width 492 height 39
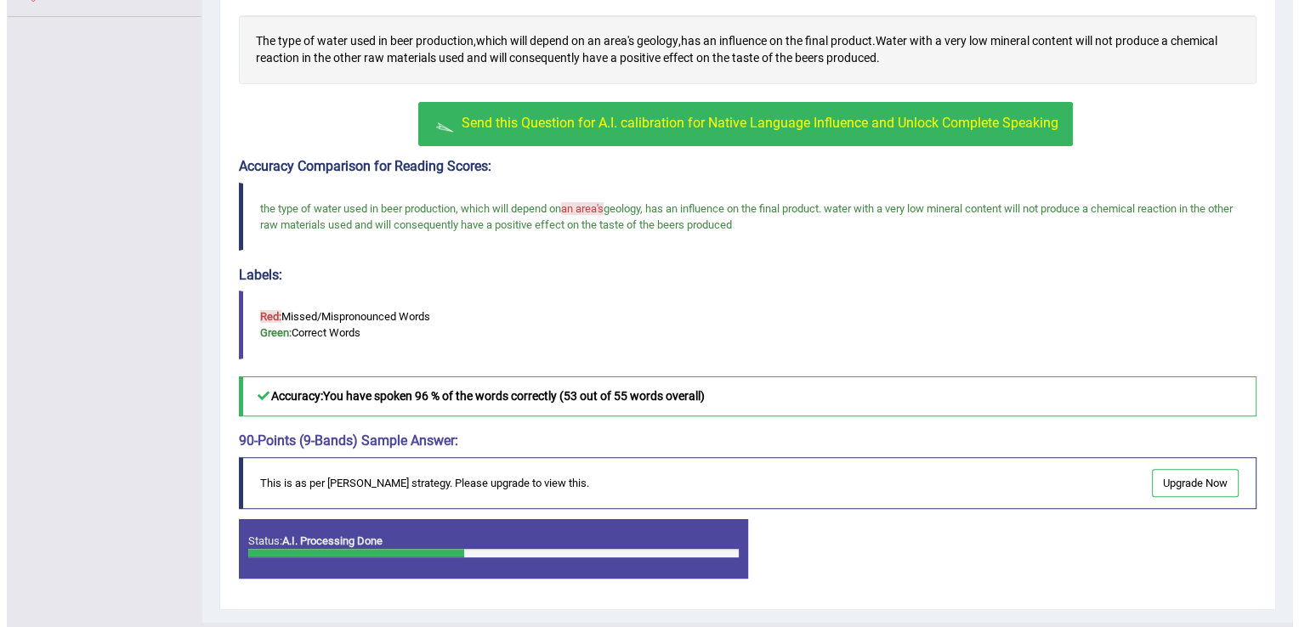
scroll to position [439, 0]
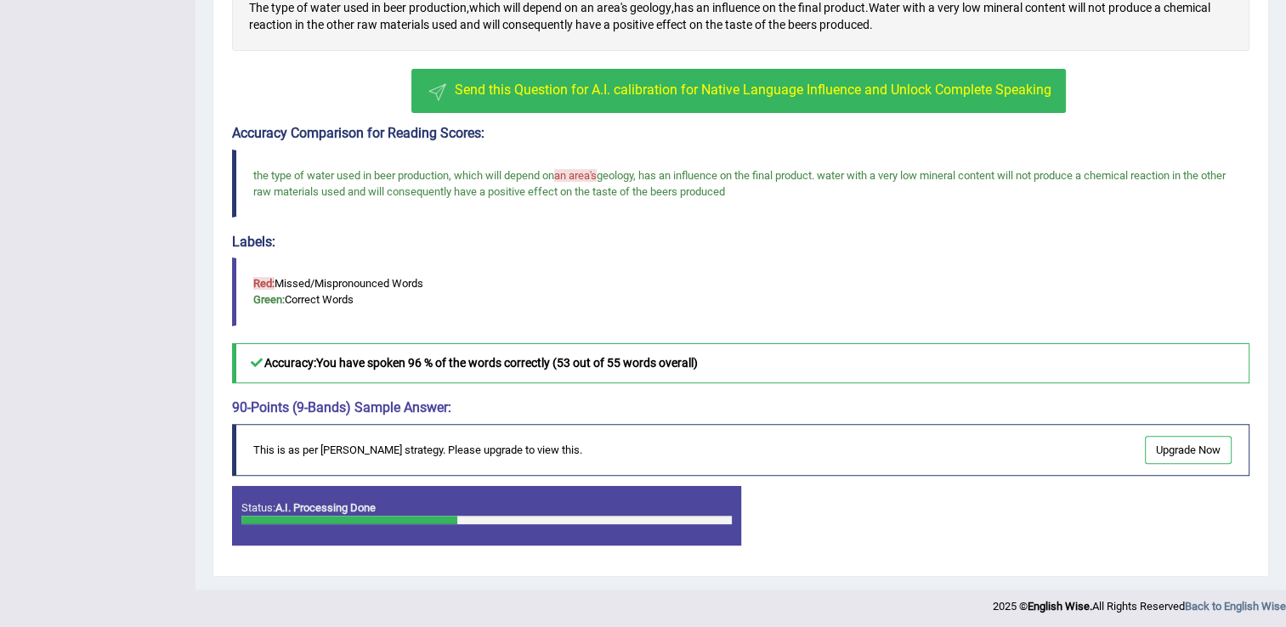
click at [776, 96] on button "Send this Question for A.I. calibration for Native Language Influence and Unloc…" at bounding box center [738, 91] width 654 height 44
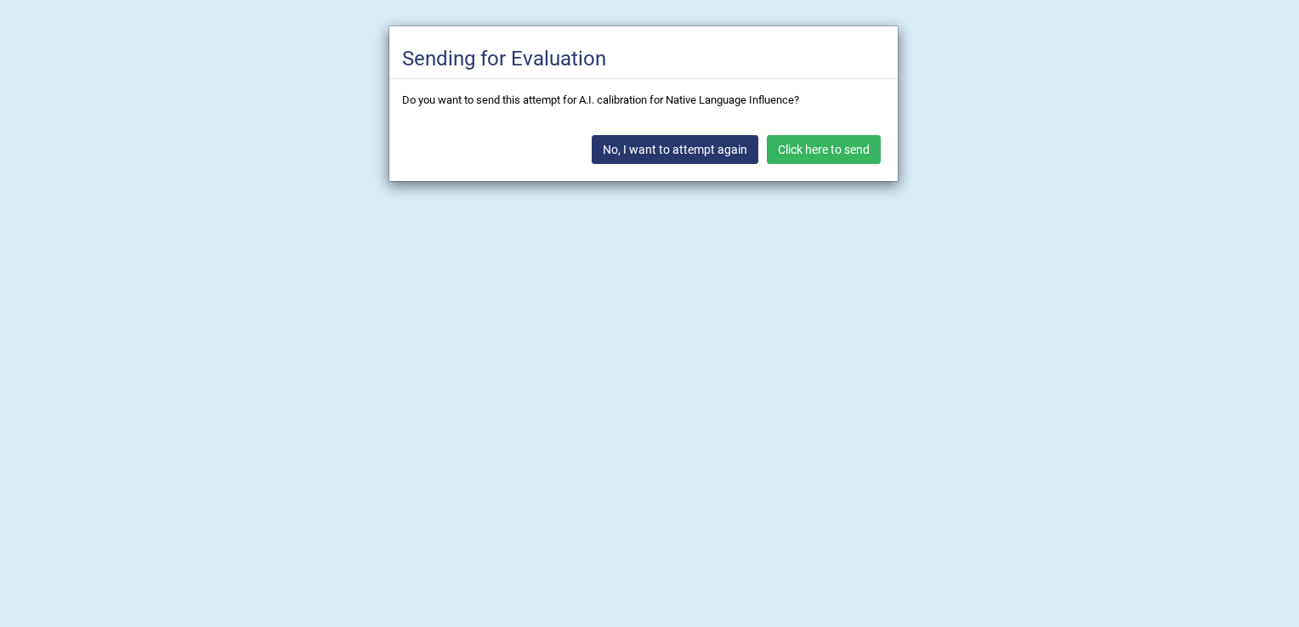
click at [814, 162] on div "No, I want to attempt again Click here to send" at bounding box center [643, 151] width 508 height 59
click at [810, 156] on button "Click here to send" at bounding box center [824, 149] width 114 height 29
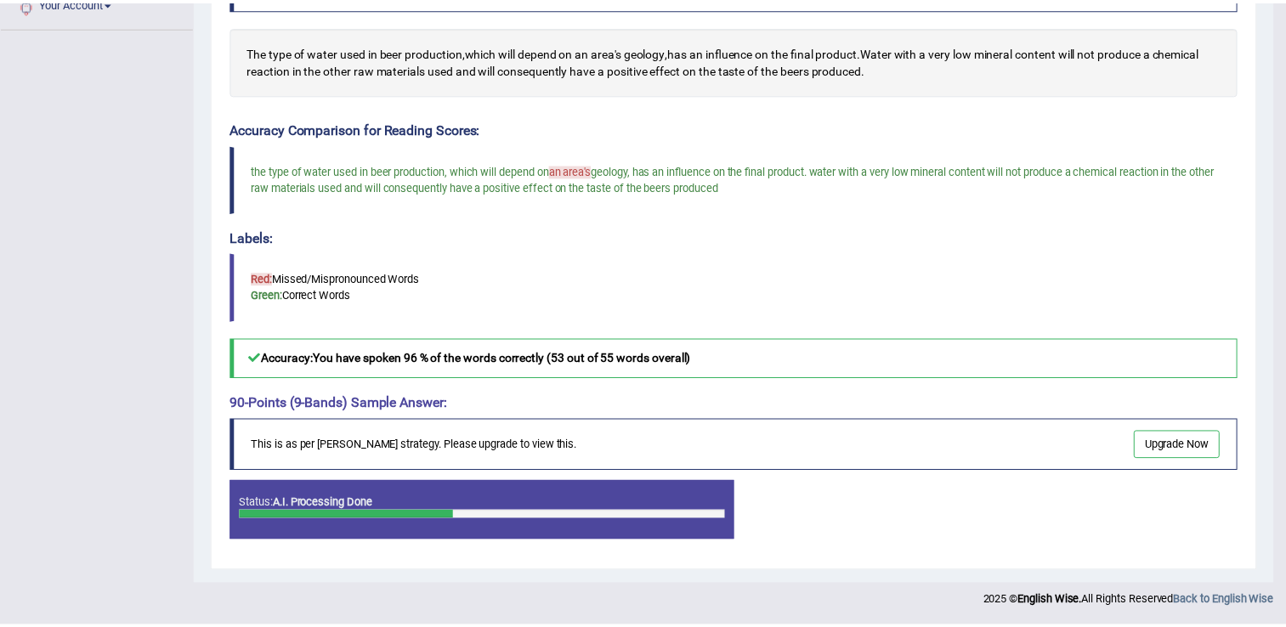
scroll to position [391, 0]
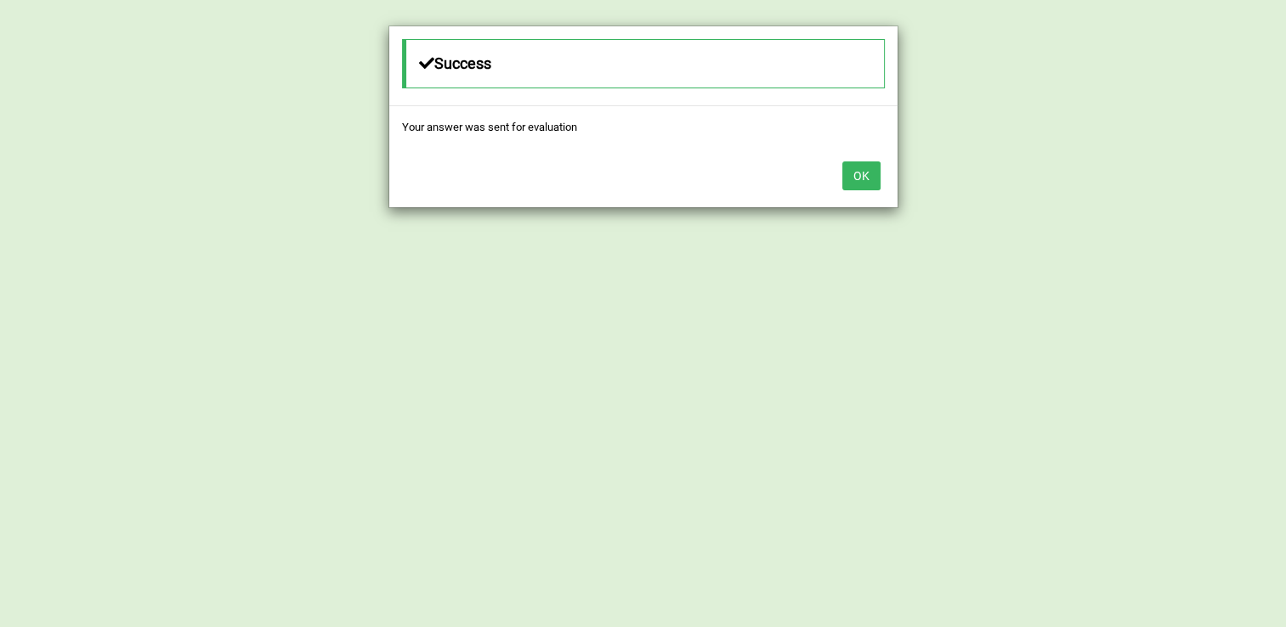
click at [860, 187] on button "OK" at bounding box center [861, 175] width 38 height 29
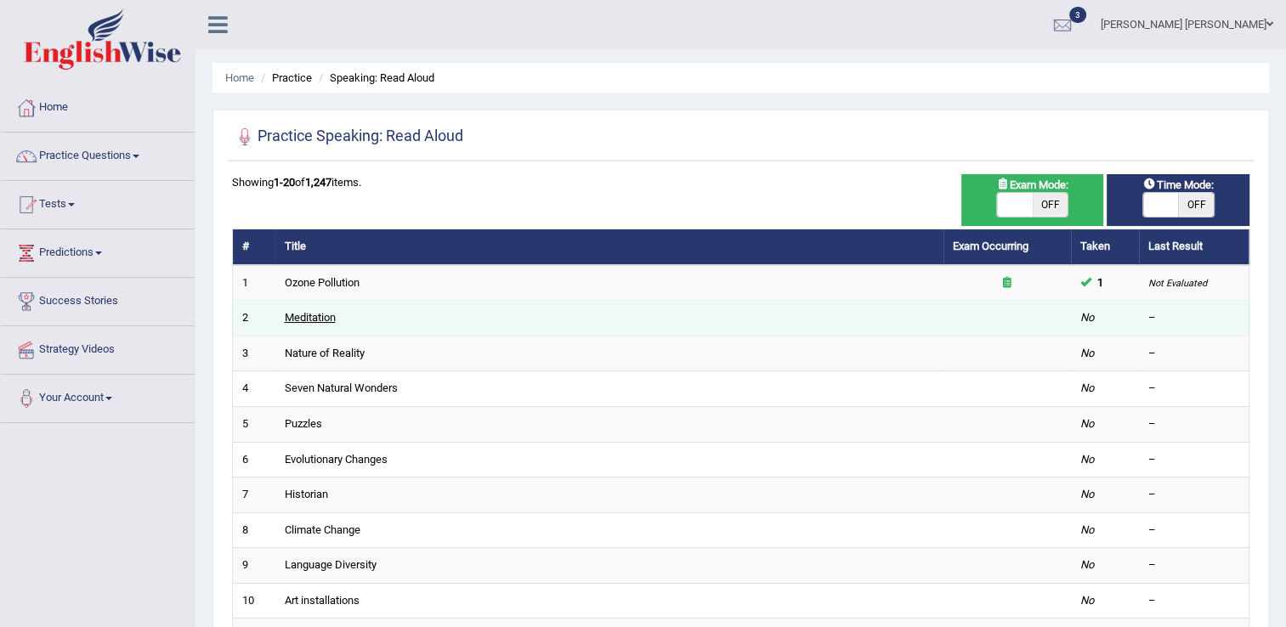
click at [303, 312] on link "Meditation" at bounding box center [310, 317] width 51 height 13
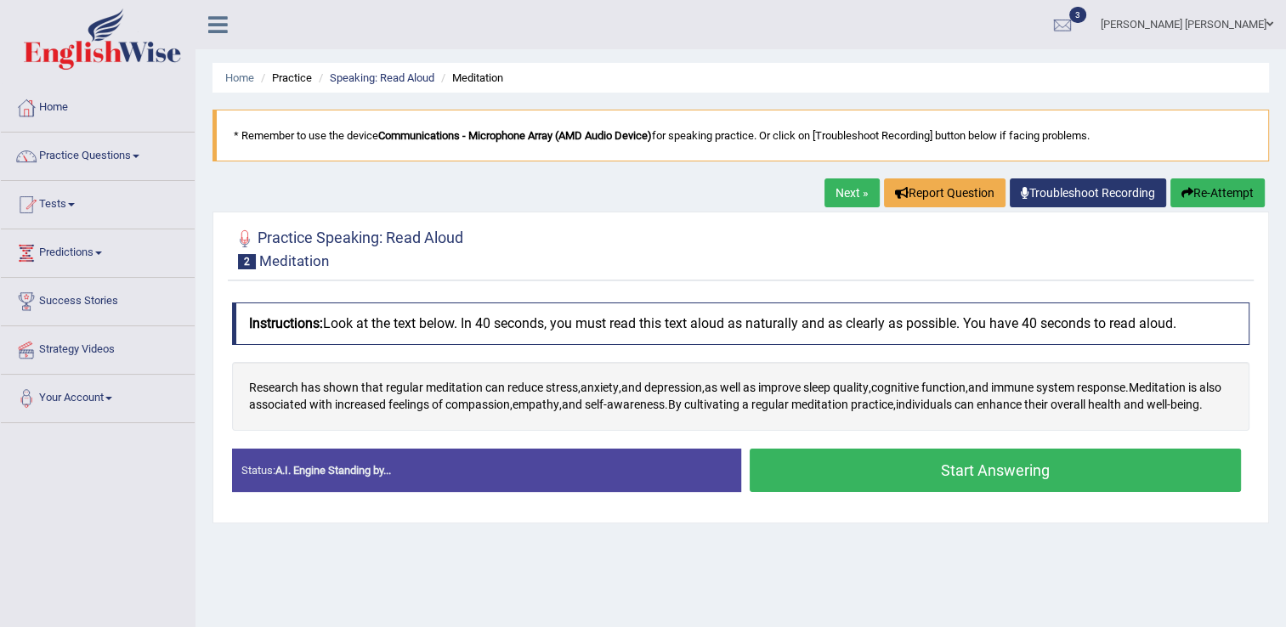
click at [858, 486] on button "Start Answering" at bounding box center [996, 470] width 492 height 43
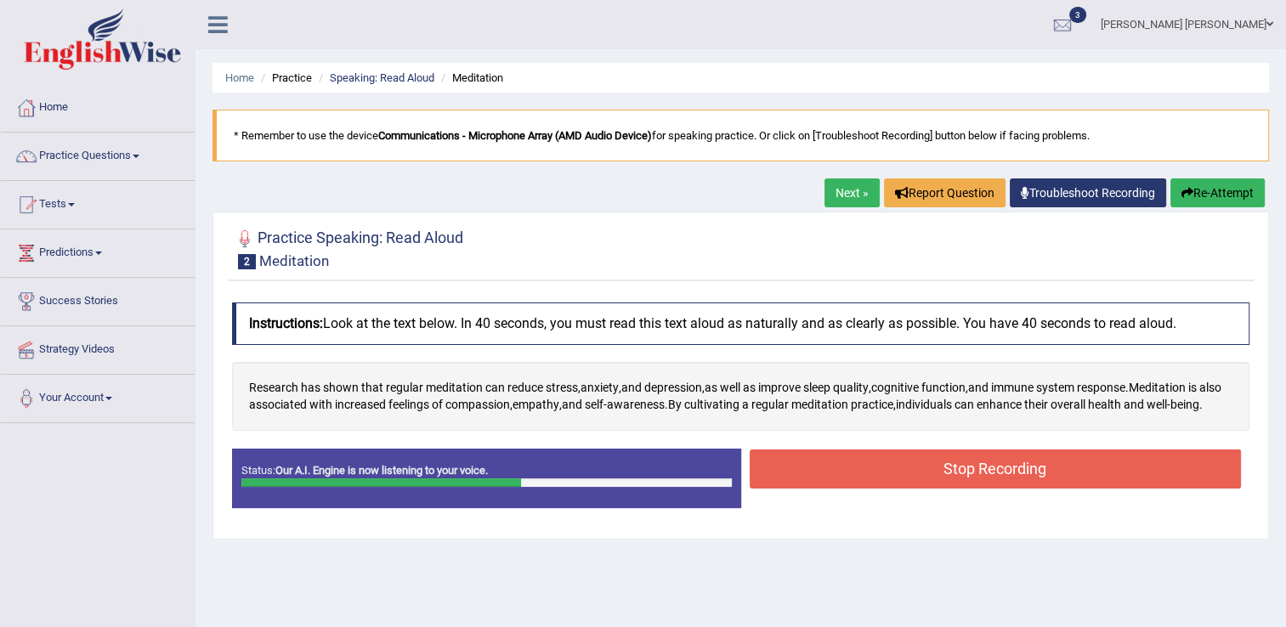
click at [858, 486] on button "Stop Recording" at bounding box center [996, 469] width 492 height 39
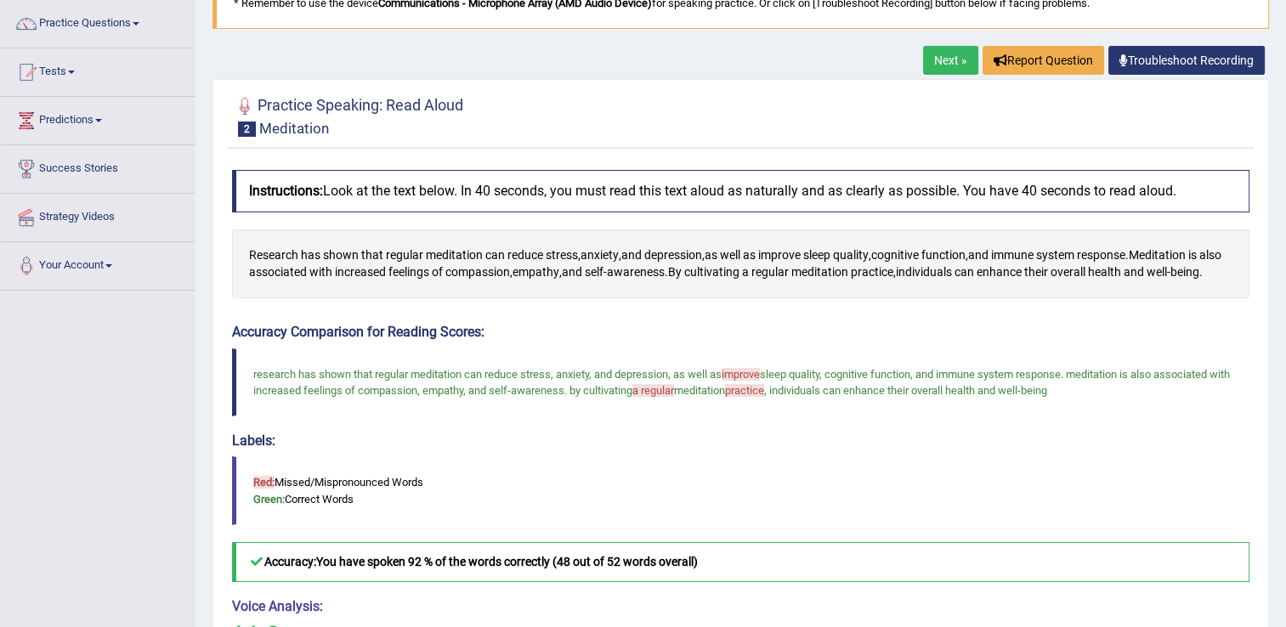
scroll to position [110, 0]
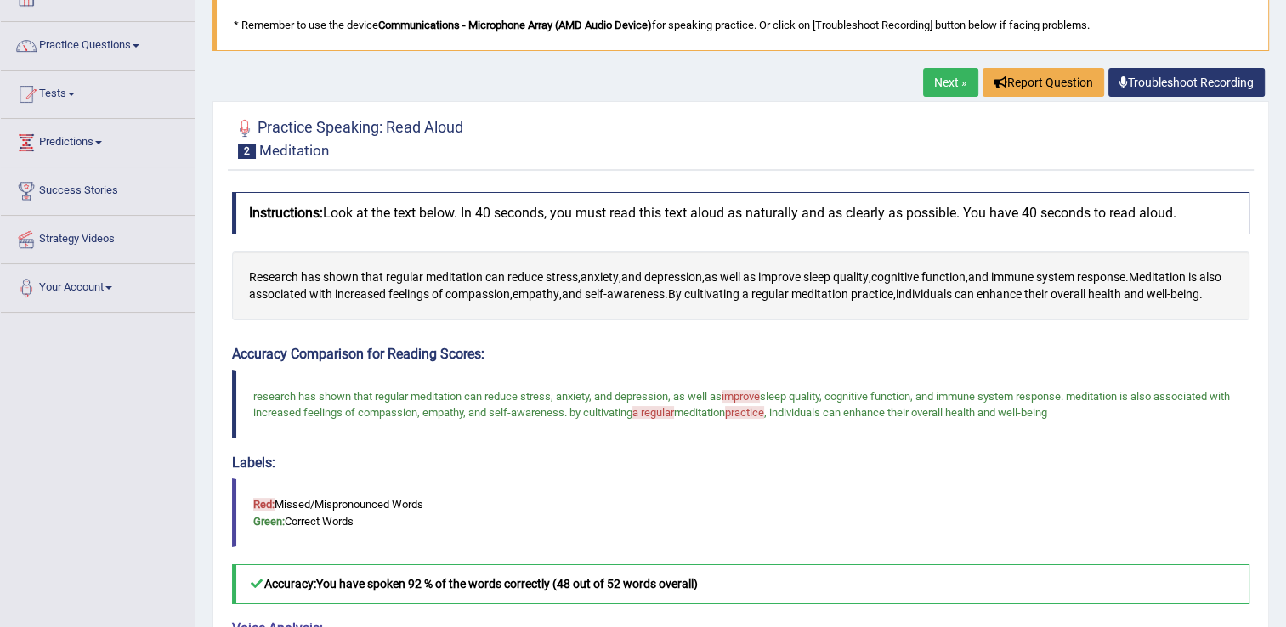
click at [943, 79] on link "Next »" at bounding box center [950, 82] width 55 height 29
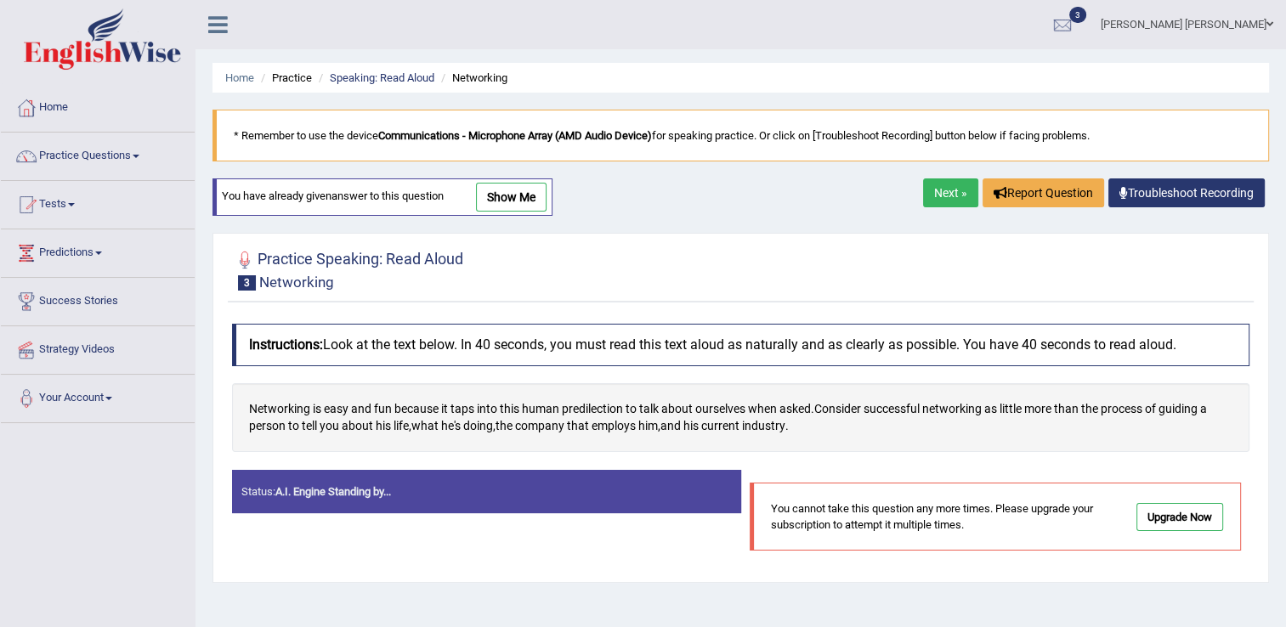
click at [893, 167] on div "Home Practice Speaking: Read Aloud Networking * Remember to use the device Comm…" at bounding box center [740, 425] width 1090 height 850
click at [943, 182] on link "Next »" at bounding box center [950, 192] width 55 height 29
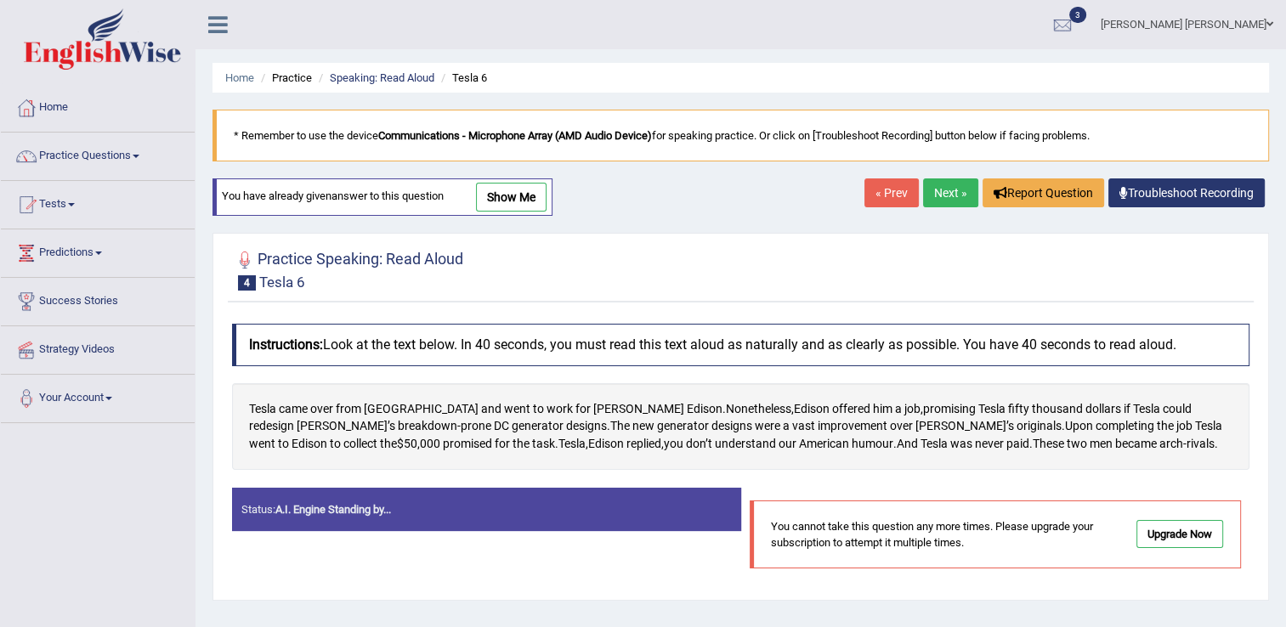
click at [947, 190] on link "Next »" at bounding box center [950, 192] width 55 height 29
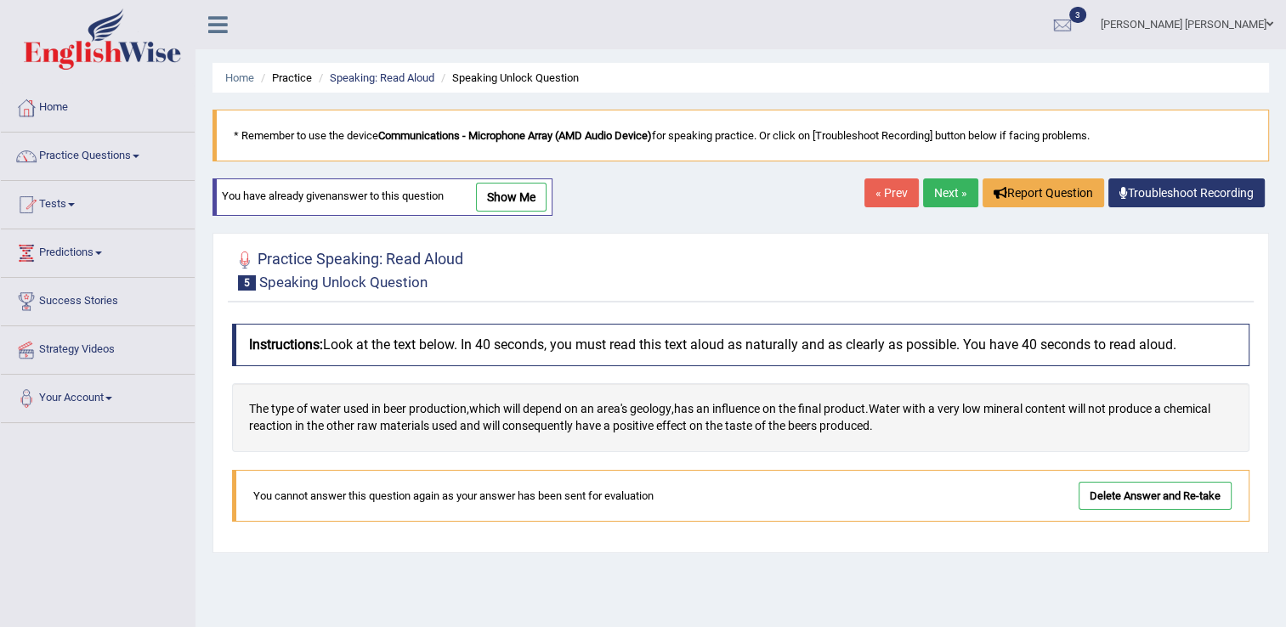
click at [937, 184] on link "Next »" at bounding box center [950, 192] width 55 height 29
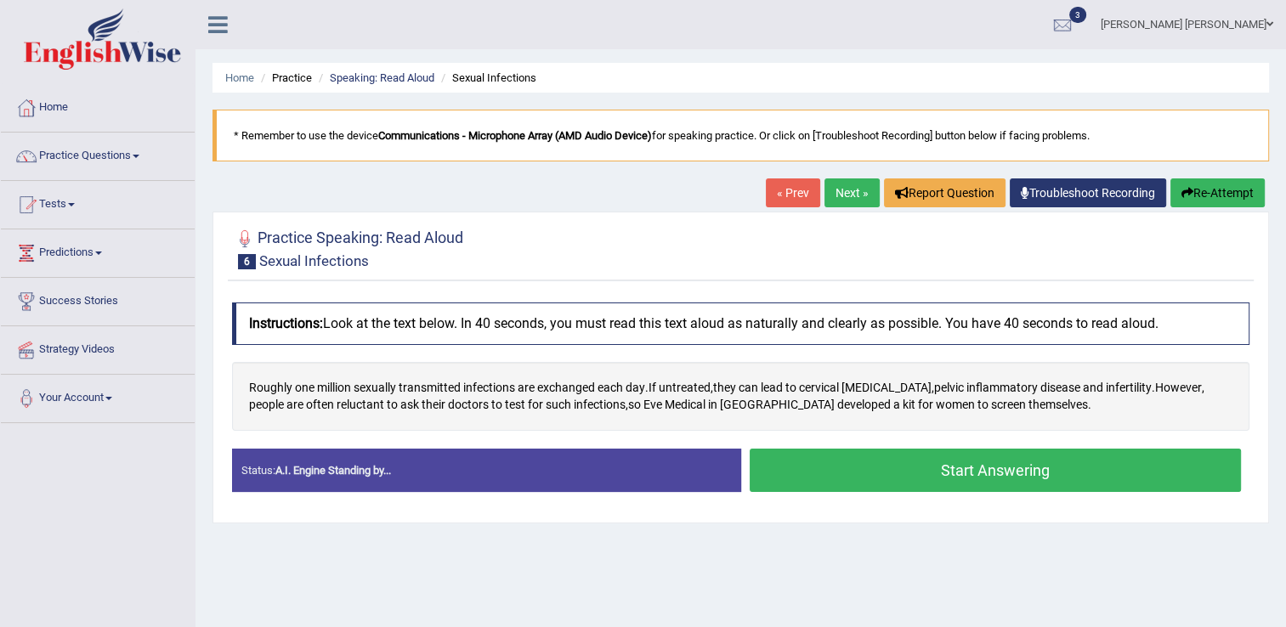
click at [940, 477] on button "Start Answering" at bounding box center [996, 470] width 492 height 43
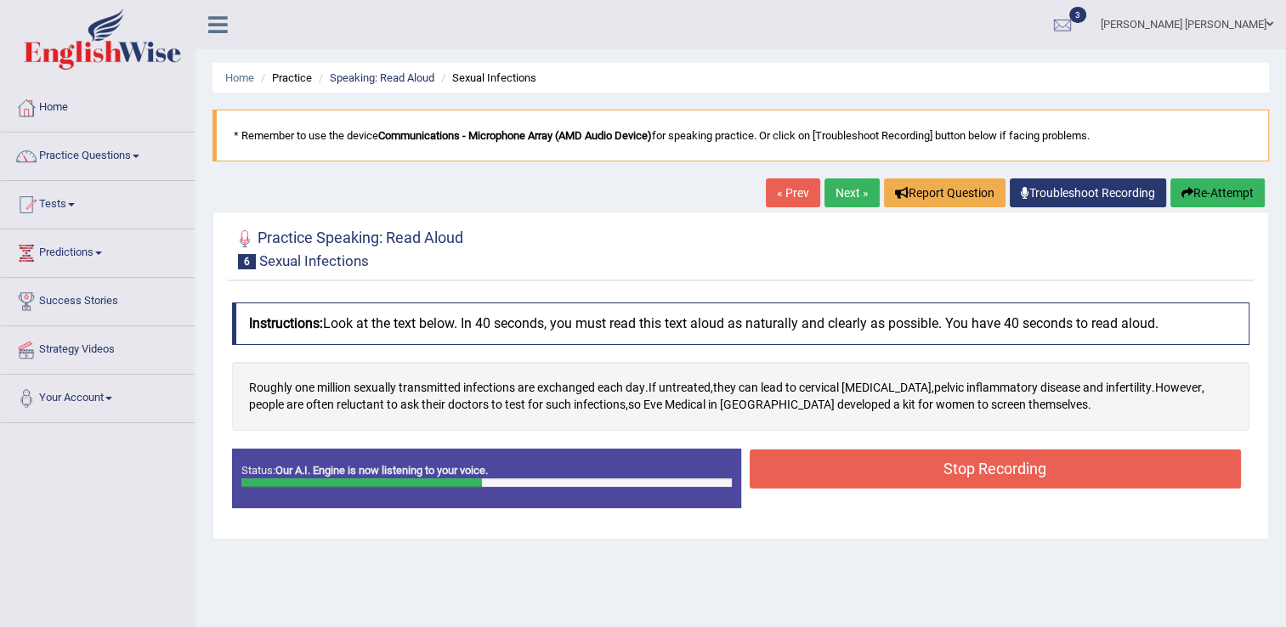
click at [940, 477] on button "Stop Recording" at bounding box center [996, 469] width 492 height 39
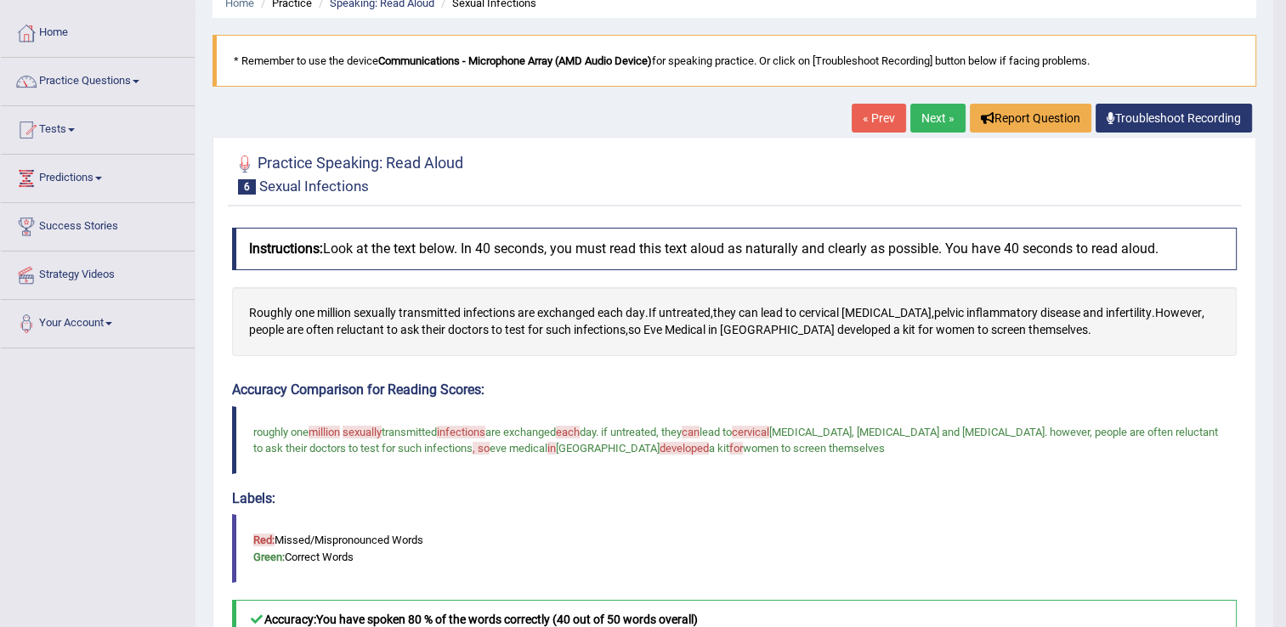
scroll to position [22, 0]
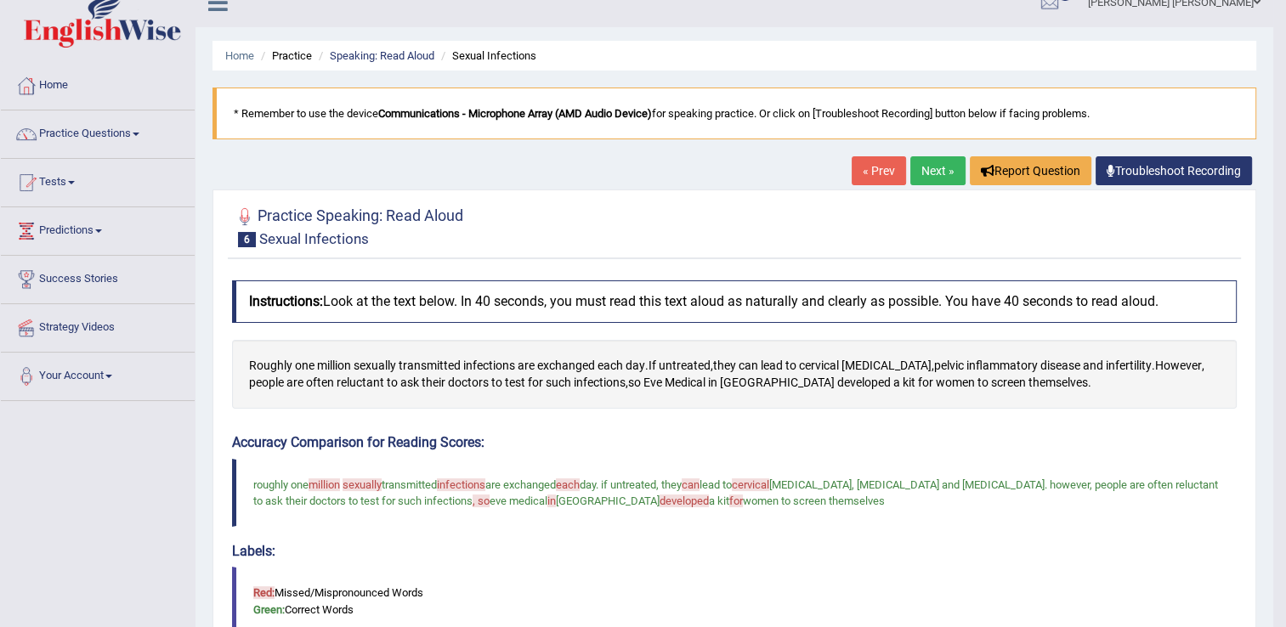
click at [923, 178] on link "Next »" at bounding box center [937, 170] width 55 height 29
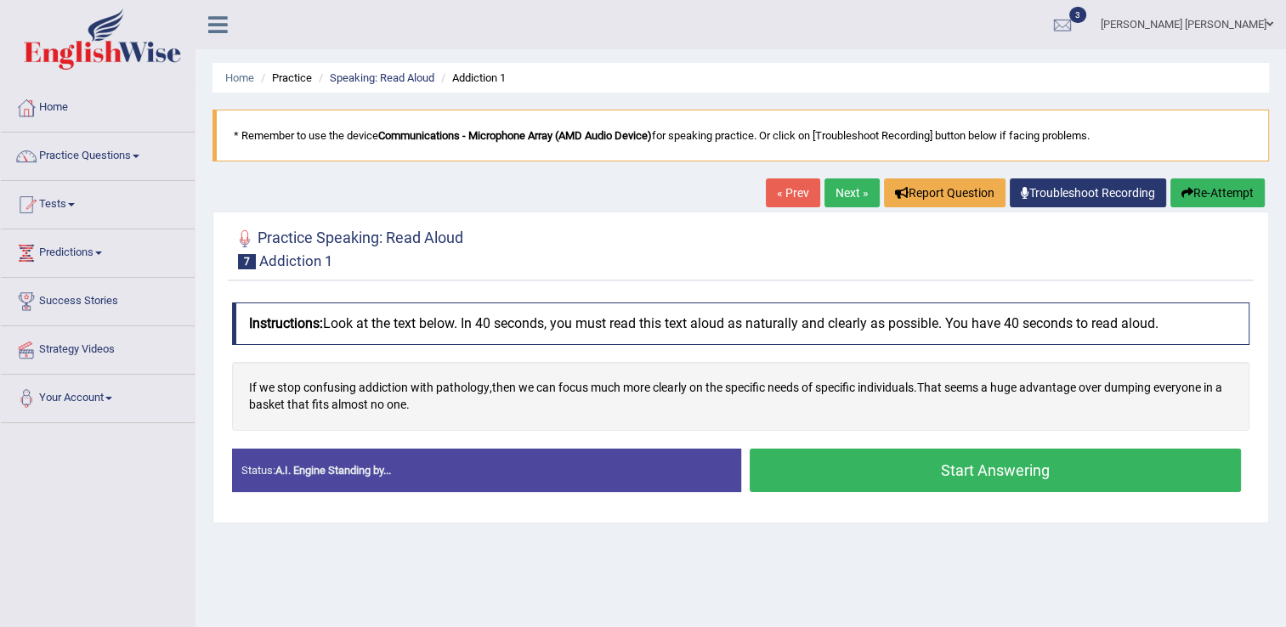
click at [870, 462] on button "Start Answering" at bounding box center [996, 470] width 492 height 43
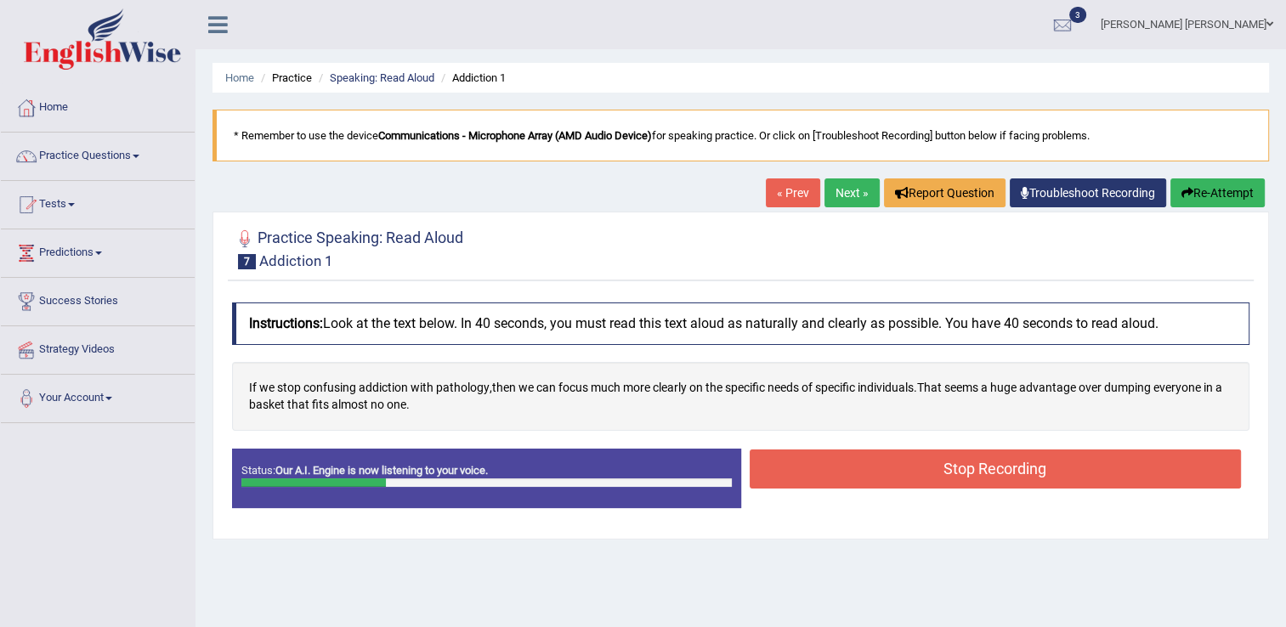
click at [870, 462] on button "Stop Recording" at bounding box center [996, 469] width 492 height 39
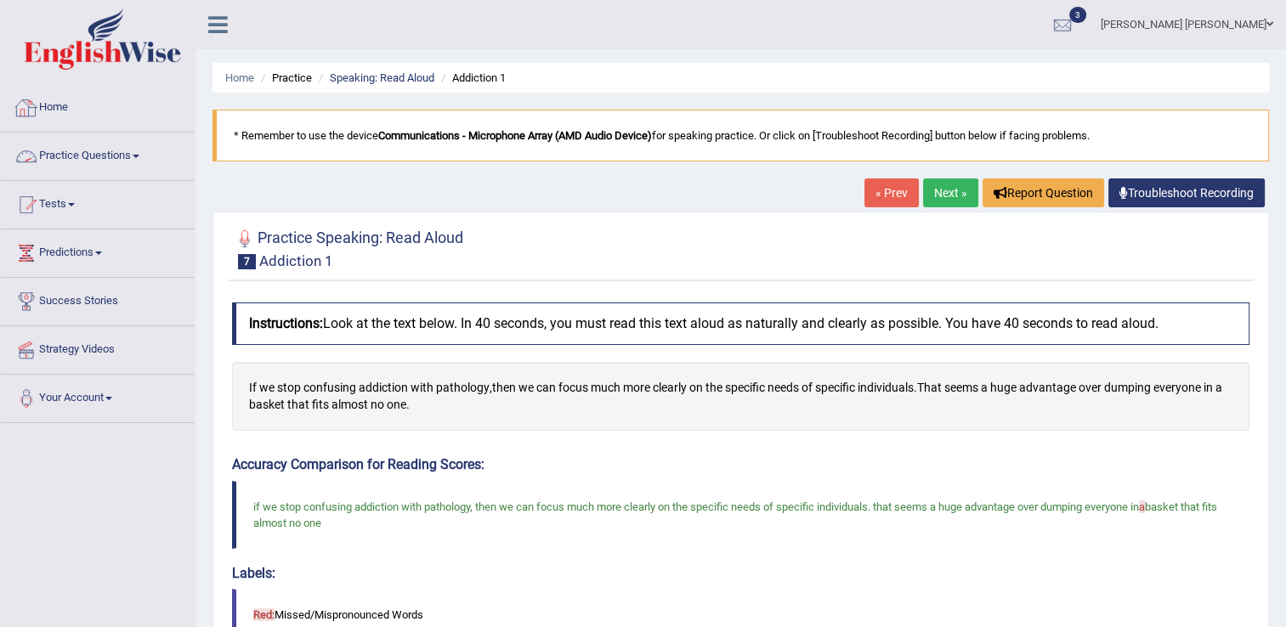
click at [145, 155] on link "Practice Questions" at bounding box center [98, 154] width 194 height 42
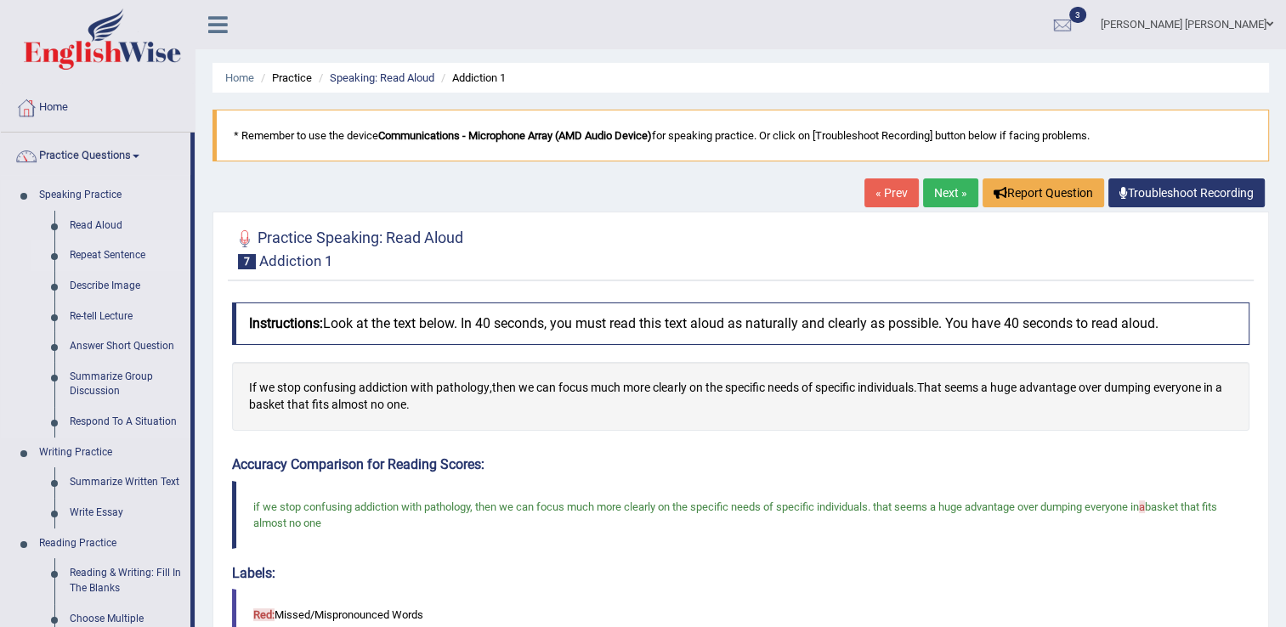
click at [109, 256] on link "Repeat Sentence" at bounding box center [126, 256] width 128 height 31
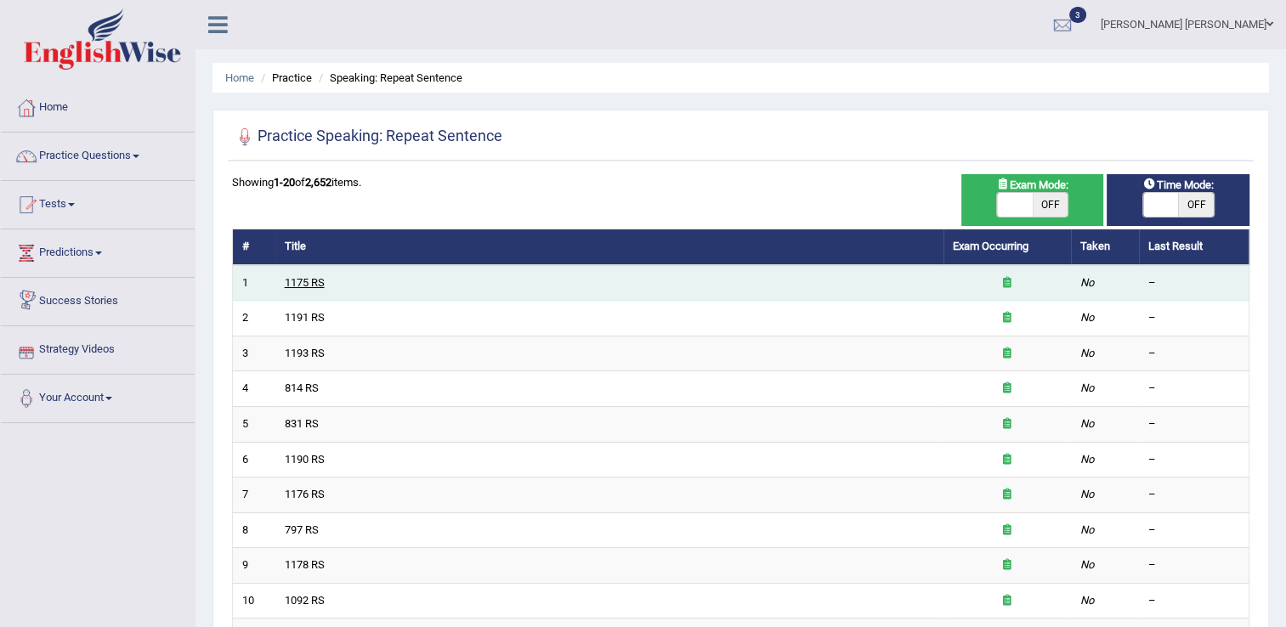
click at [305, 277] on link "1175 RS" at bounding box center [305, 282] width 40 height 13
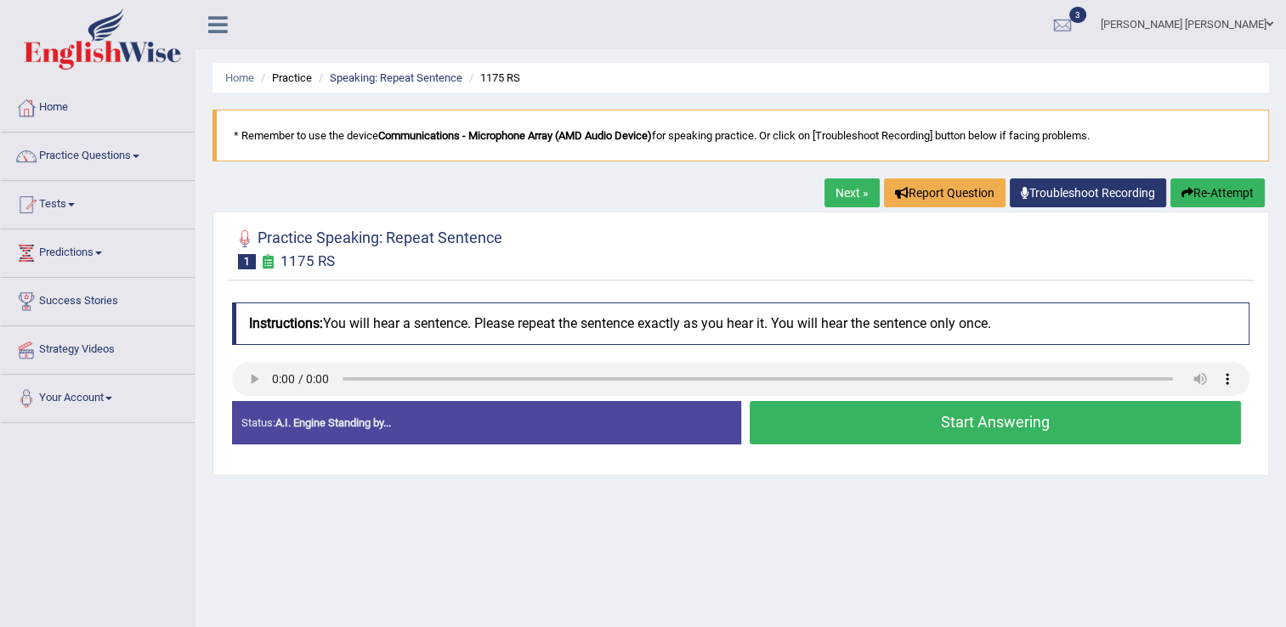
click at [826, 430] on button "Start Answering" at bounding box center [996, 422] width 492 height 43
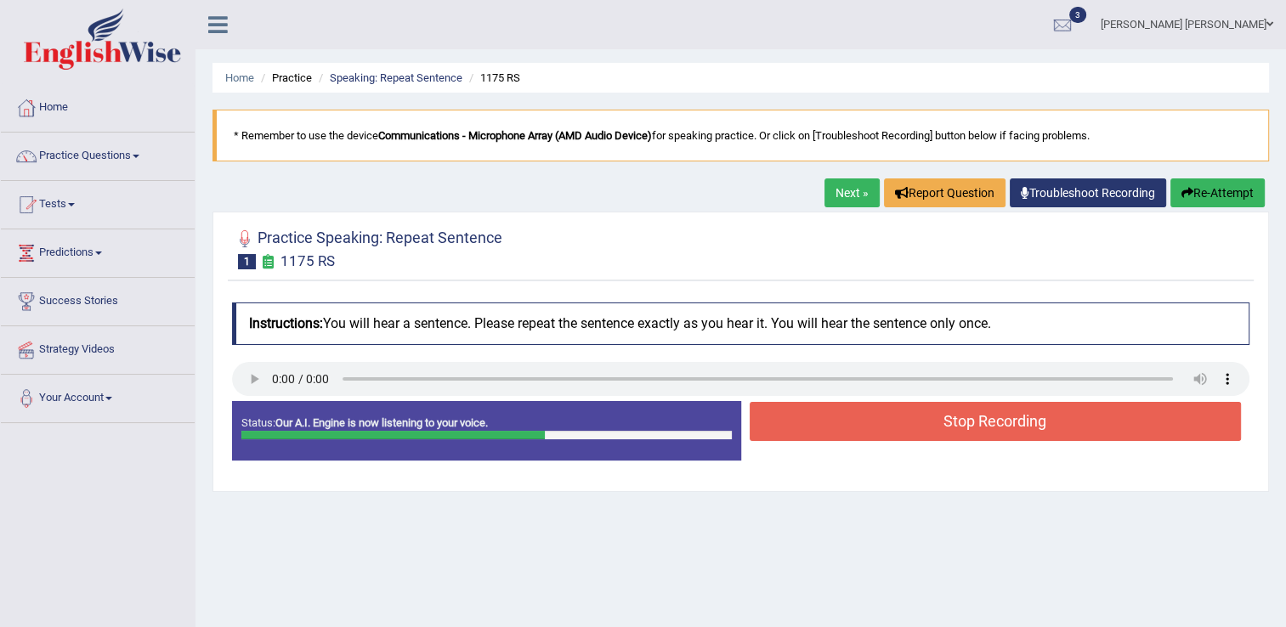
click at [826, 430] on button "Stop Recording" at bounding box center [996, 421] width 492 height 39
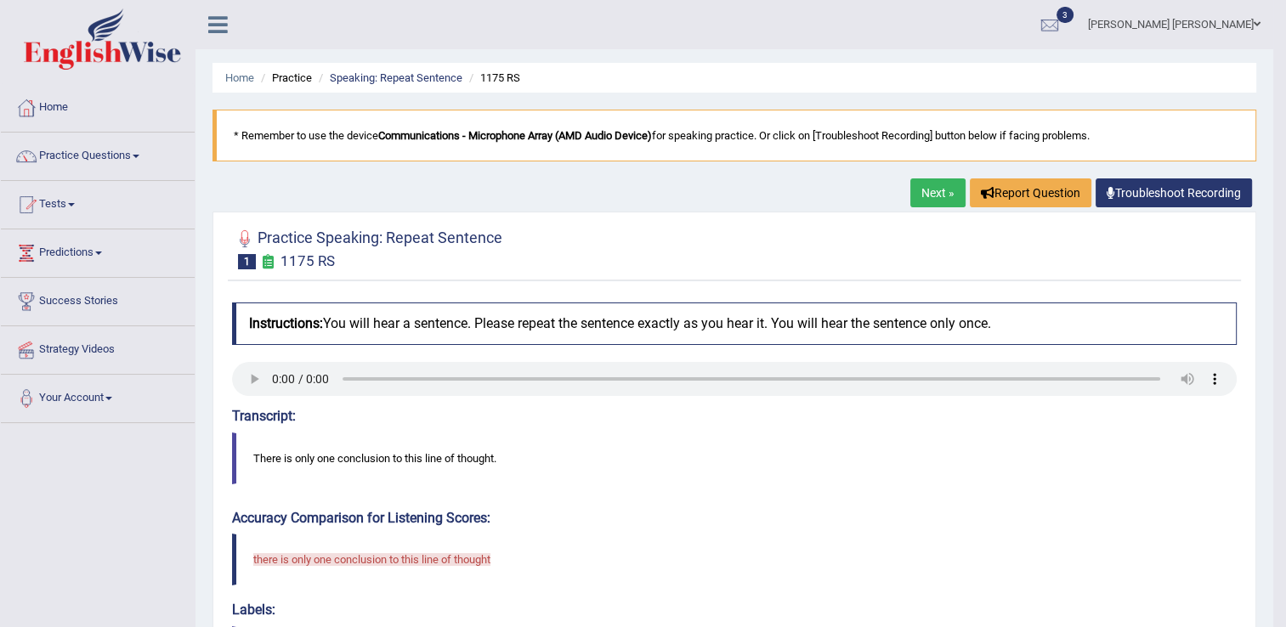
click at [836, 447] on blockquote "There is only one conclusion to this line of thought." at bounding box center [734, 459] width 1005 height 52
click at [935, 195] on link "Next »" at bounding box center [937, 192] width 55 height 29
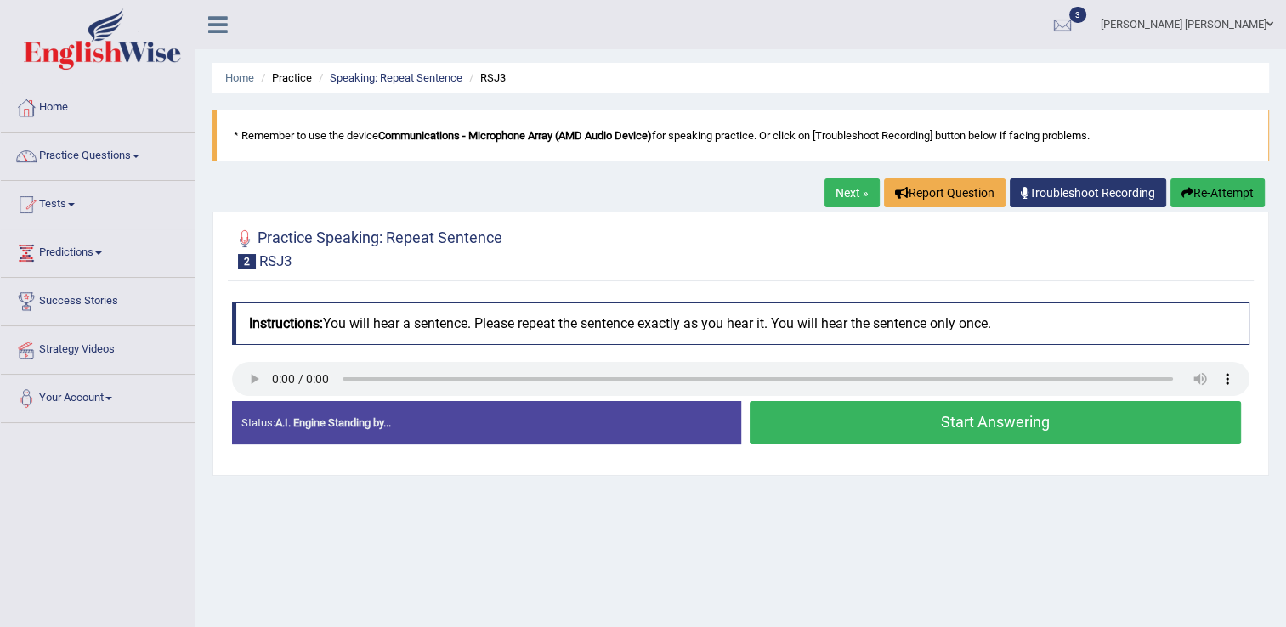
click at [877, 423] on button "Start Answering" at bounding box center [996, 422] width 492 height 43
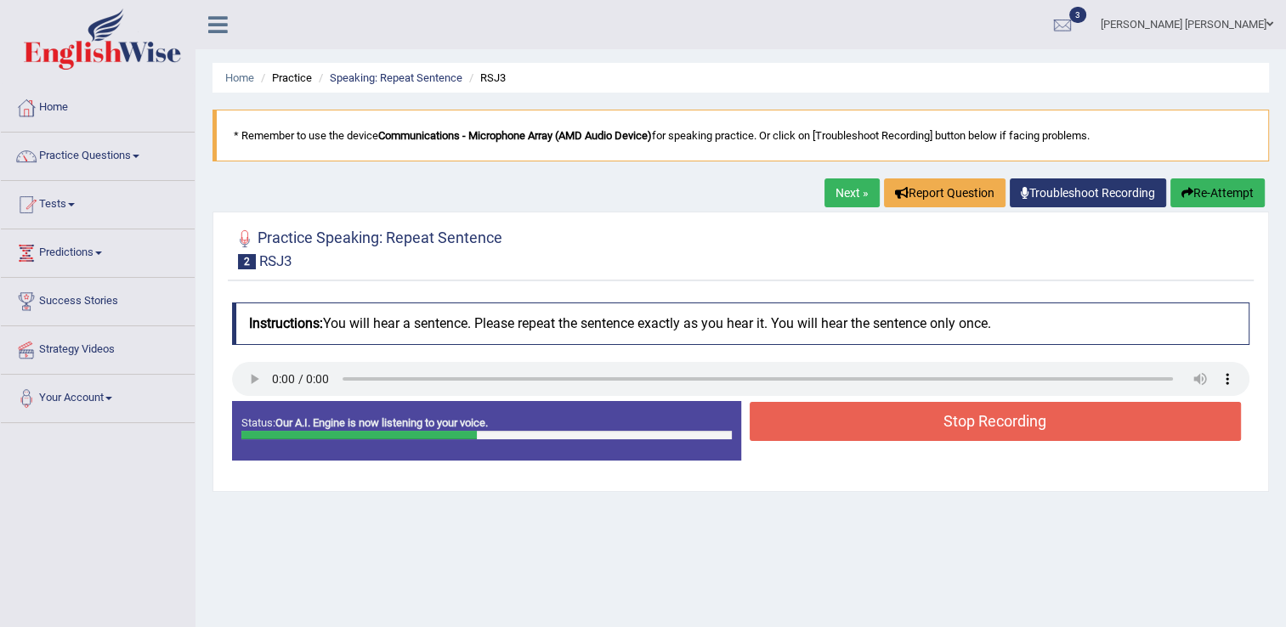
click at [1204, 402] on button "Stop Recording" at bounding box center [996, 421] width 492 height 39
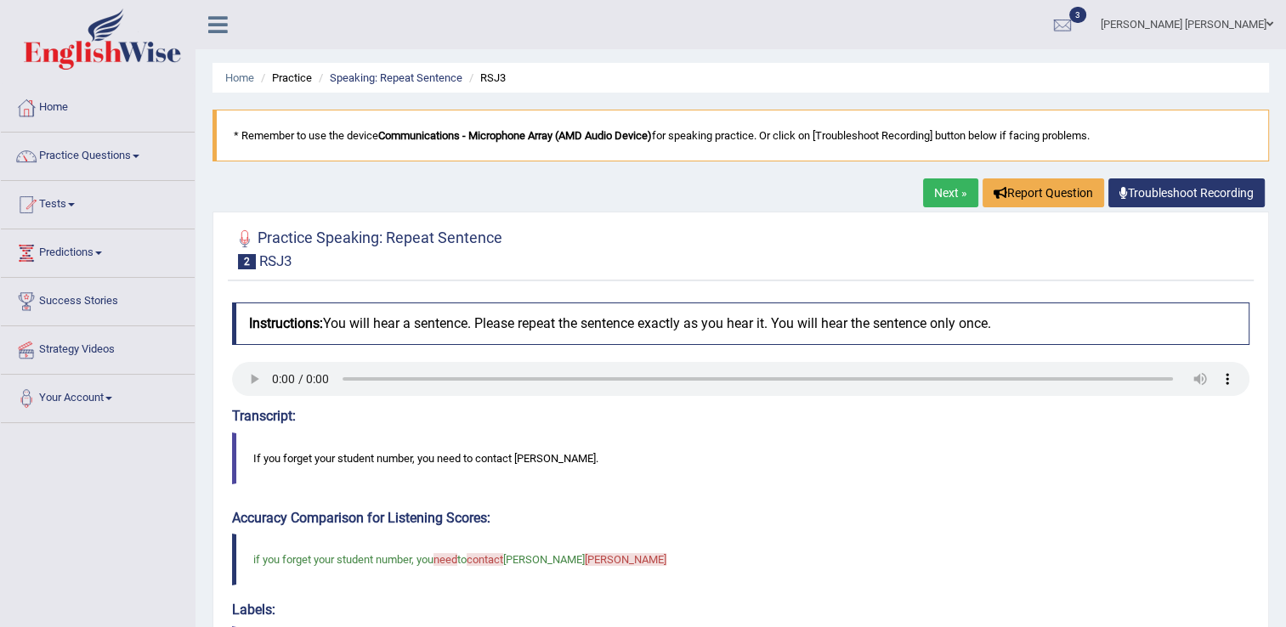
click at [949, 193] on link "Next »" at bounding box center [950, 192] width 55 height 29
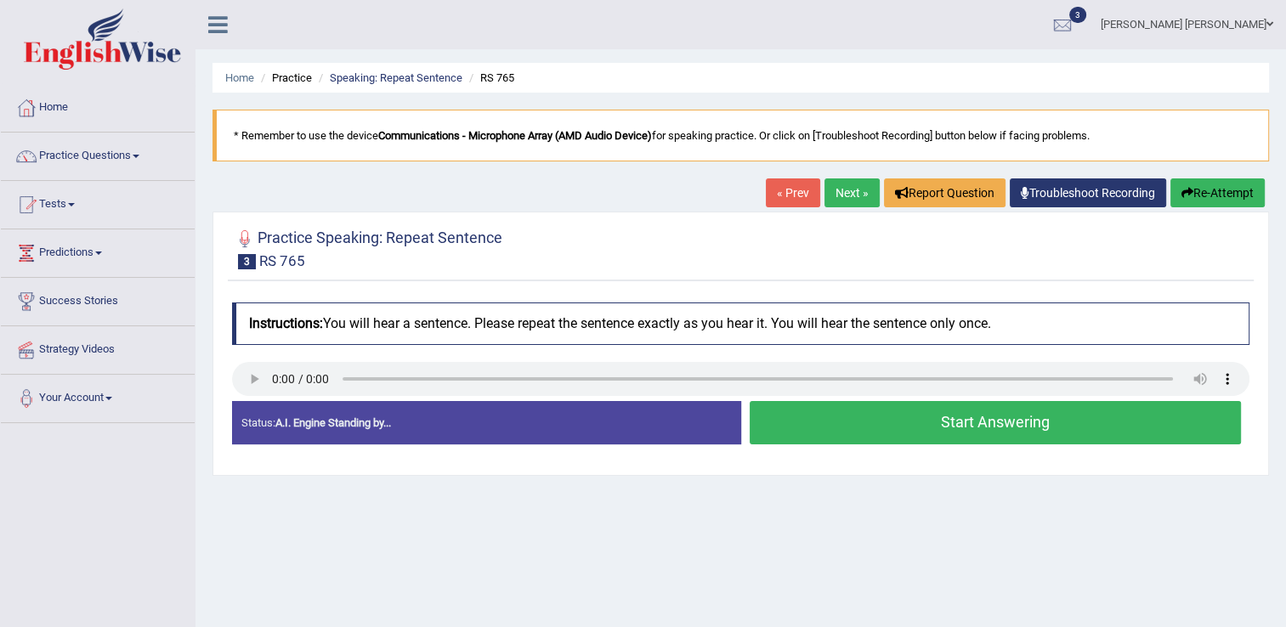
click at [960, 436] on button "Start Answering" at bounding box center [996, 422] width 492 height 43
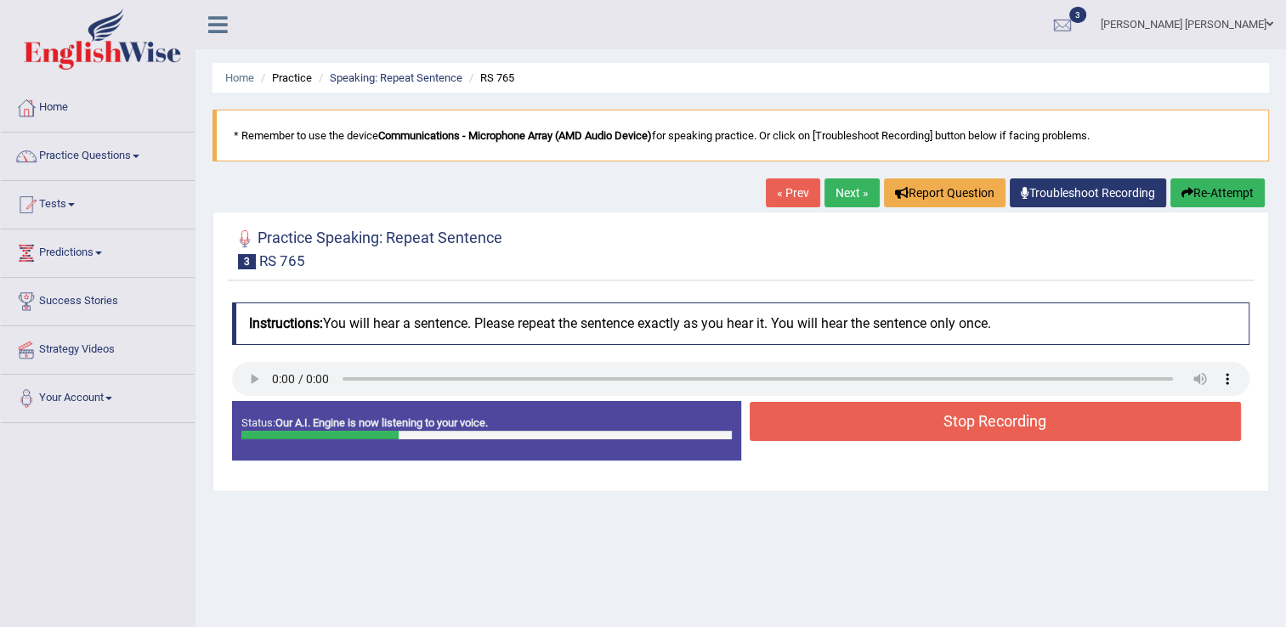
click at [960, 436] on button "Stop Recording" at bounding box center [996, 421] width 492 height 39
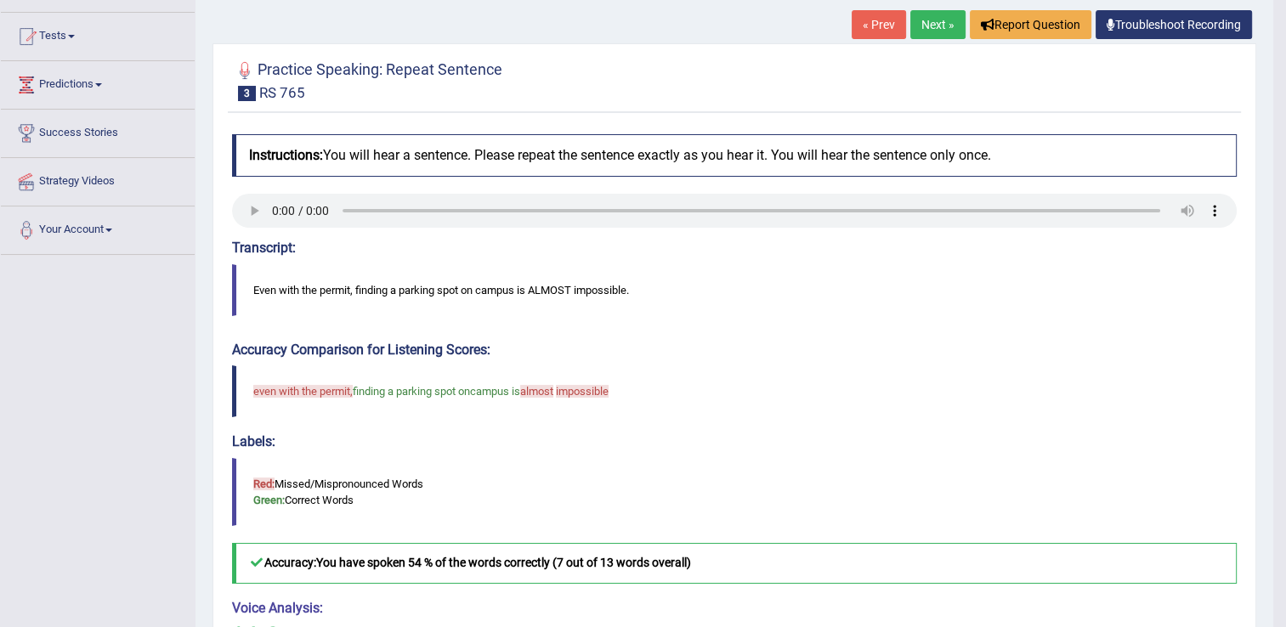
scroll to position [167, 0]
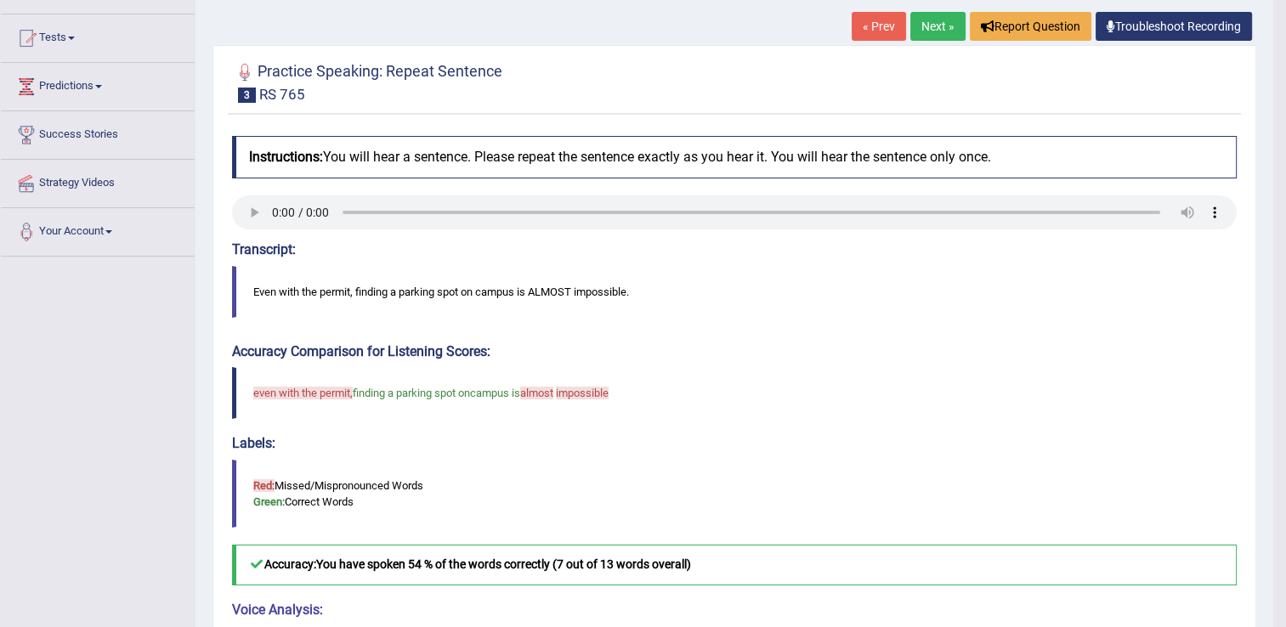
click at [928, 22] on link "Next »" at bounding box center [937, 26] width 55 height 29
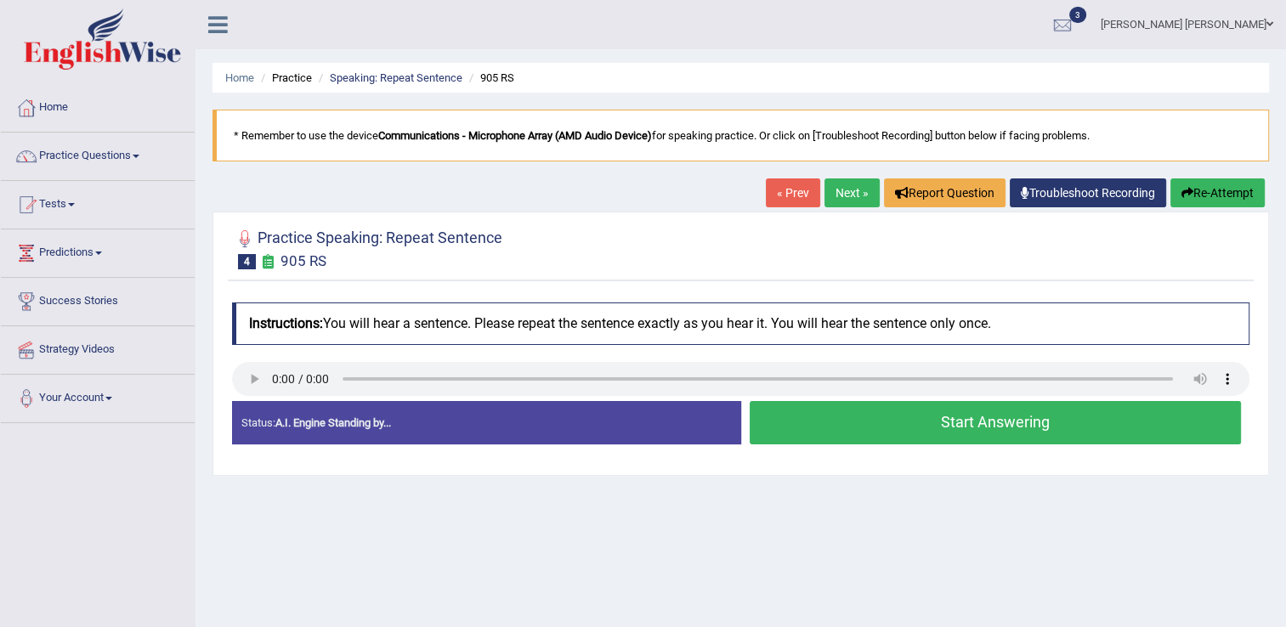
click at [971, 428] on button "Start Answering" at bounding box center [996, 422] width 492 height 43
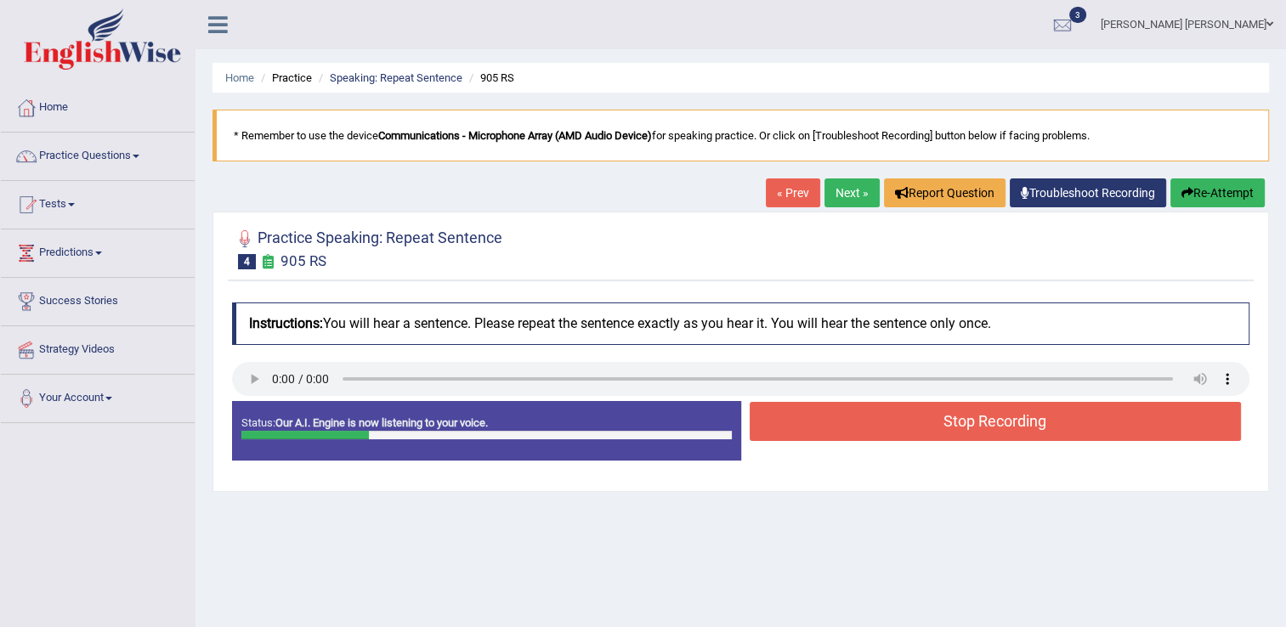
click at [971, 428] on button "Stop Recording" at bounding box center [996, 421] width 492 height 39
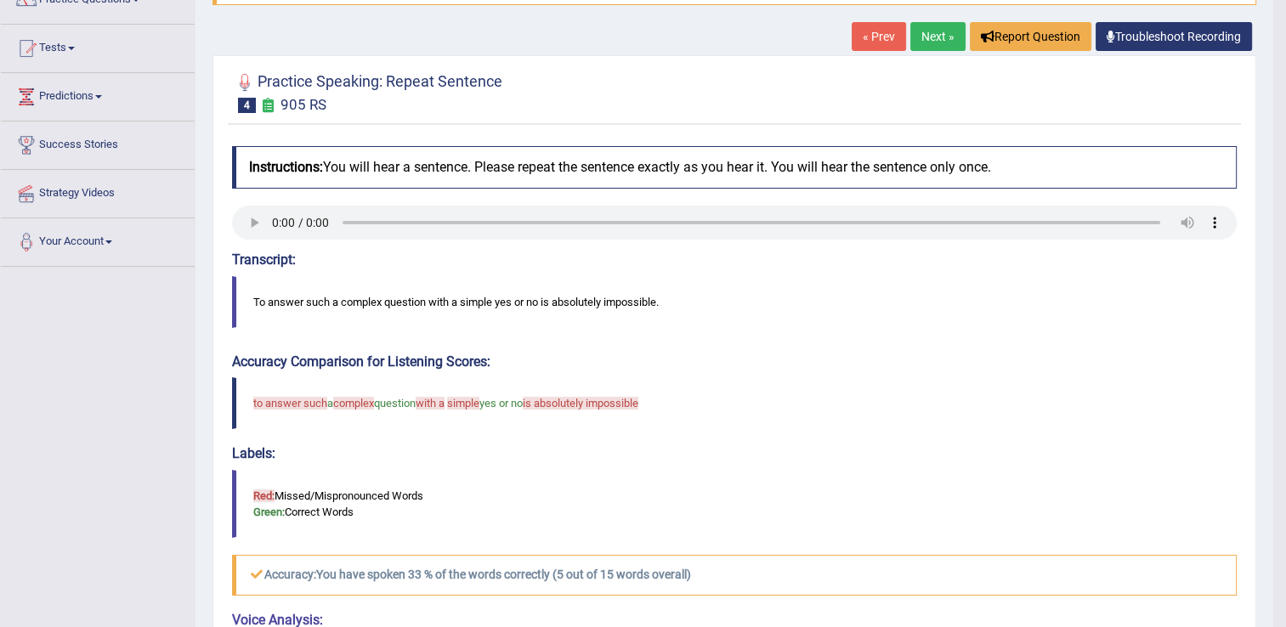
scroll to position [98, 0]
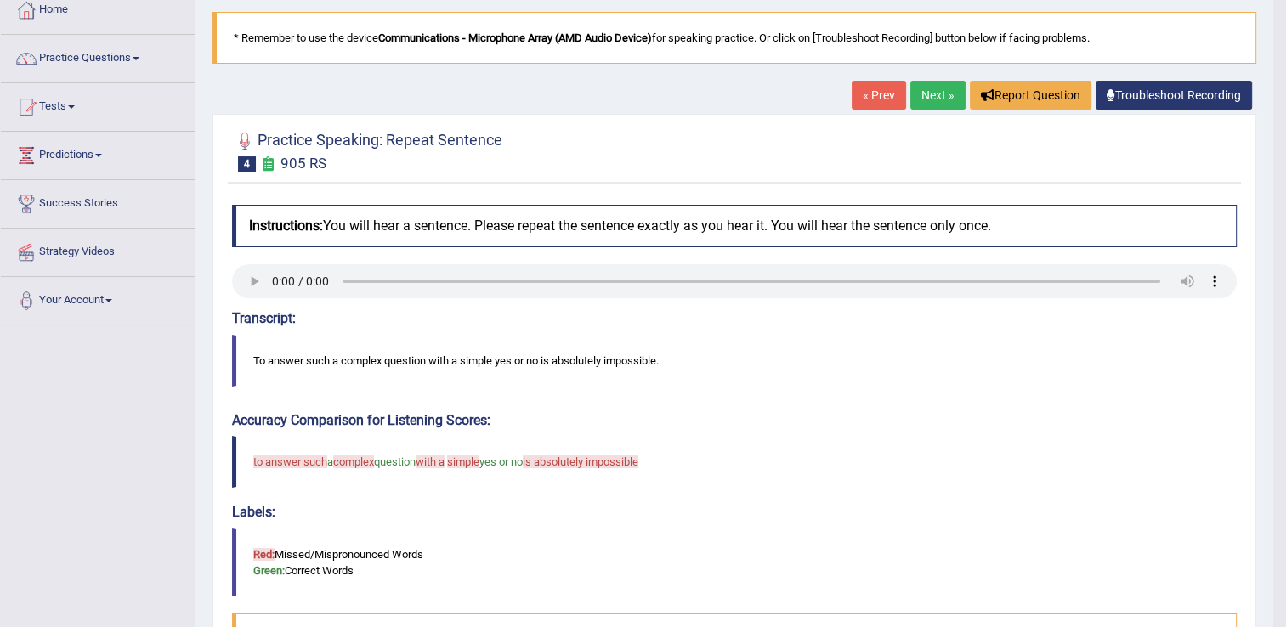
click at [933, 90] on link "Next »" at bounding box center [937, 95] width 55 height 29
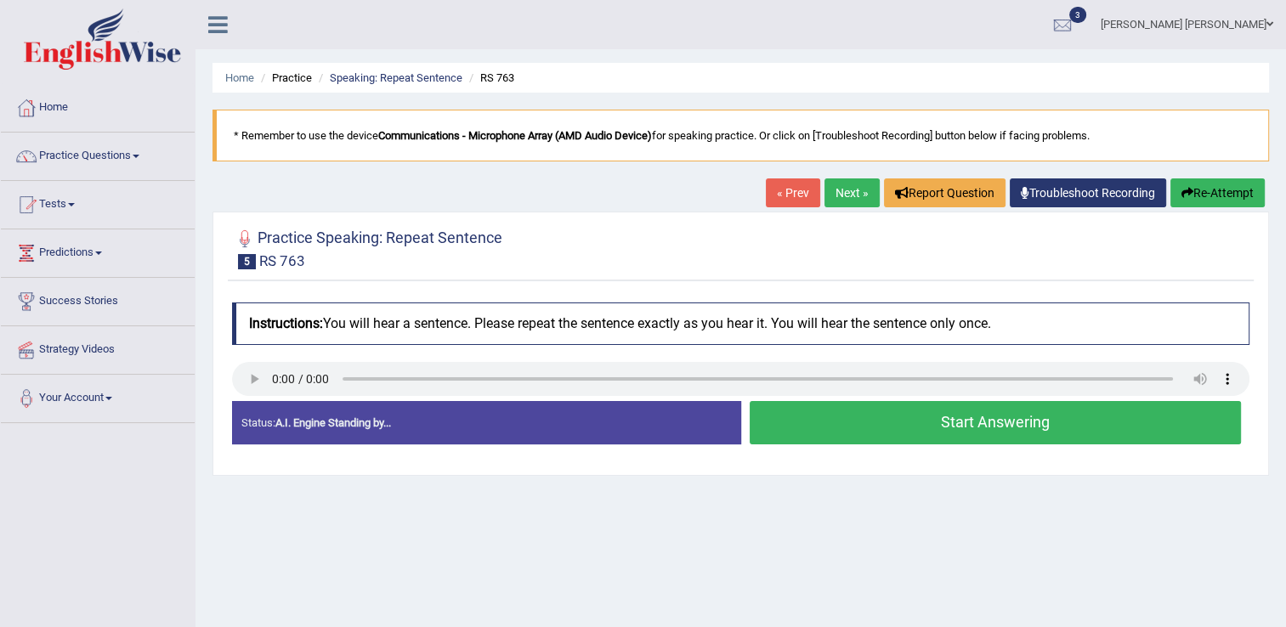
click at [932, 414] on button "Start Answering" at bounding box center [996, 422] width 492 height 43
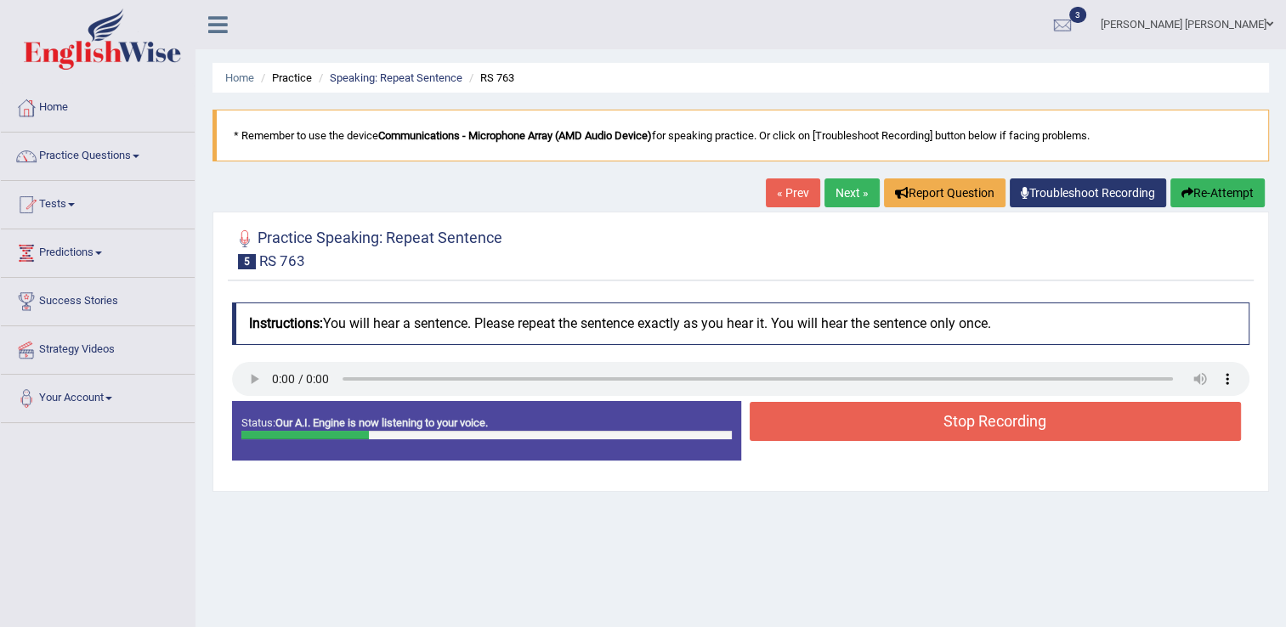
click at [932, 414] on button "Stop Recording" at bounding box center [996, 421] width 492 height 39
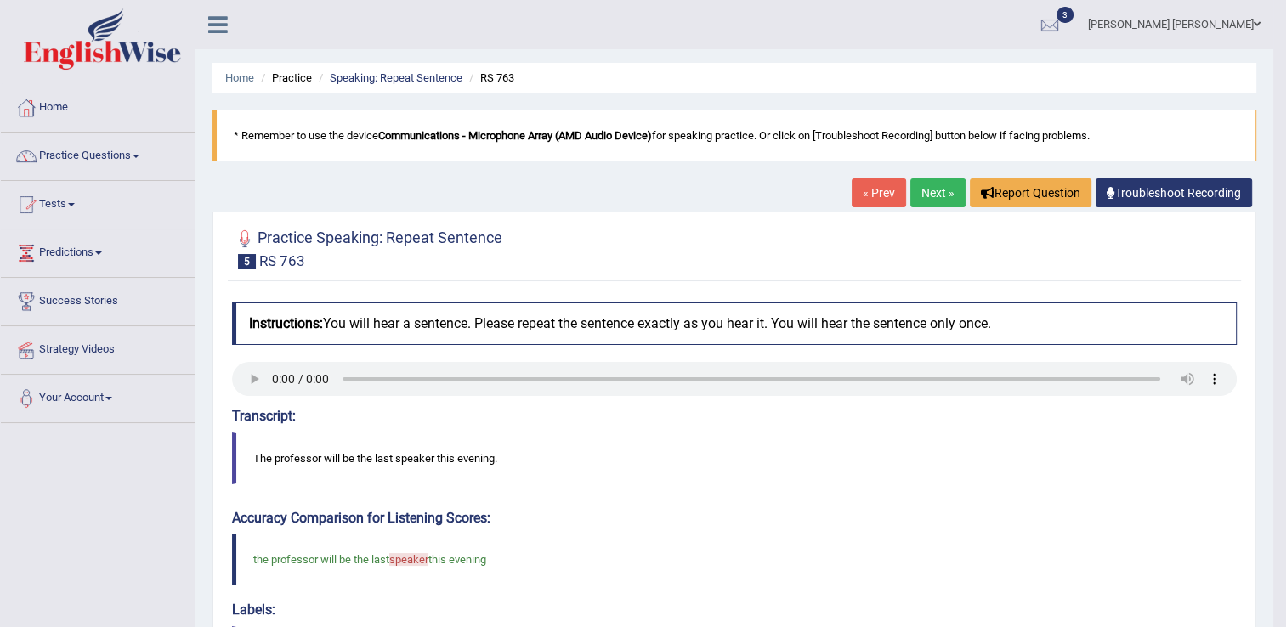
click at [144, 152] on link "Practice Questions" at bounding box center [98, 154] width 194 height 42
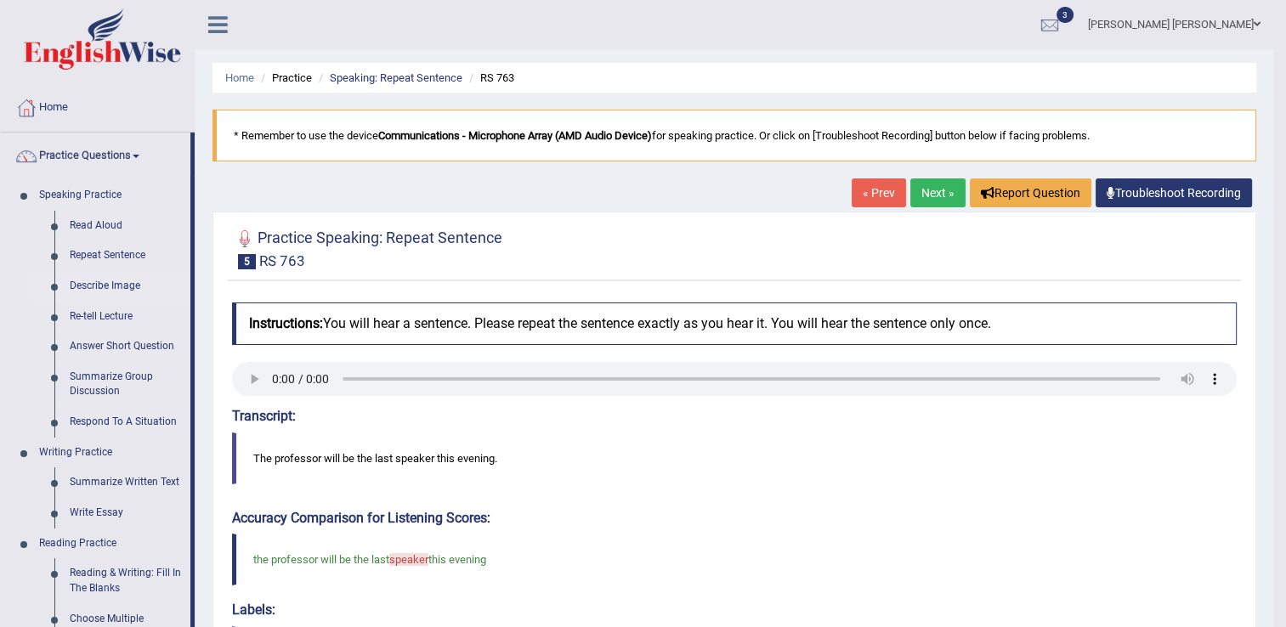
click at [110, 284] on link "Describe Image" at bounding box center [126, 286] width 128 height 31
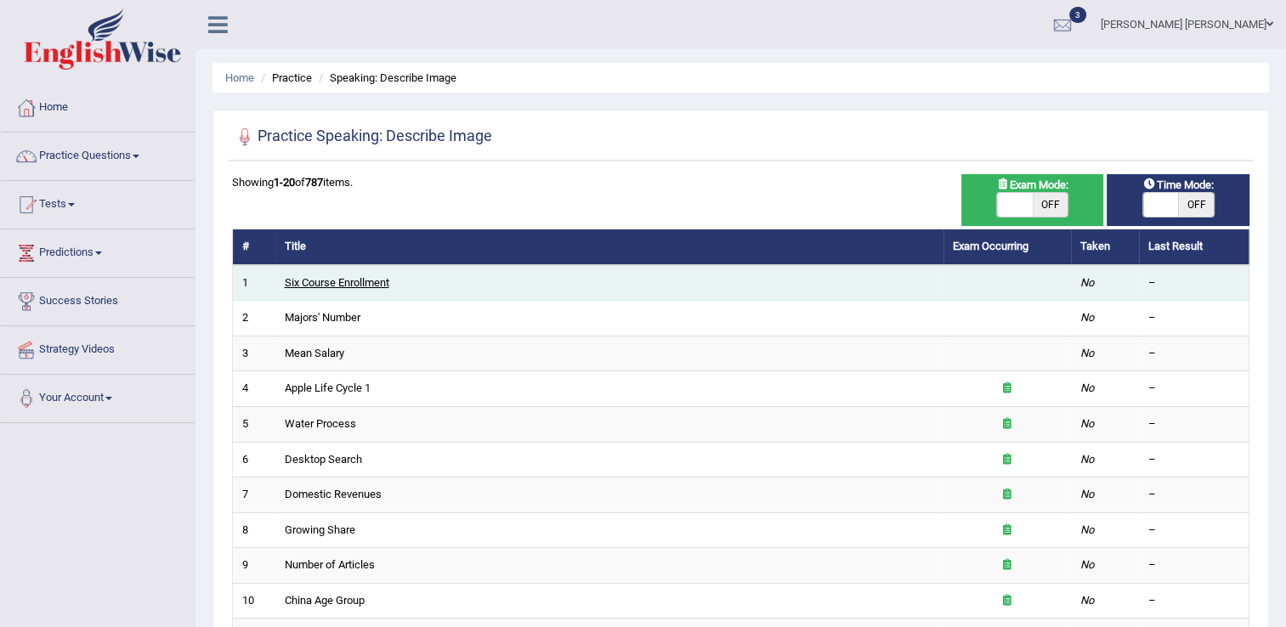
click at [350, 284] on link "Six Course Enrollment" at bounding box center [337, 282] width 105 height 13
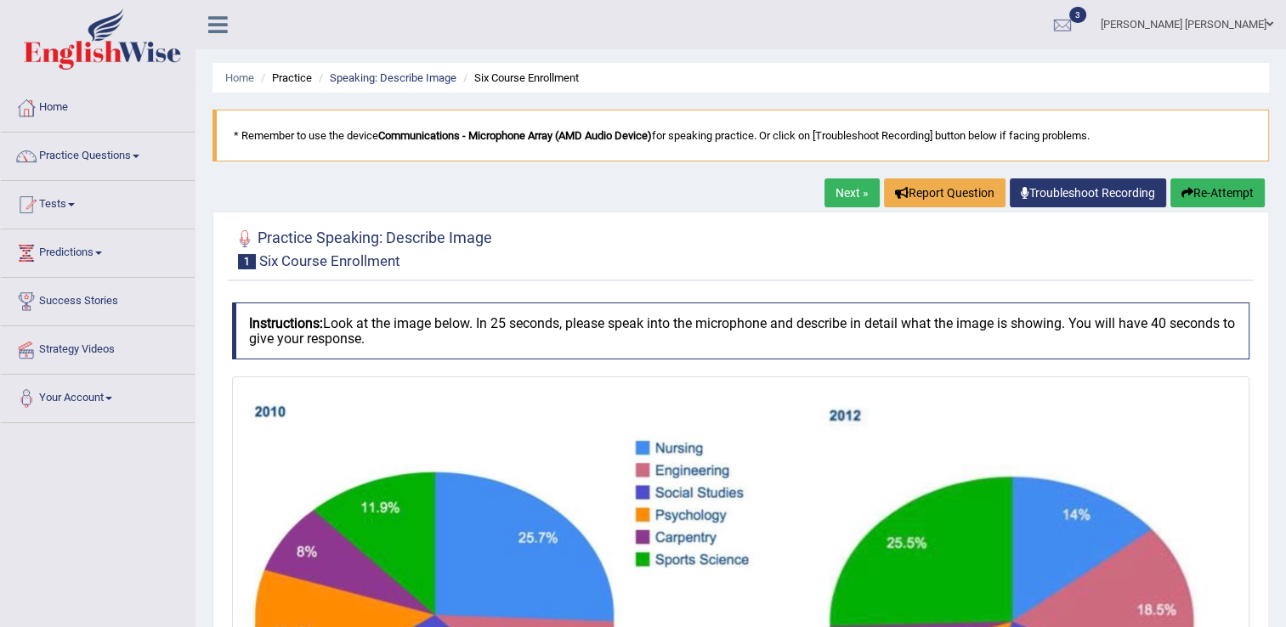
click at [739, 244] on div at bounding box center [740, 248] width 1017 height 53
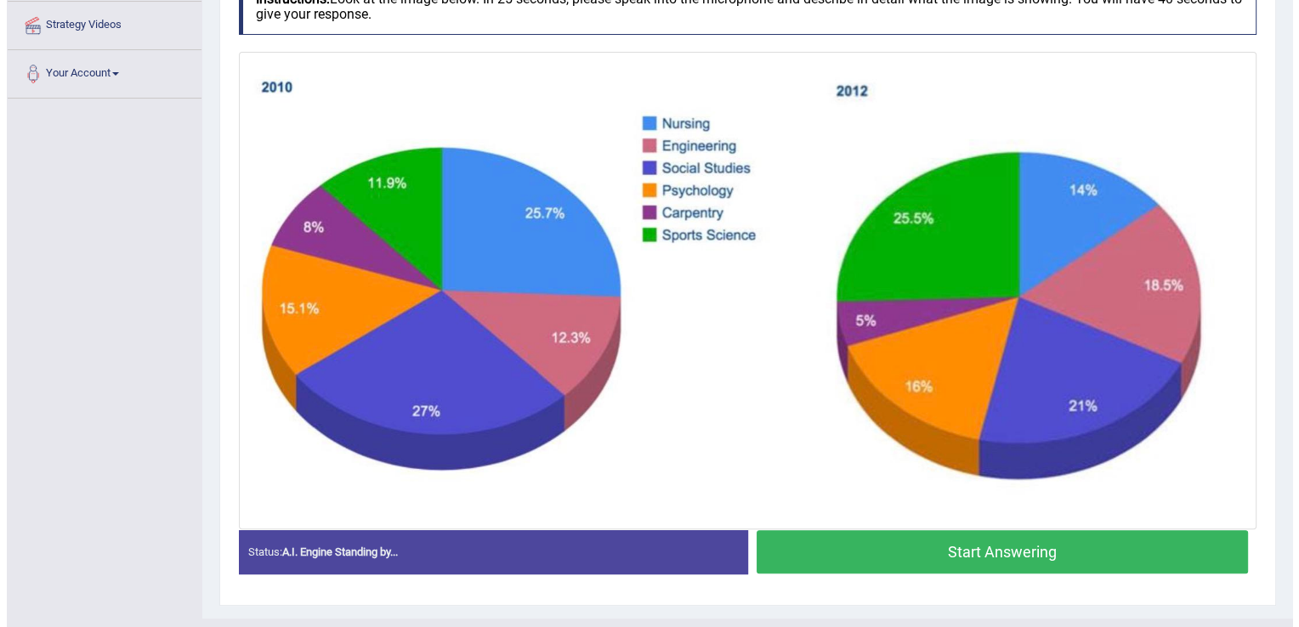
scroll to position [355, 0]
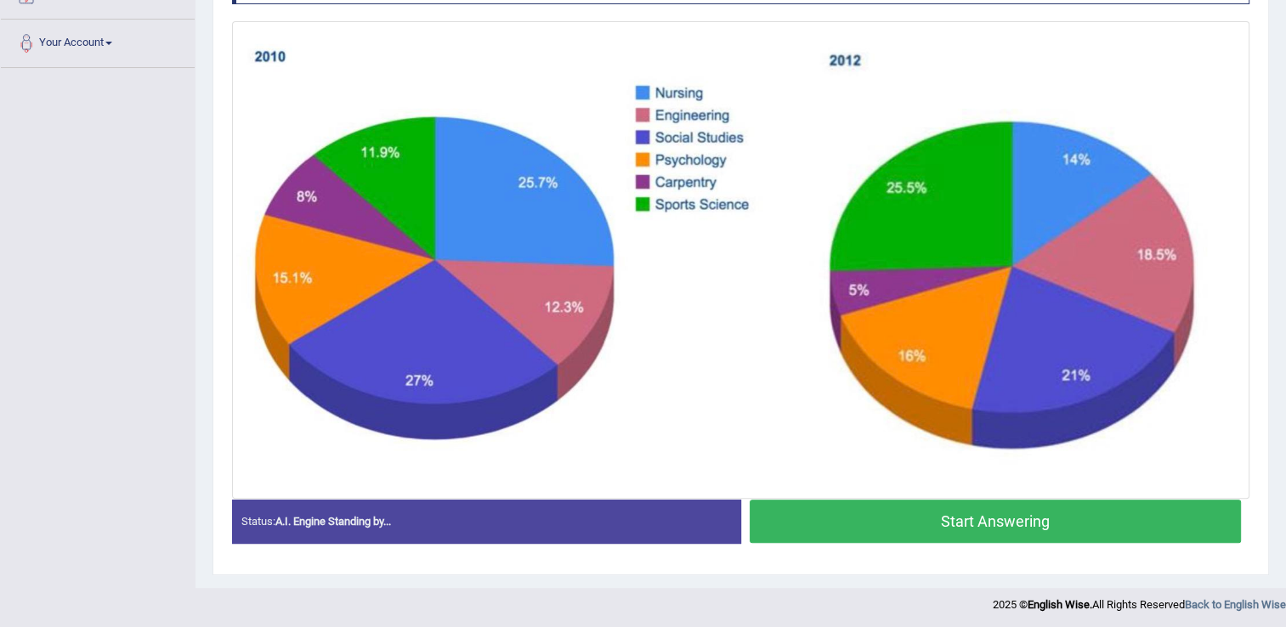
click at [834, 514] on button "Start Answering" at bounding box center [996, 521] width 492 height 43
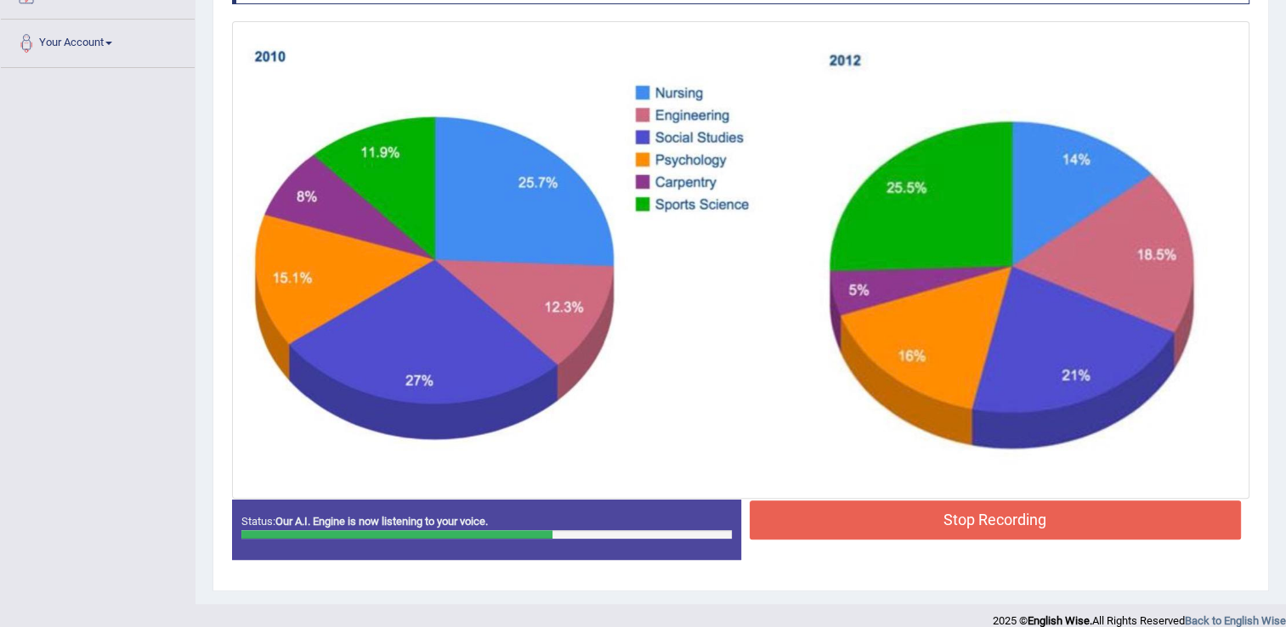
click at [834, 514] on button "Stop Recording" at bounding box center [996, 520] width 492 height 39
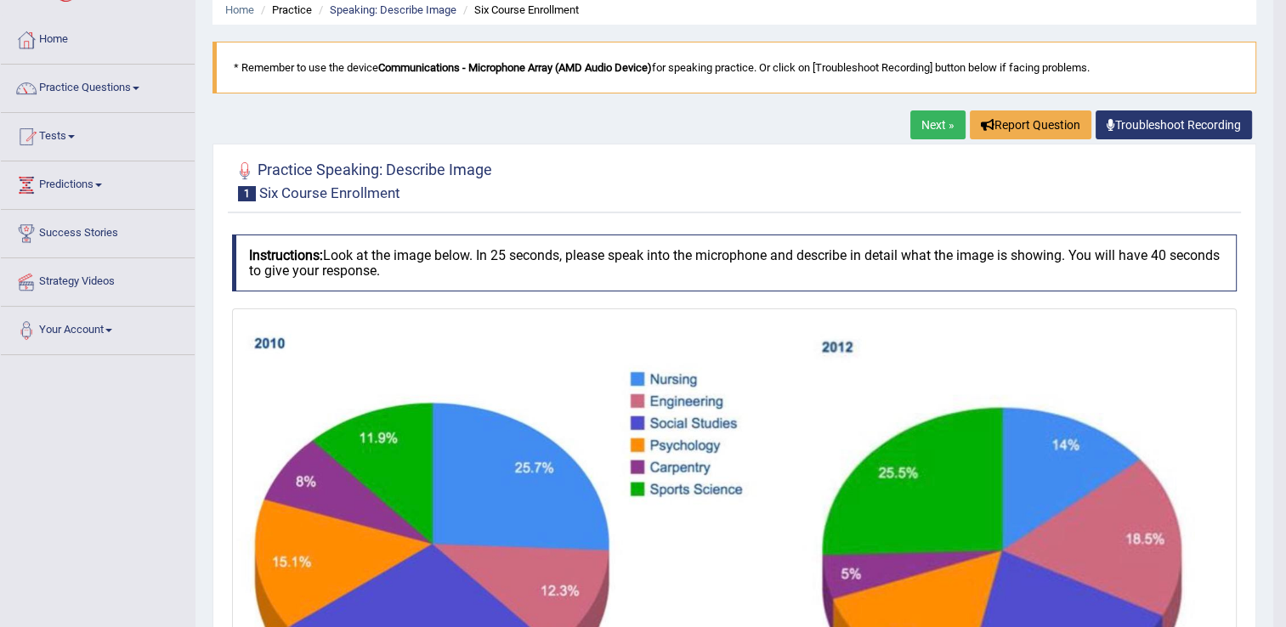
scroll to position [34, 0]
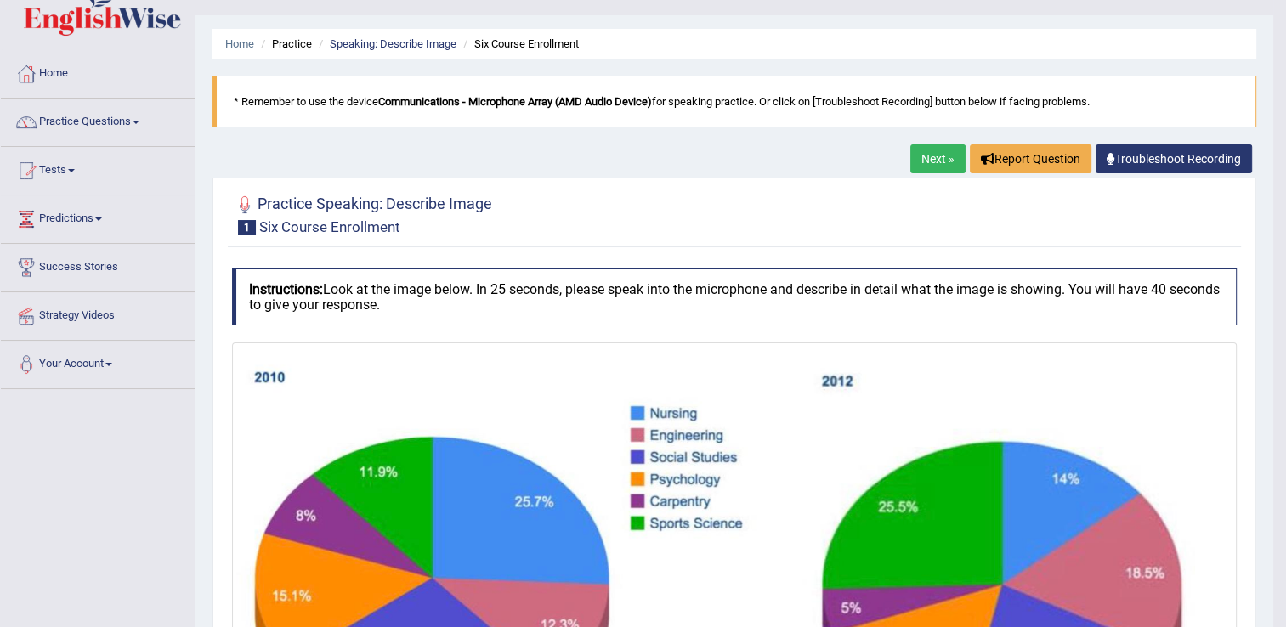
click at [927, 153] on link "Next »" at bounding box center [937, 158] width 55 height 29
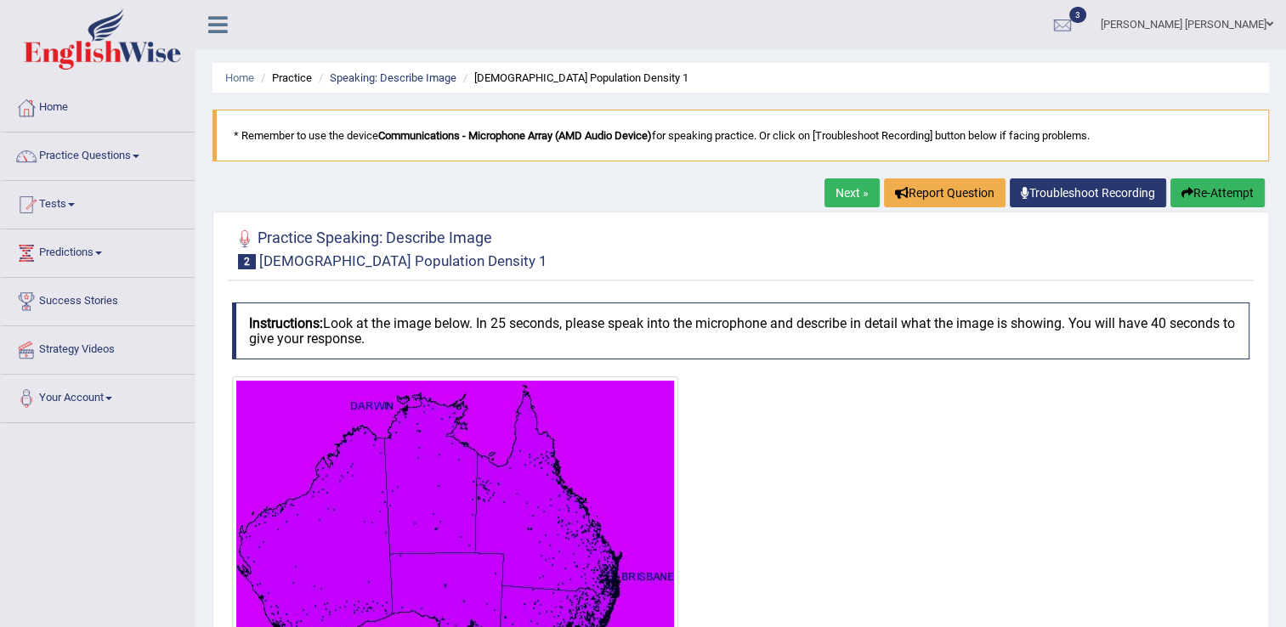
click at [932, 433] on div at bounding box center [740, 564] width 1017 height 375
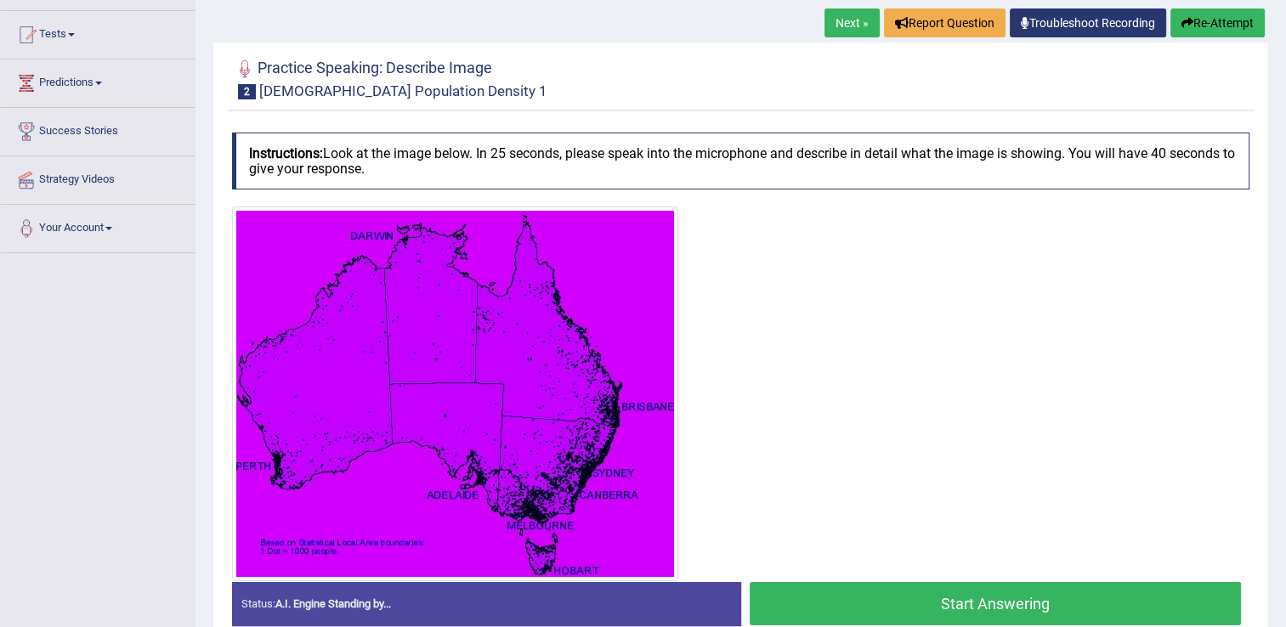
scroll to position [204, 0]
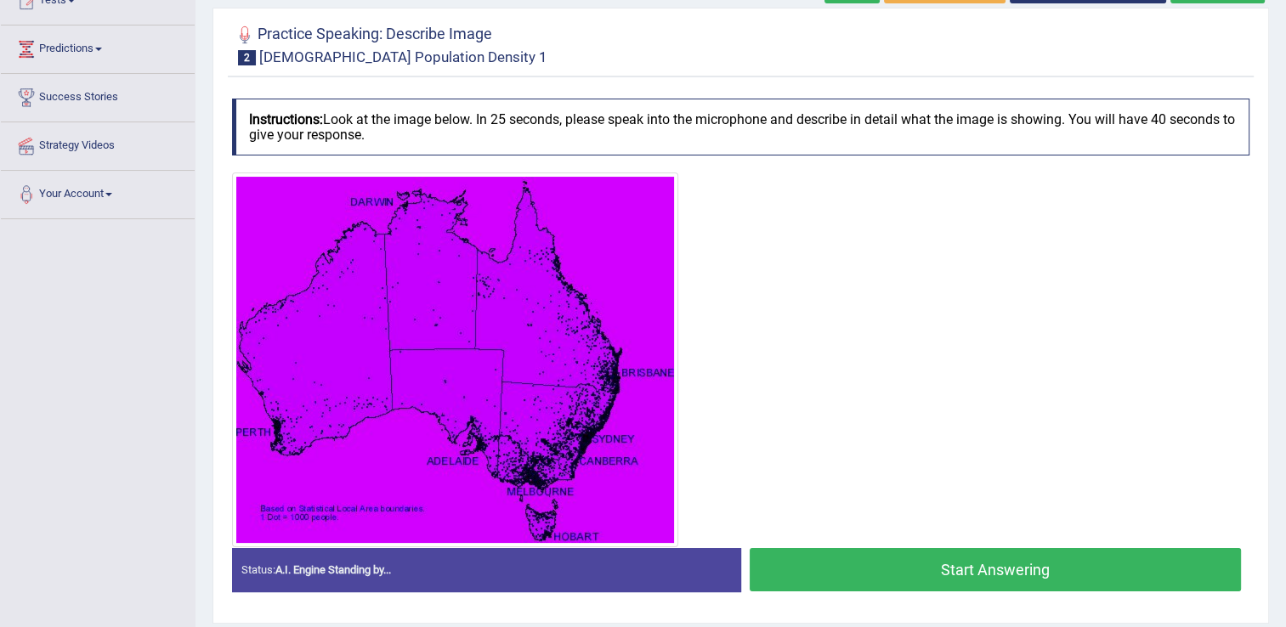
click at [900, 580] on button "Start Answering" at bounding box center [996, 569] width 492 height 43
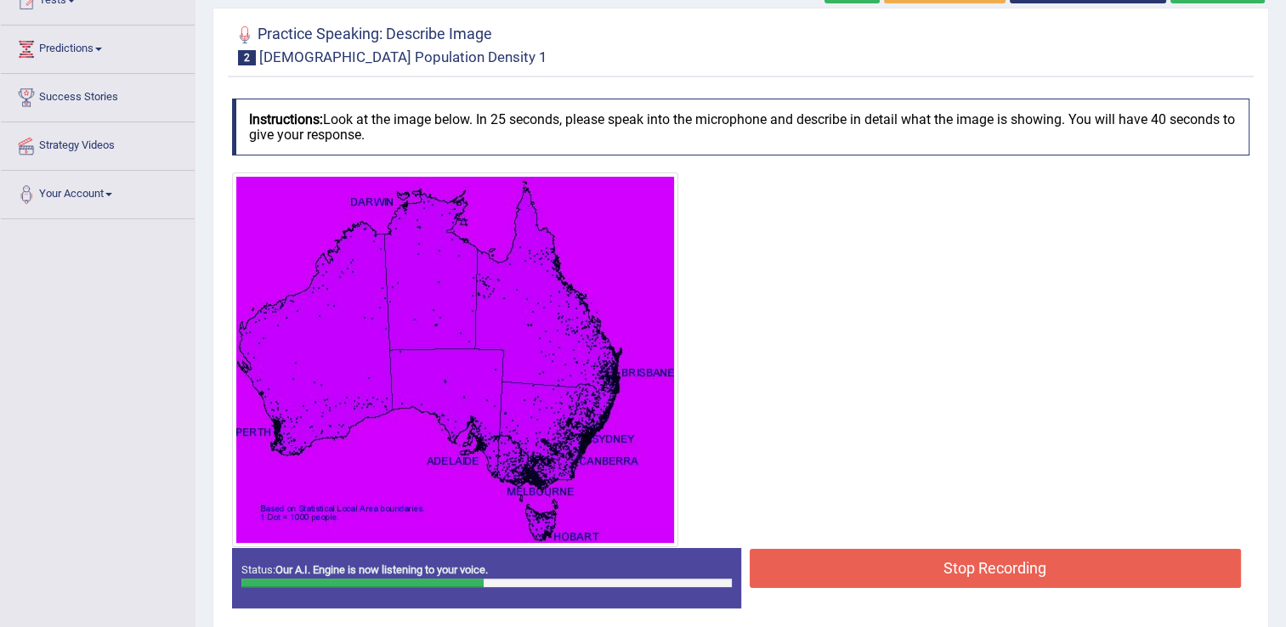
click at [858, 550] on button "Stop Recording" at bounding box center [996, 568] width 492 height 39
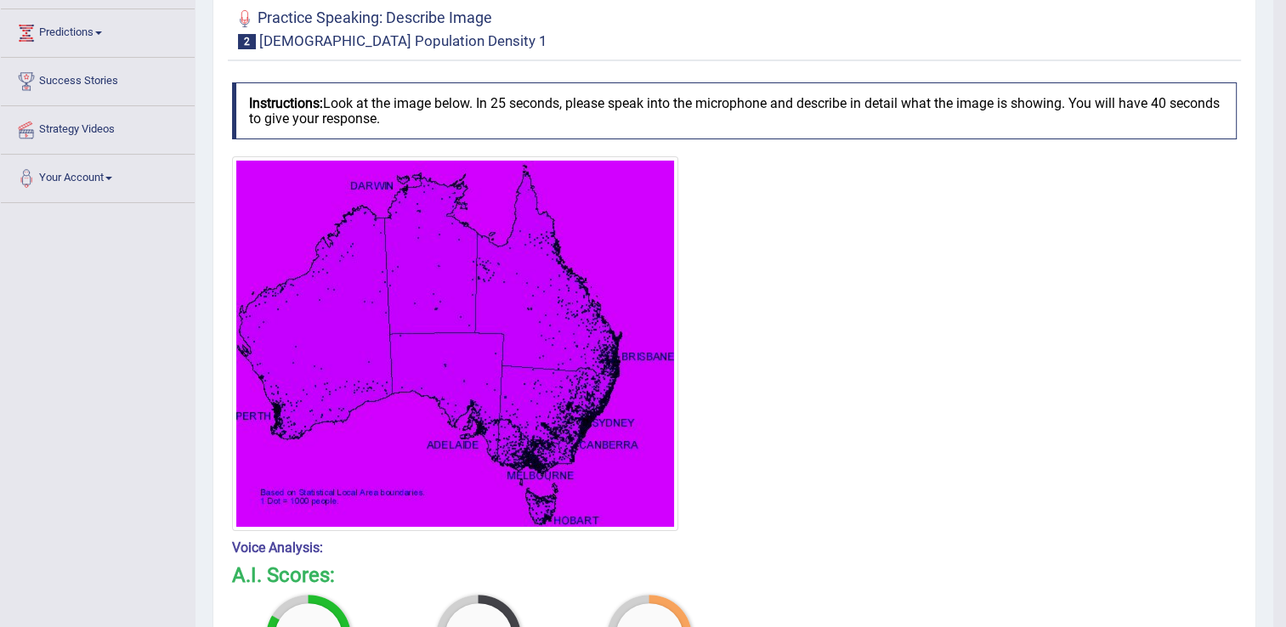
scroll to position [58, 0]
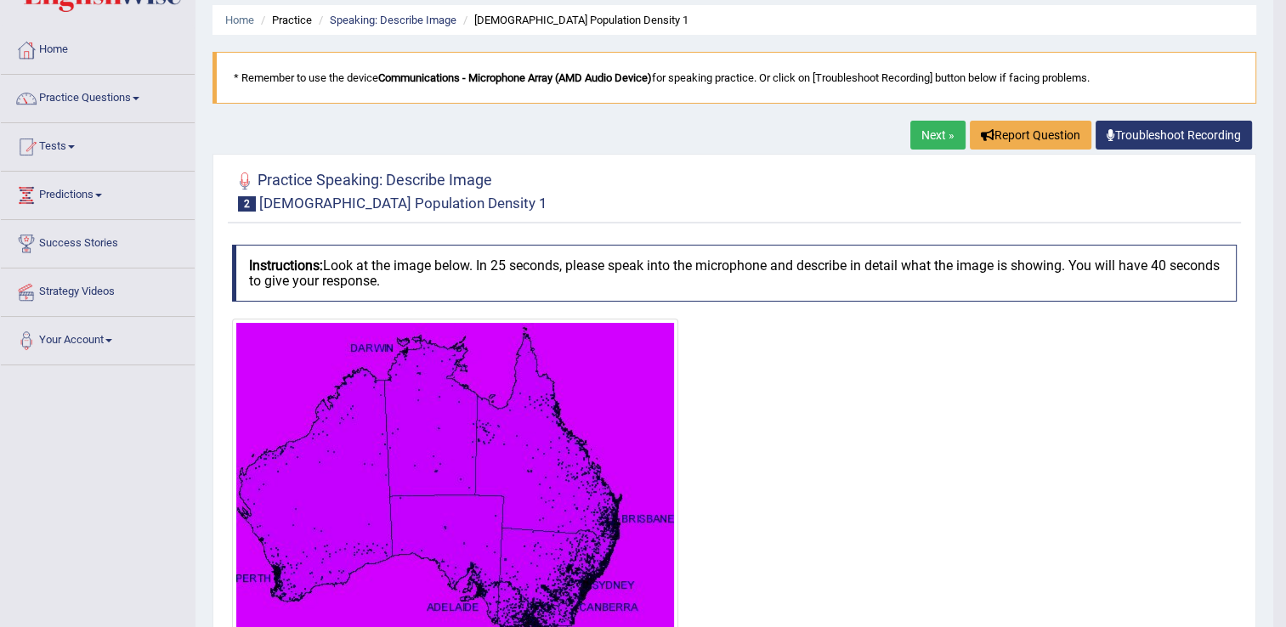
click at [940, 128] on link "Next »" at bounding box center [937, 135] width 55 height 29
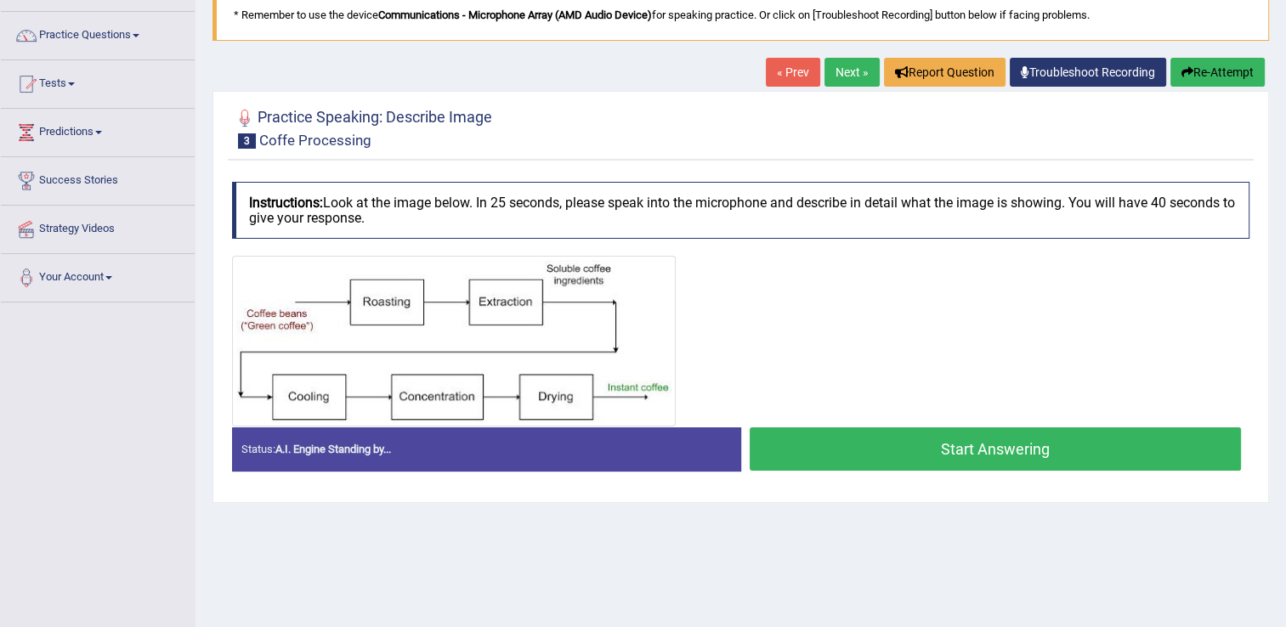
scroll to position [134, 0]
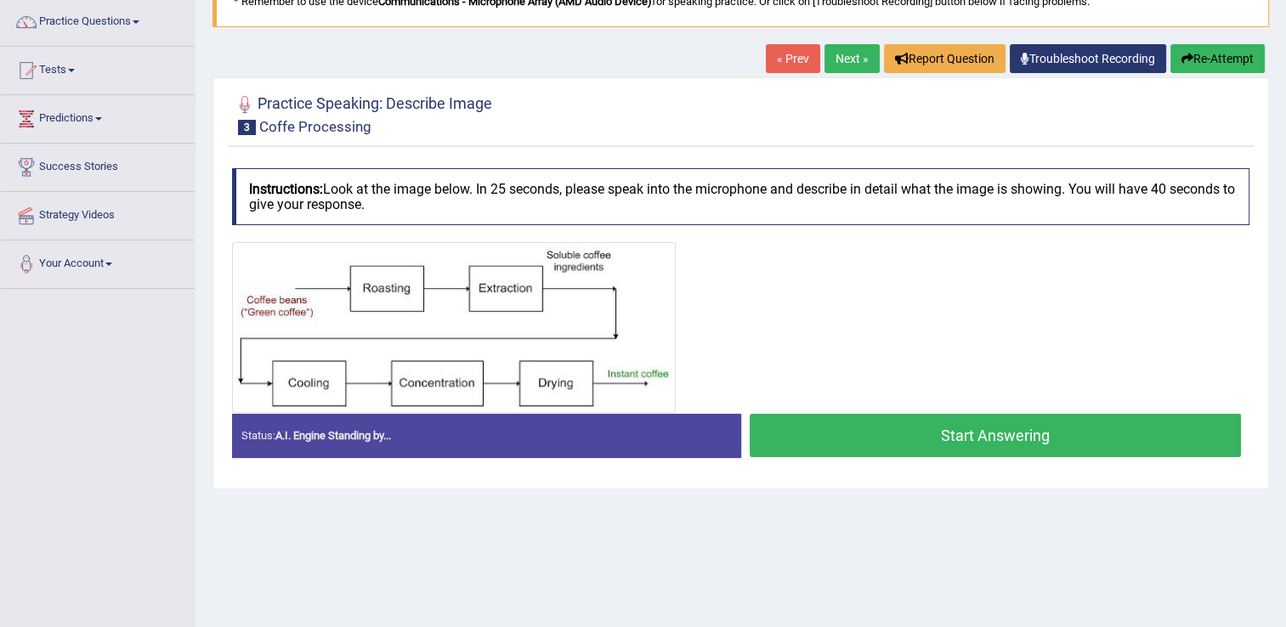
click at [926, 423] on button "Start Answering" at bounding box center [996, 435] width 492 height 43
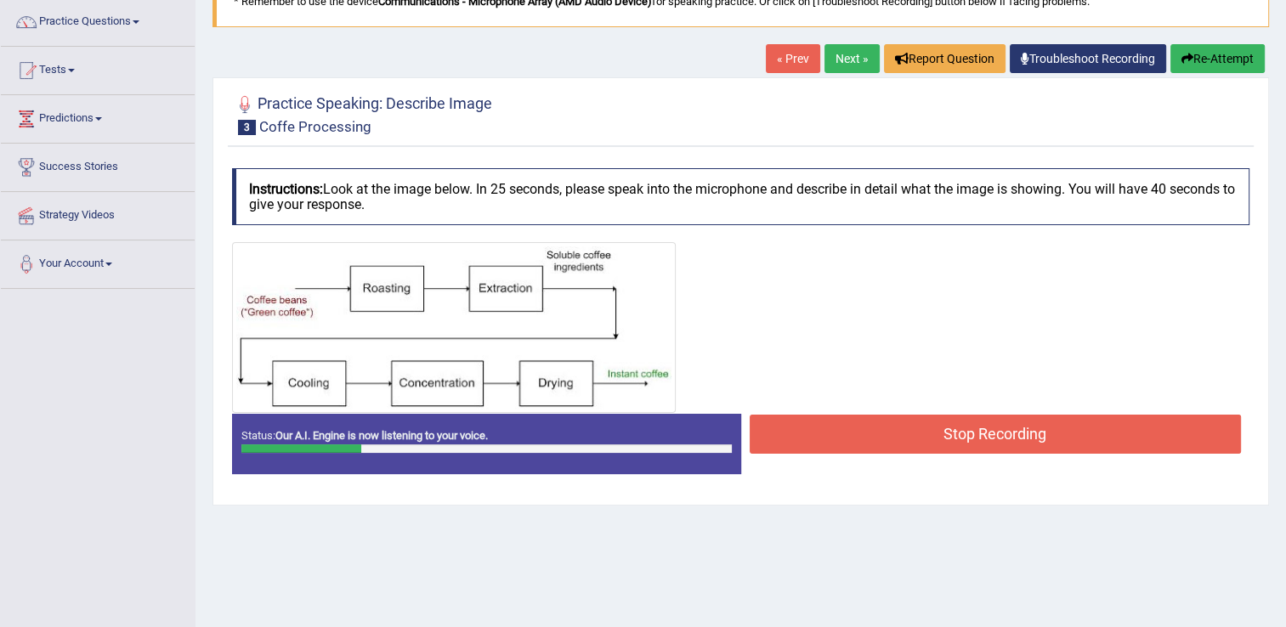
click at [887, 415] on button "Stop Recording" at bounding box center [996, 434] width 492 height 39
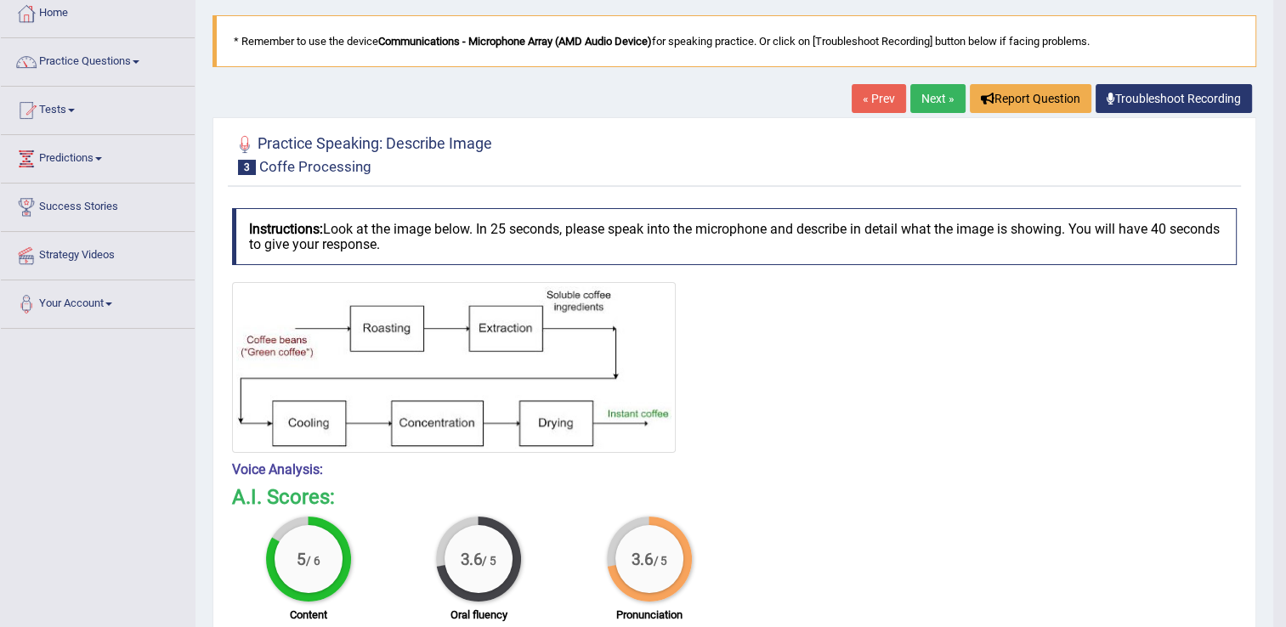
scroll to position [75, 0]
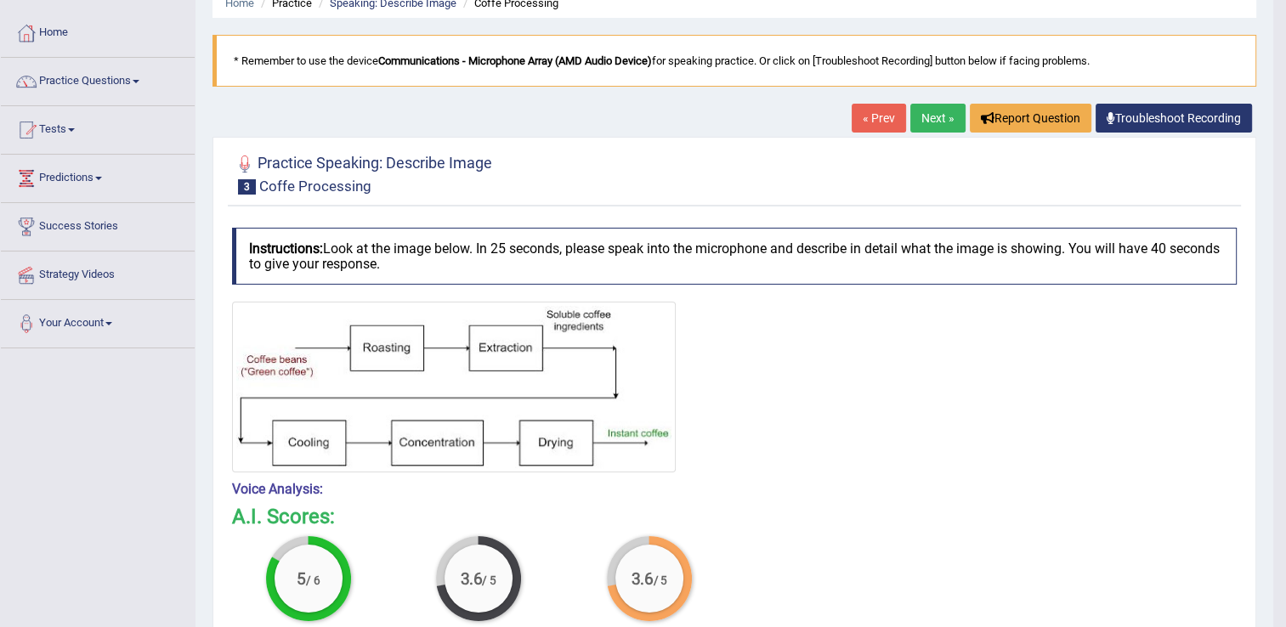
click at [937, 117] on link "Next »" at bounding box center [937, 118] width 55 height 29
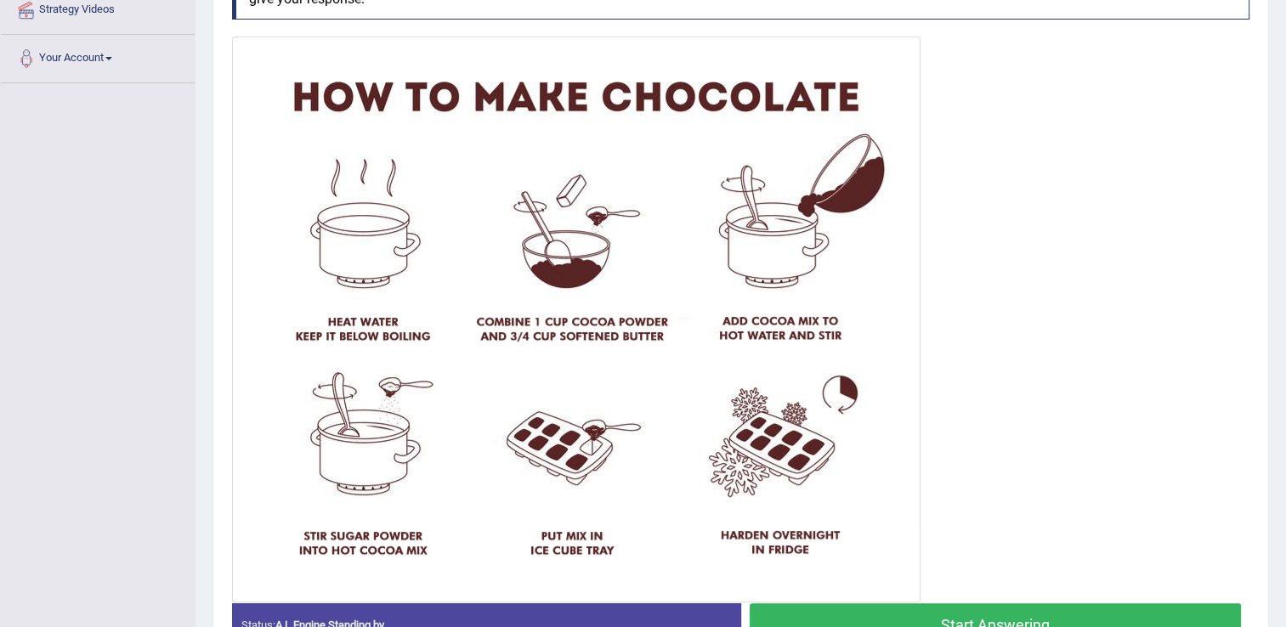
scroll to position [374, 0]
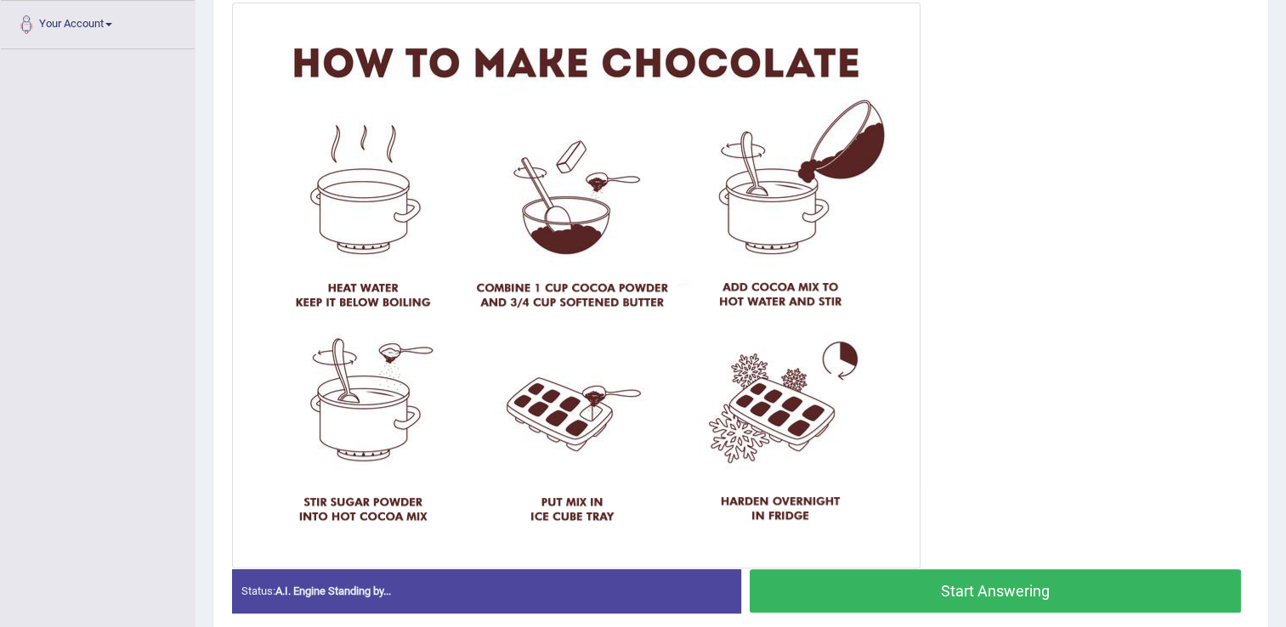
click at [986, 594] on button "Start Answering" at bounding box center [996, 590] width 492 height 43
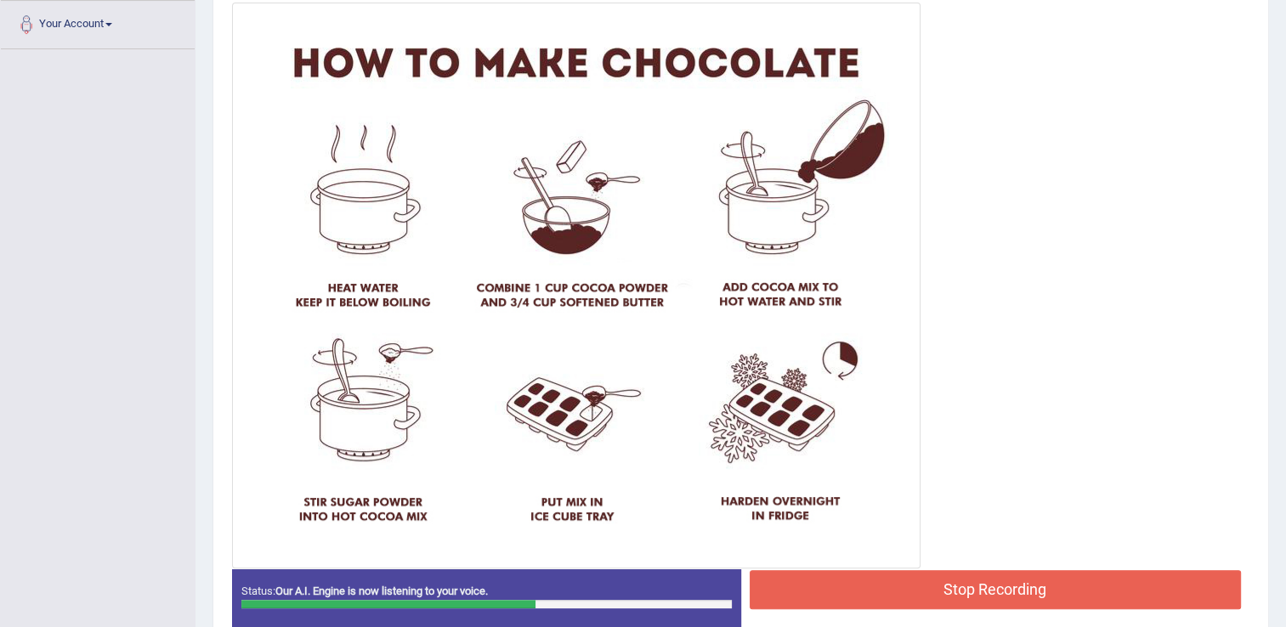
click at [884, 588] on button "Stop Recording" at bounding box center [996, 589] width 492 height 39
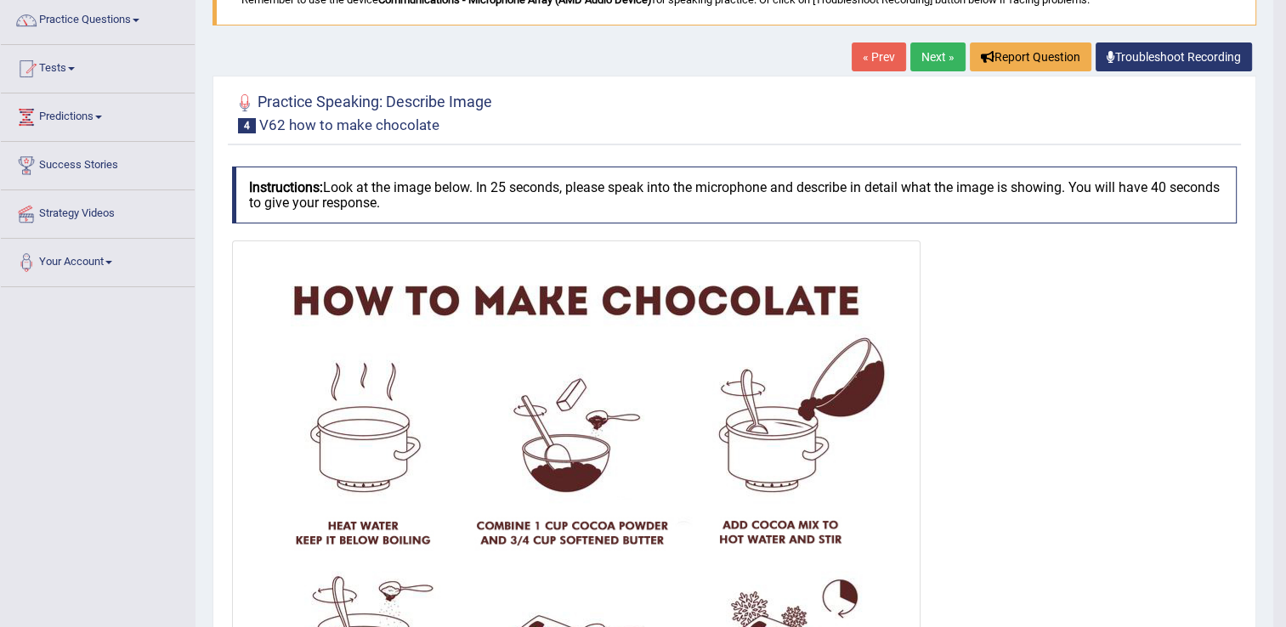
scroll to position [133, 0]
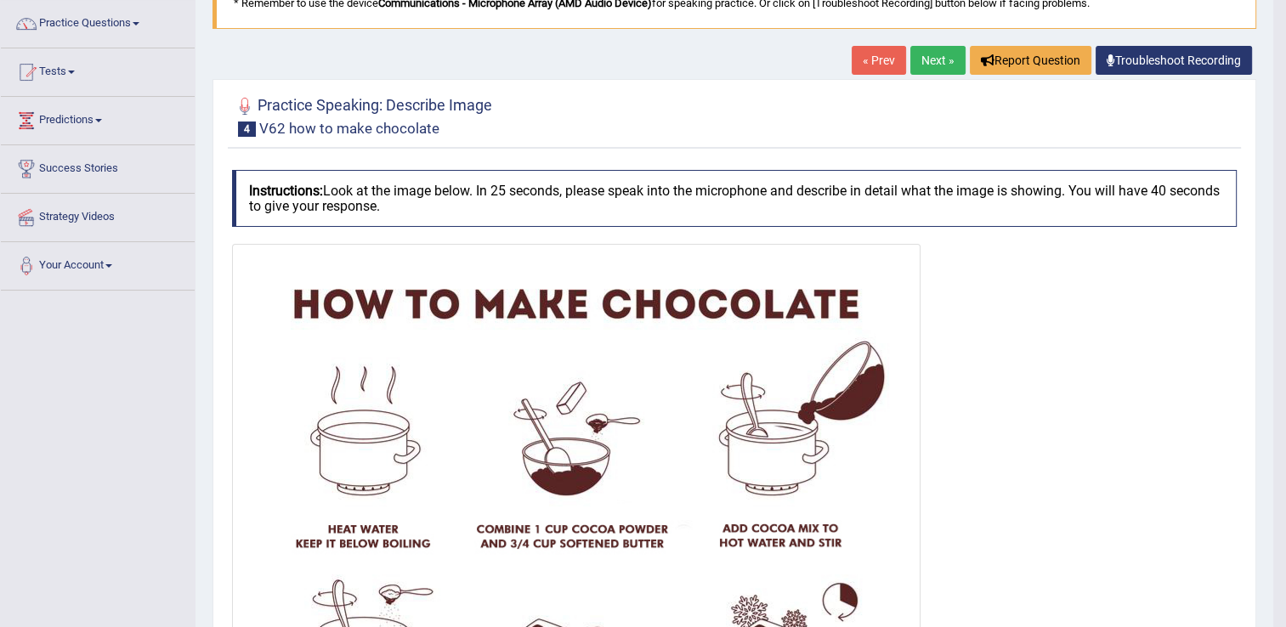
click at [935, 60] on link "Next »" at bounding box center [937, 60] width 55 height 29
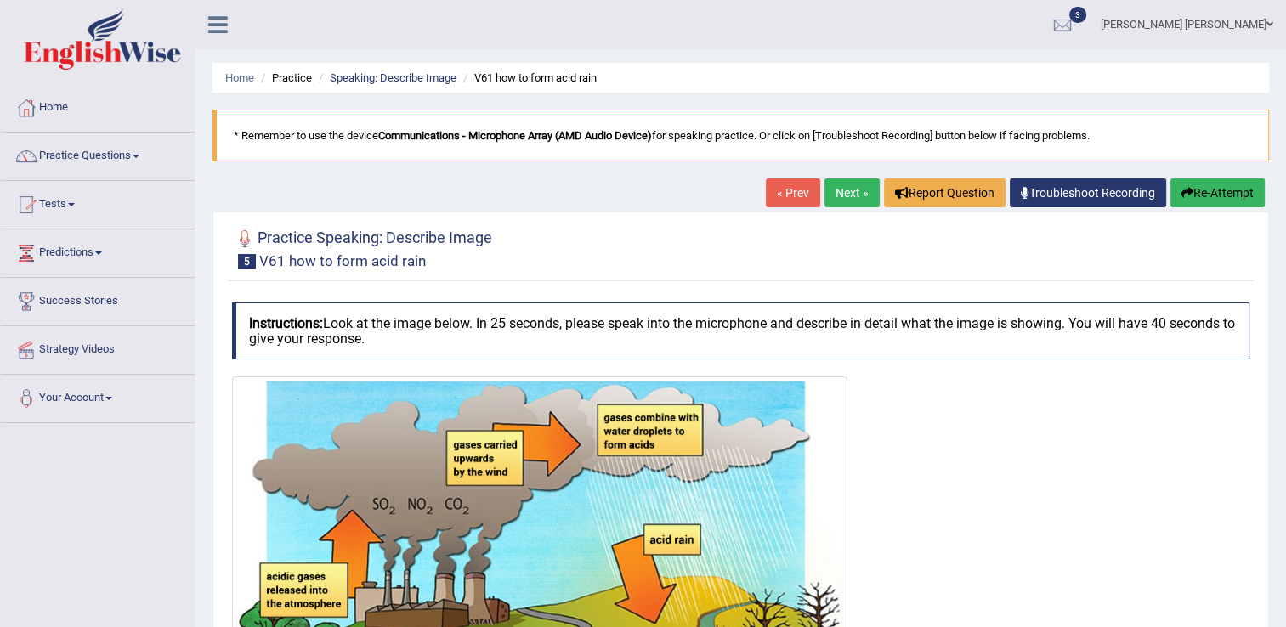
click at [968, 414] on div at bounding box center [740, 593] width 1017 height 433
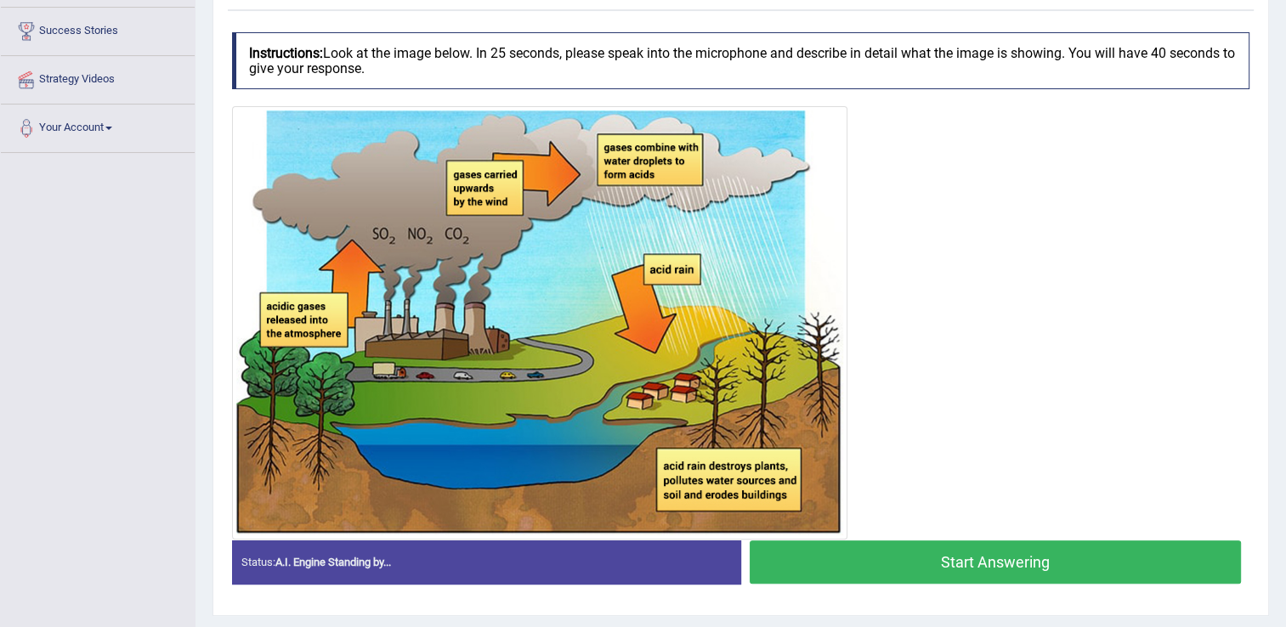
scroll to position [272, 0]
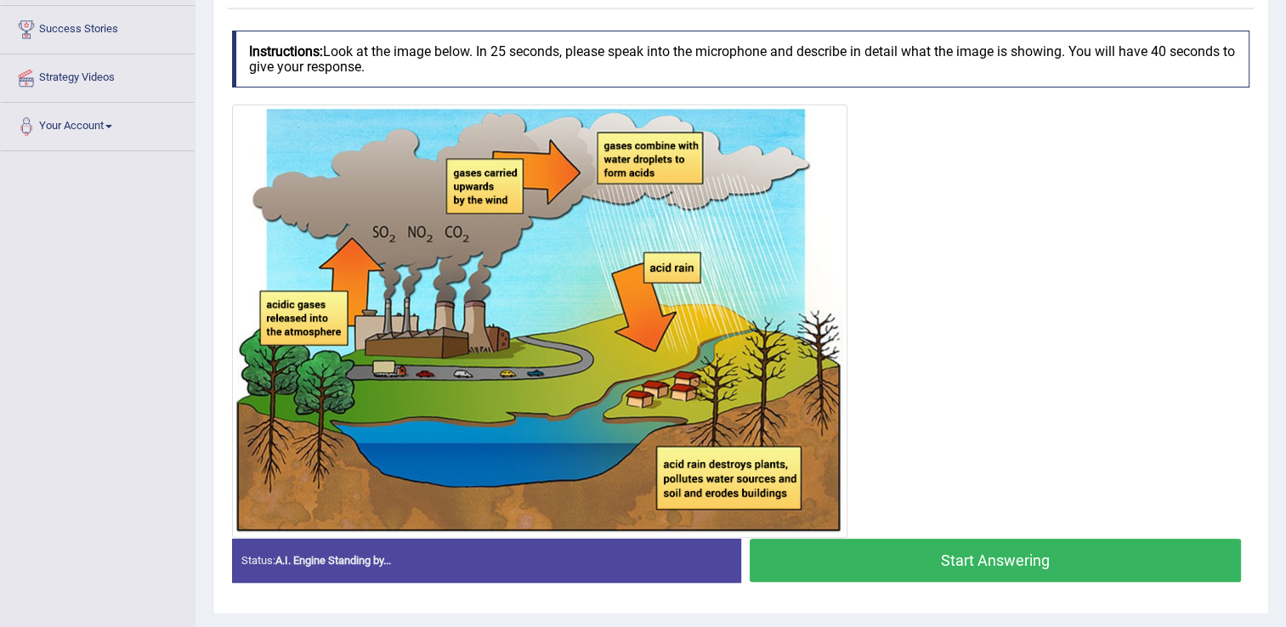
click at [915, 564] on button "Start Answering" at bounding box center [996, 560] width 492 height 43
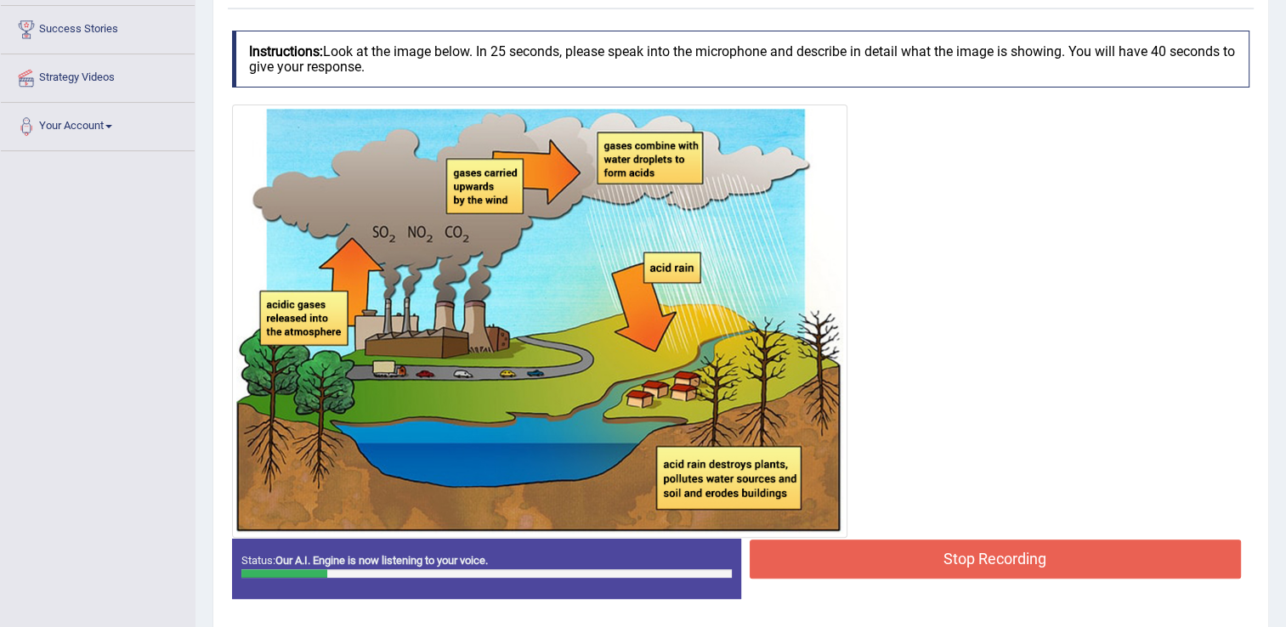
click at [820, 558] on button "Stop Recording" at bounding box center [996, 559] width 492 height 39
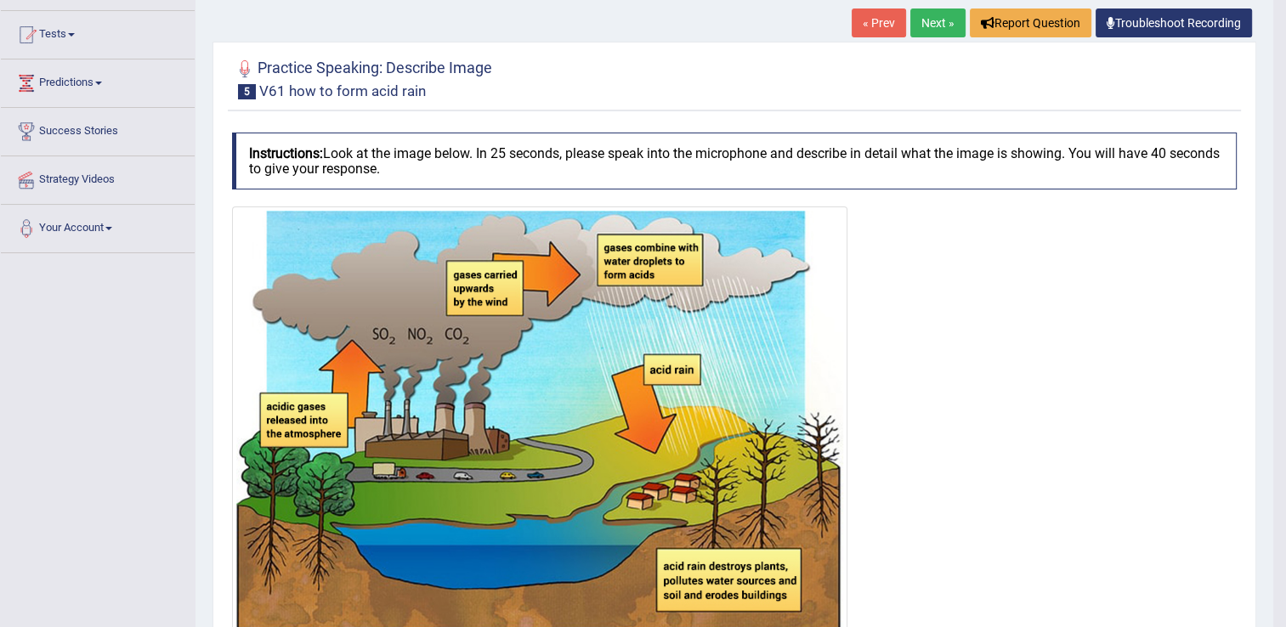
scroll to position [0, 0]
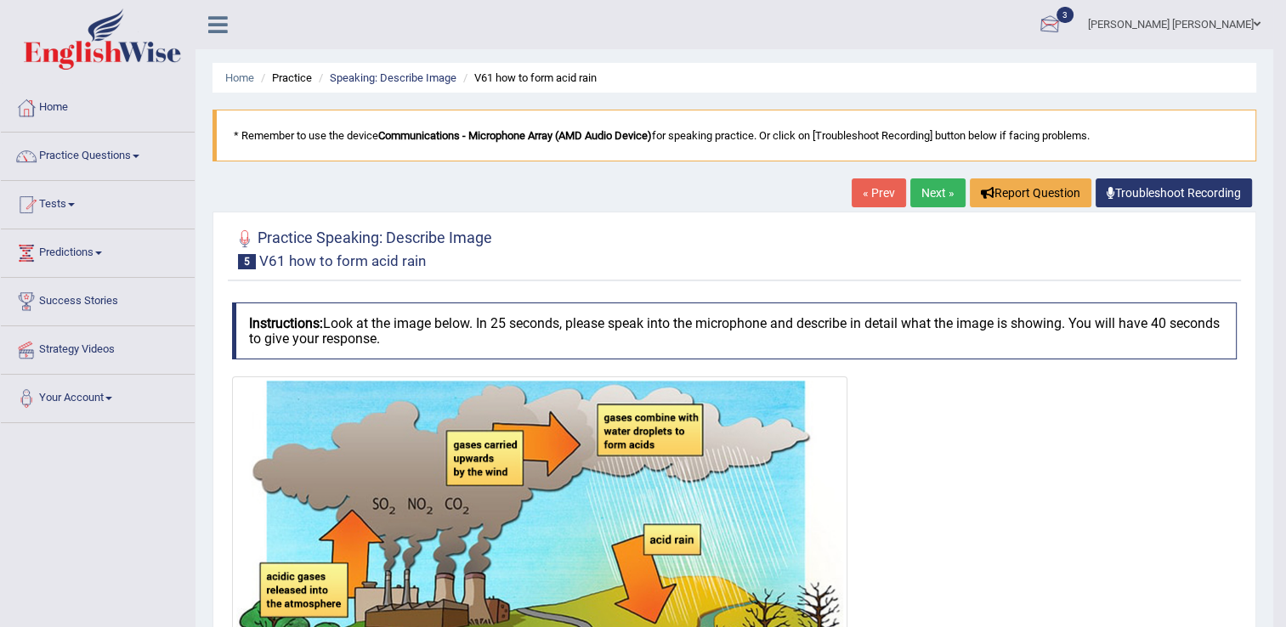
click at [1062, 15] on div at bounding box center [1049, 25] width 25 height 25
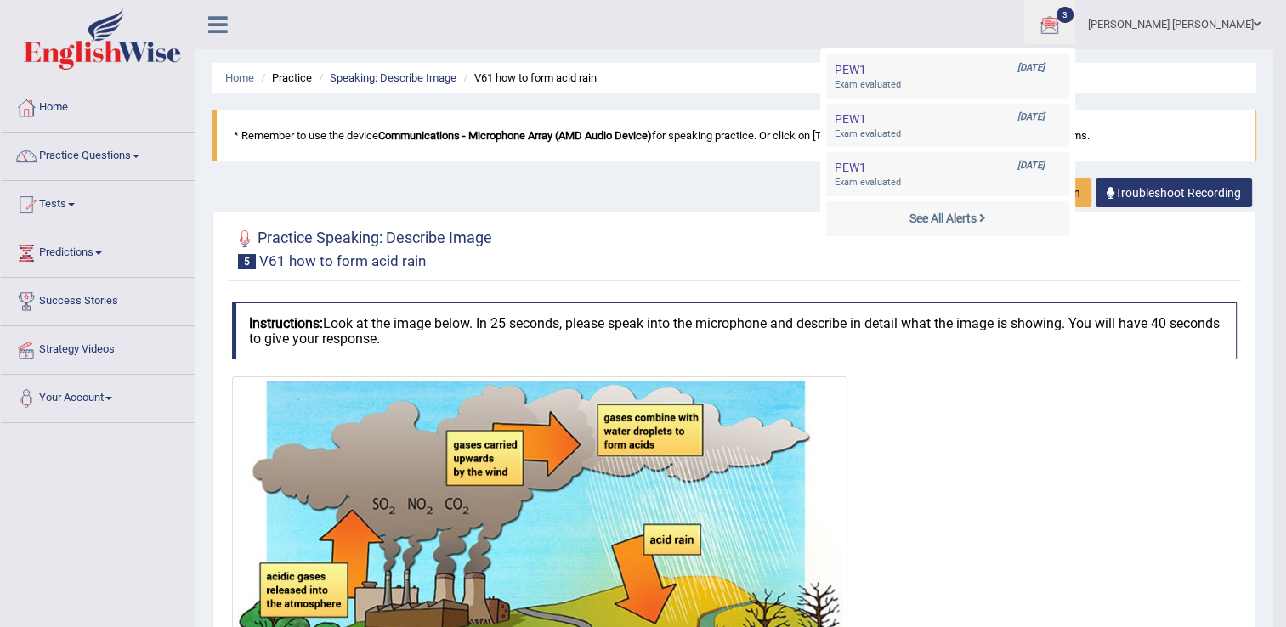
click at [1133, 420] on div at bounding box center [734, 593] width 1005 height 433
